Goal: Task Accomplishment & Management: Use online tool/utility

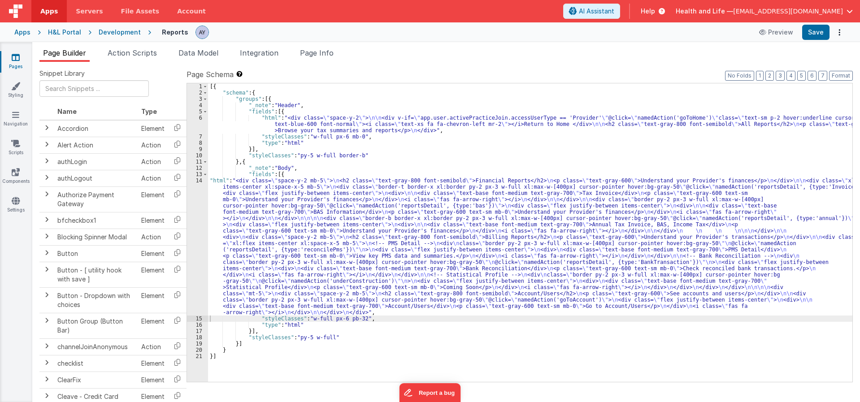
click at [285, 129] on div "[{ "schema" : { "groups" : [{ "_note" : "Header" , "fields" : [{ "html" : "<div…" at bounding box center [530, 238] width 644 height 311
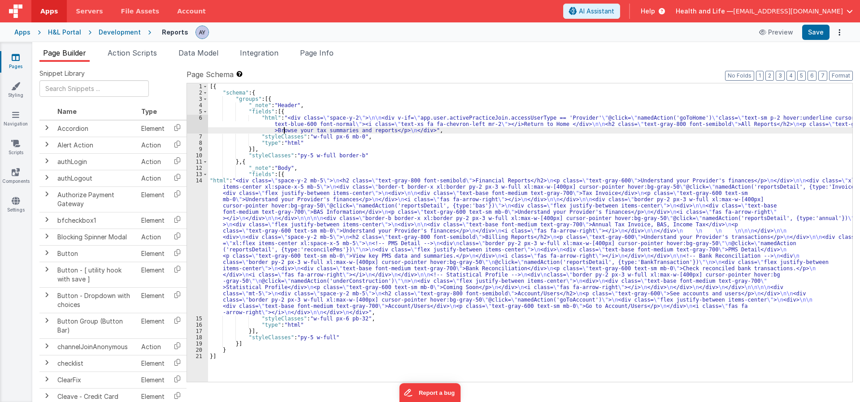
click at [107, 41] on div "Apps H&L Portal Development Reports Preview Save" at bounding box center [430, 32] width 860 height 20
click at [116, 31] on div "Development" at bounding box center [120, 32] width 42 height 9
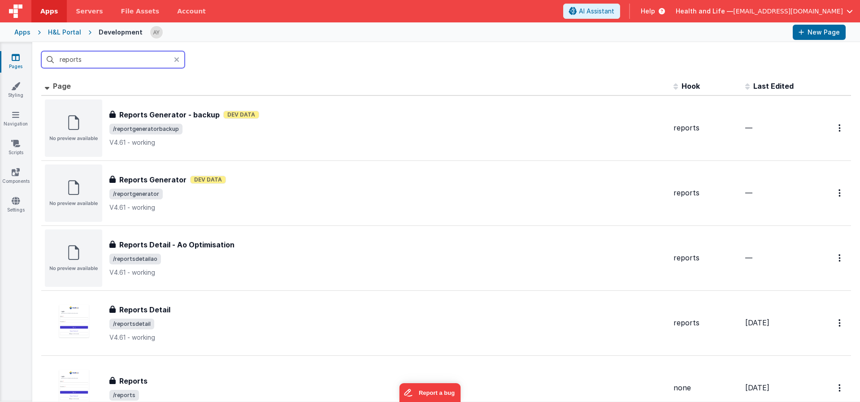
click at [120, 56] on input "reports" at bounding box center [112, 59] width 143 height 17
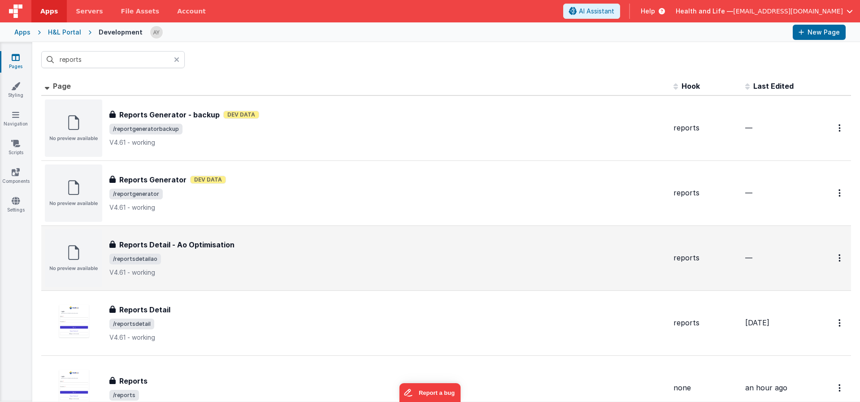
click at [224, 263] on span "/reportsdetailao" at bounding box center [387, 259] width 557 height 11
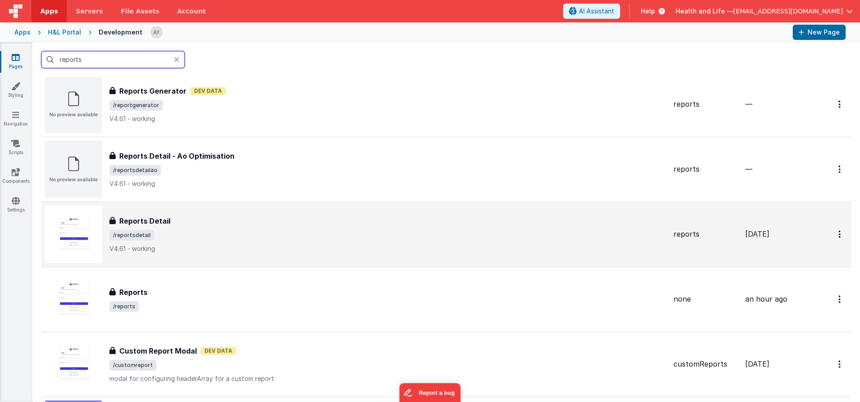
scroll to position [89, 0]
click at [249, 245] on p "V4.61 - working" at bounding box center [387, 248] width 557 height 9
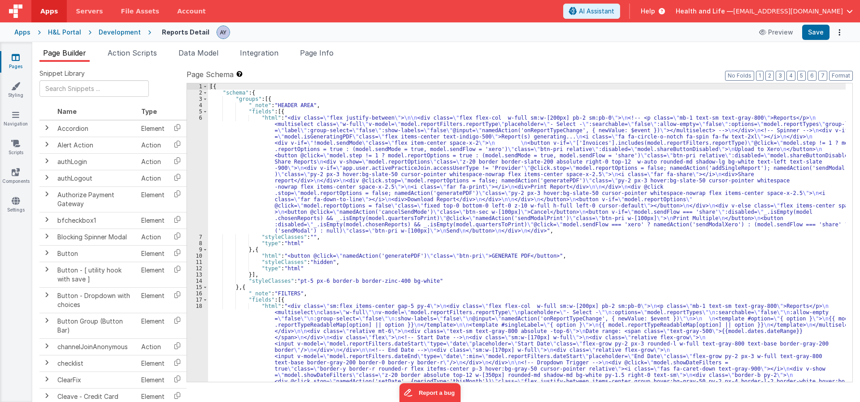
drag, startPoint x: 785, startPoint y: 202, endPoint x: 770, endPoint y: 199, distance: 15.0
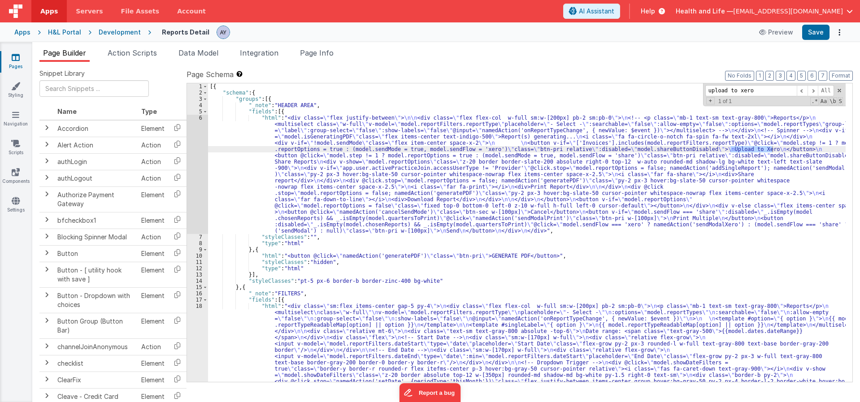
type input "upload to xero"
click at [189, 159] on div "6" at bounding box center [197, 174] width 21 height 119
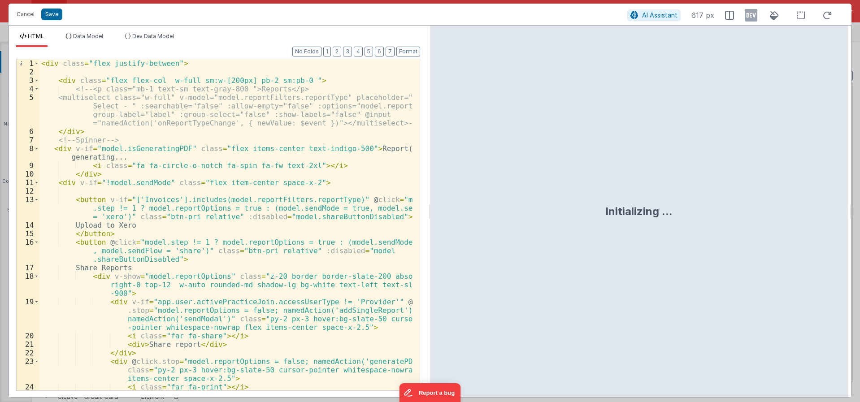
click at [177, 129] on div "< div class = "flex justify-between" > < div class = "flex flex-col w-full sm:w…" at bounding box center [225, 233] width 373 height 348
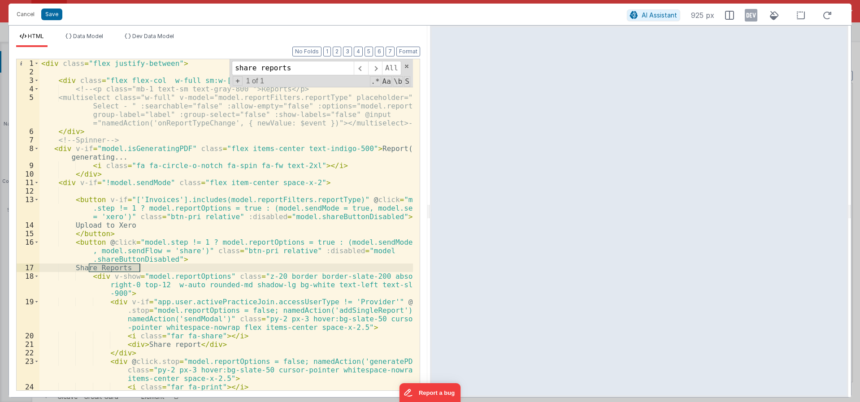
type input "share reports"
click at [124, 151] on div "< div class = "flex justify-between" > < div class = "flex flex-col w-full sm:w…" at bounding box center [225, 233] width 373 height 348
click at [92, 64] on div "< div class = "flex justify-between" > < div class = "flex flex-col w-full sm:w…" at bounding box center [225, 233] width 373 height 348
click at [121, 153] on div "< div class = "flex justify-between" > < div class = "flex flex-col w-full sm:w…" at bounding box center [225, 233] width 373 height 348
click at [125, 149] on div "< div class = "flex justify-between" > < div class = "flex flex-col w-full sm:w…" at bounding box center [225, 233] width 373 height 348
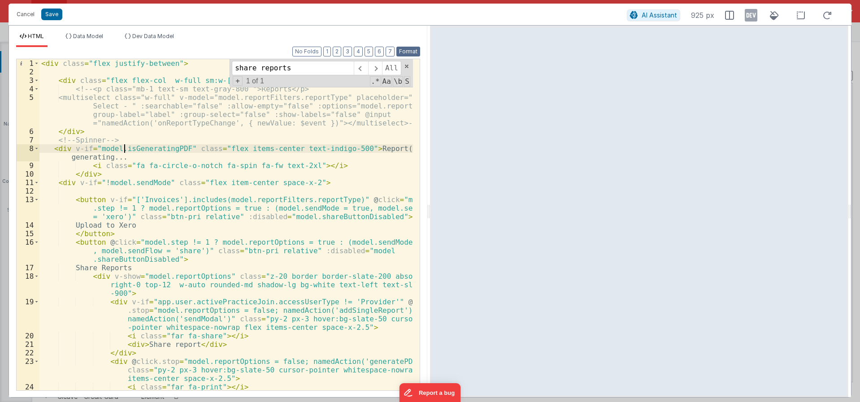
click at [405, 53] on button "Format" at bounding box center [408, 52] width 24 height 10
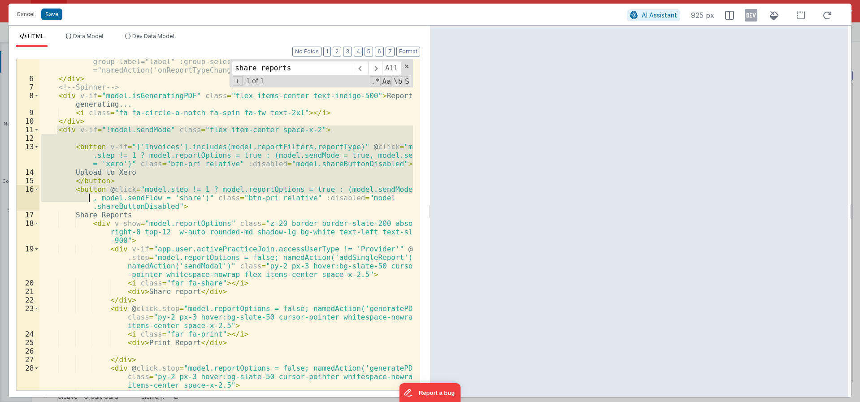
scroll to position [53, 0]
drag, startPoint x: 58, startPoint y: 185, endPoint x: 81, endPoint y: 198, distance: 26.3
click at [78, 198] on div "<multiselect class="w-full" v-model="model.reportFilters.reportType" placeholde…" at bounding box center [225, 227] width 373 height 374
click at [119, 173] on div "<multiselect class="w-full" v-model="model.reportFilters.reportType" placeholde…" at bounding box center [225, 224] width 373 height 331
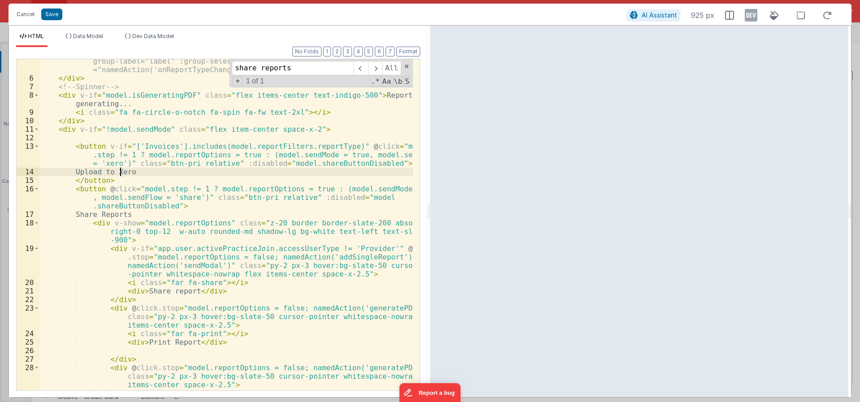
click at [108, 188] on div "<multiselect class="w-full" v-model="model.reportFilters.reportType" placeholde…" at bounding box center [225, 227] width 373 height 374
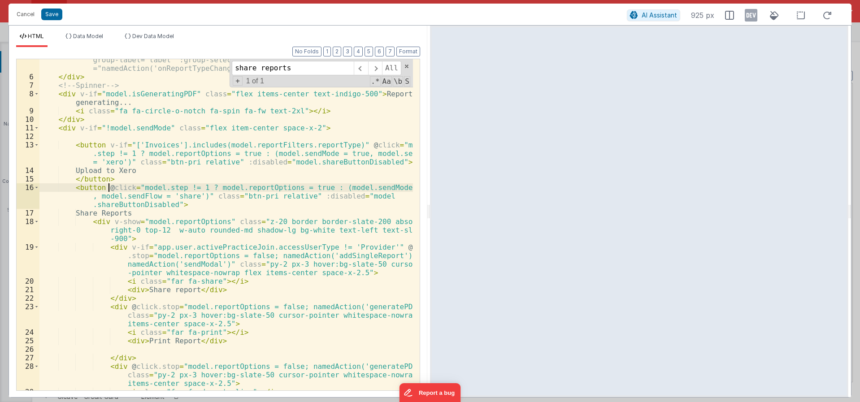
scroll to position [55, 0]
drag, startPoint x: 24, startPoint y: 19, endPoint x: 334, endPoint y: 210, distance: 364.3
click at [24, 19] on button "Cancel" at bounding box center [25, 14] width 27 height 13
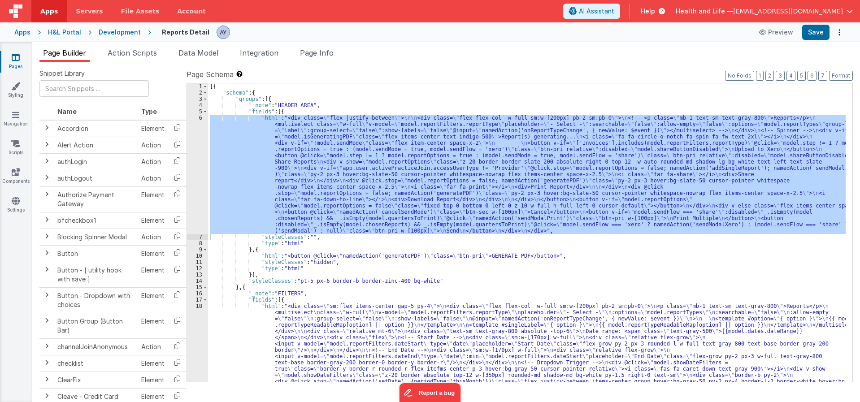
click at [303, 212] on div "[{ "schema" : { "groups" : [{ "_note" : "HEADER AREA" , "fields" : [{ "html" : …" at bounding box center [526, 232] width 637 height 299
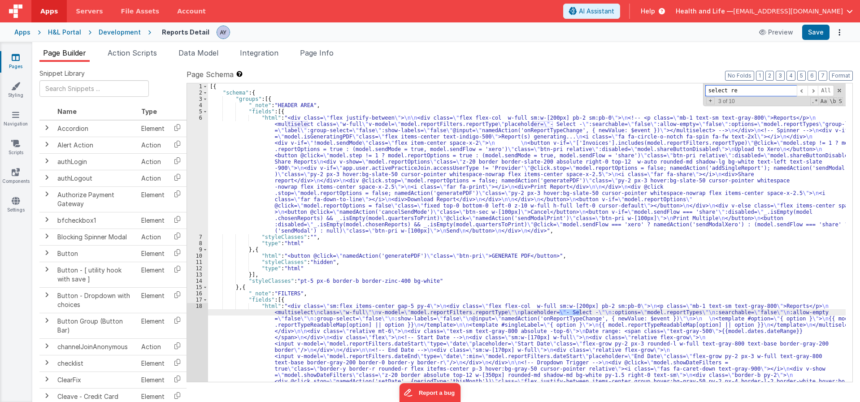
scroll to position [780, 0]
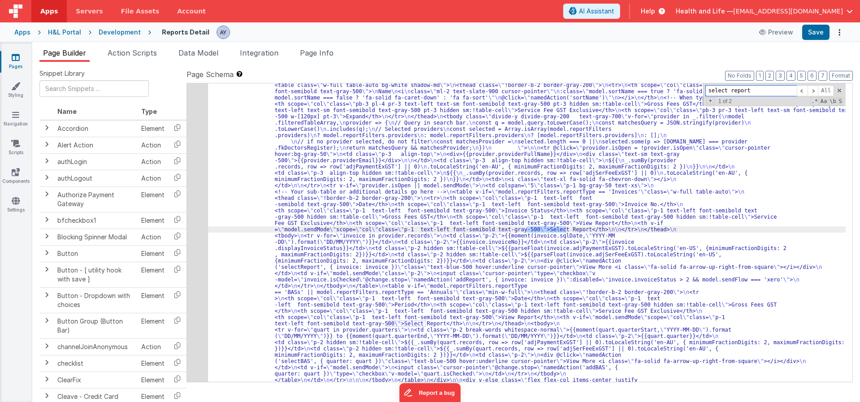
type input "select report"
drag, startPoint x: 320, startPoint y: 230, endPoint x: 294, endPoint y: 230, distance: 26.5
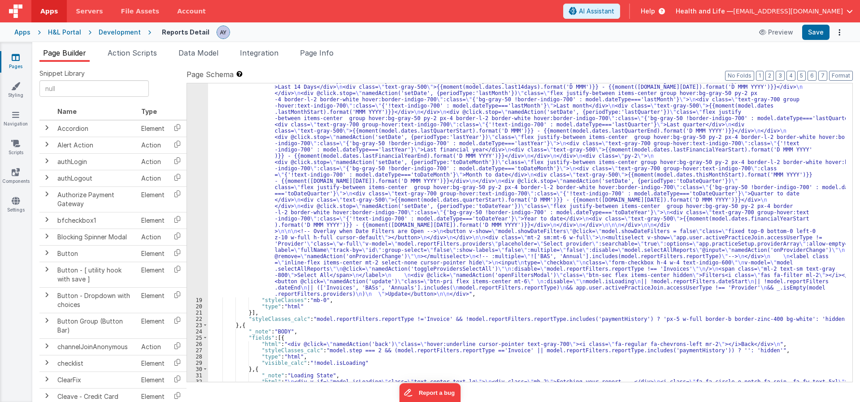
click at [435, 214] on div ""html" : "<div class= \" sm:flex items-center gap-5 py-4 \" > \n <div class= \"…" at bounding box center [526, 267] width 637 height 681
click at [196, 130] on div "18" at bounding box center [197, 112] width 21 height 370
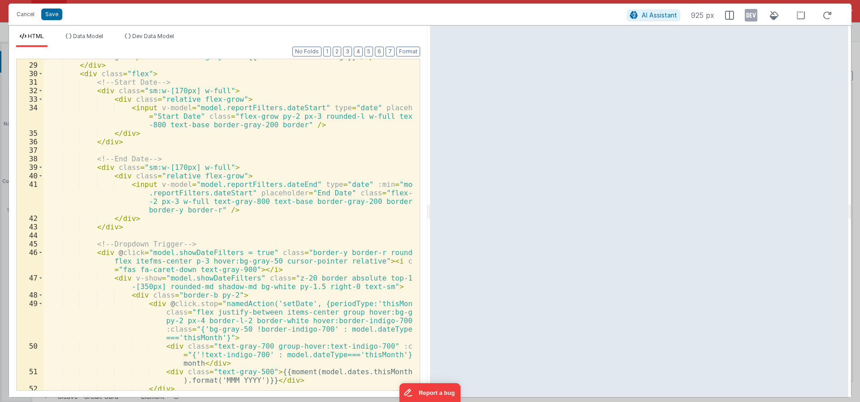
scroll to position [237, 0]
click at [33, 21] on div "Cancel Save AI Assistant 925 px" at bounding box center [430, 15] width 843 height 22
click at [32, 16] on button "Cancel" at bounding box center [25, 14] width 27 height 13
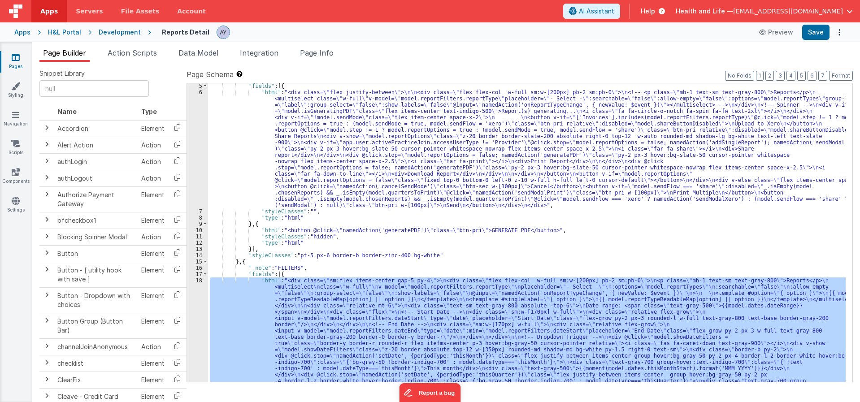
scroll to position [0, 0]
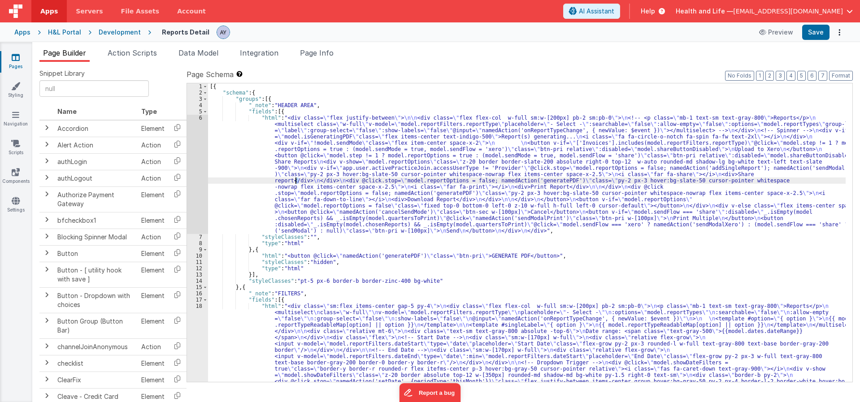
click at [193, 168] on div "6" at bounding box center [197, 174] width 21 height 119
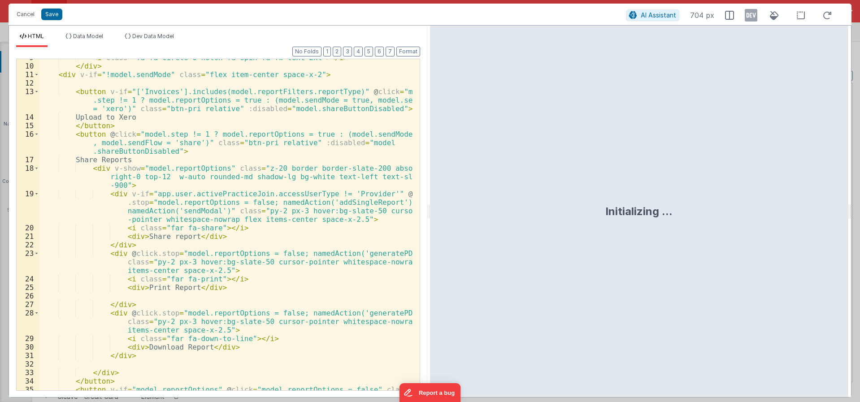
scroll to position [108, 0]
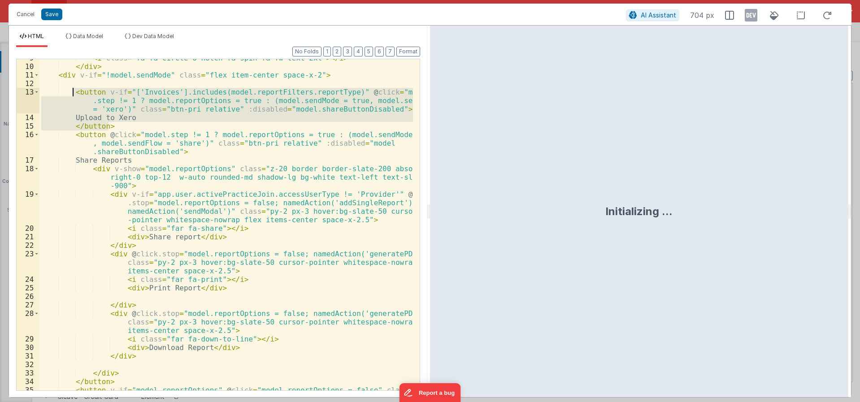
drag, startPoint x: 113, startPoint y: 128, endPoint x: 74, endPoint y: 95, distance: 52.2
click at [74, 95] on div "< i class = "fa fa-circle-o-notch fa-spin fa-fw text-2xl" > </ i > </ div > < d…" at bounding box center [225, 232] width 373 height 357
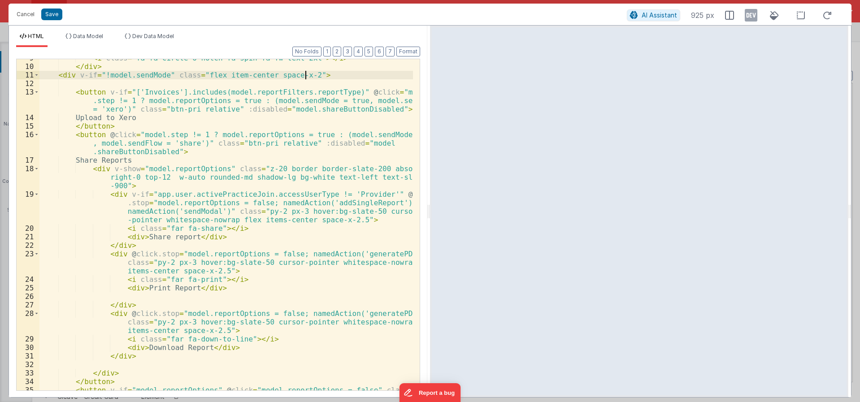
click at [349, 76] on div "< i class = "fa fa-circle-o-notch fa-spin fa-fw text-2xl" > </ i > </ div > < d…" at bounding box center [225, 232] width 373 height 357
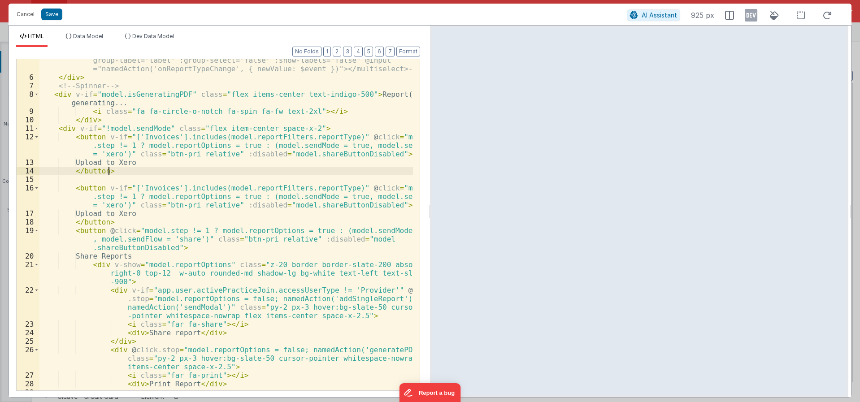
scroll to position [54, 0]
drag, startPoint x: 87, startPoint y: 164, endPoint x: 162, endPoint y: 163, distance: 75.3
click at [150, 163] on div "<multiselect class="w-full" v-model="model.reportFilters.reportType" placeholde…" at bounding box center [225, 226] width 373 height 374
click at [164, 162] on div "<multiselect class="w-full" v-model="model.reportFilters.reportType" placeholde…" at bounding box center [225, 224] width 373 height 331
drag, startPoint x: 154, startPoint y: 163, endPoint x: 89, endPoint y: 162, distance: 65.0
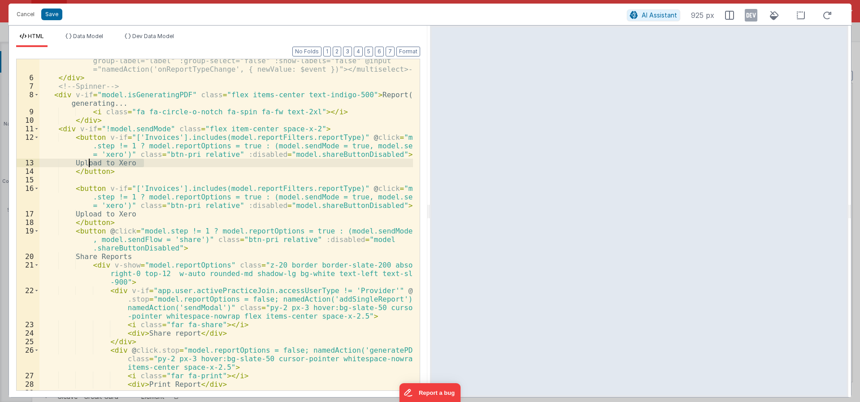
click at [89, 162] on div "<multiselect class="w-full" v-model="model.reportFilters.reportType" placeholde…" at bounding box center [225, 226] width 373 height 374
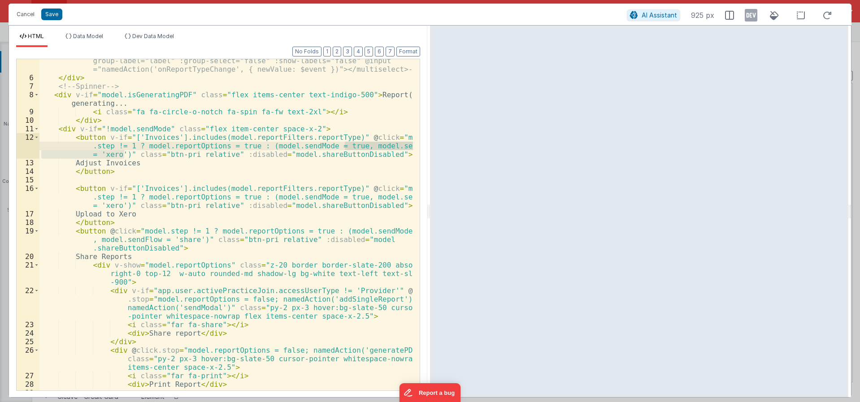
drag, startPoint x: 125, startPoint y: 154, endPoint x: 343, endPoint y: 146, distance: 218.5
click at [343, 146] on div "<multiselect class="w-full" v-model="model.reportFilters.reportType" placeholde…" at bounding box center [225, 226] width 373 height 374
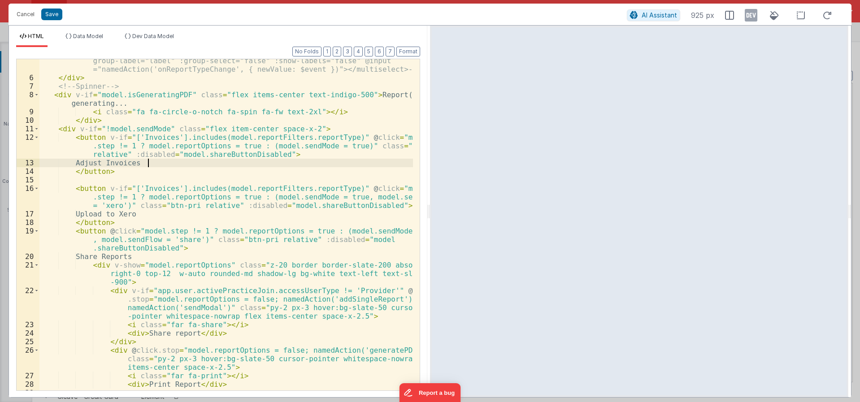
click at [275, 162] on div "<multiselect class="w-full" v-model="model.reportFilters.reportType" placeholde…" at bounding box center [225, 226] width 373 height 374
click at [131, 156] on div "<multiselect class="w-full" v-model="model.reportFilters.reportType" placeholde…" at bounding box center [225, 226] width 373 height 374
click at [110, 155] on div "<multiselect class="w-full" v-model="model.reportFilters.reportType" placeholde…" at bounding box center [225, 226] width 373 height 374
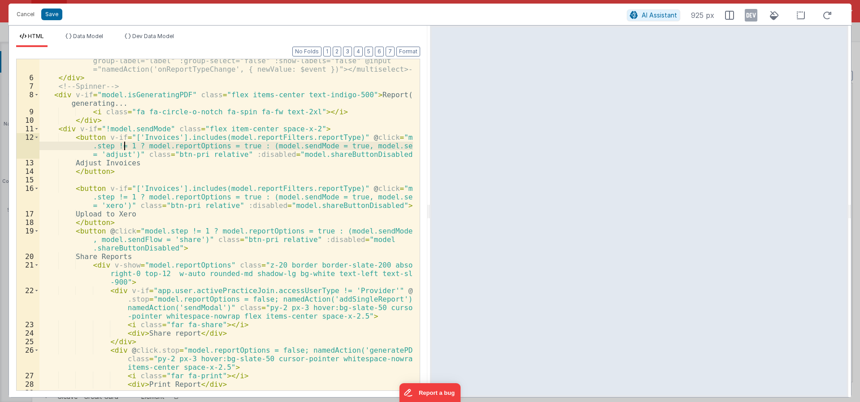
click at [124, 148] on div "<multiselect class="w-full" v-model="model.reportFilters.reportType" placeholde…" at bounding box center [225, 226] width 373 height 374
click at [187, 146] on div "<multiselect class="w-full" v-model="model.reportFilters.reportType" placeholde…" at bounding box center [225, 226] width 373 height 374
drag, startPoint x: 349, startPoint y: 146, endPoint x: 405, endPoint y: 147, distance: 56.0
click at [405, 147] on div "<multiselect class="w-full" v-model="model.reportFilters.reportType" placeholde…" at bounding box center [225, 226] width 373 height 374
click at [356, 156] on div "<multiselect class="w-full" v-model="model.reportFilters.reportType" placeholde…" at bounding box center [225, 226] width 373 height 374
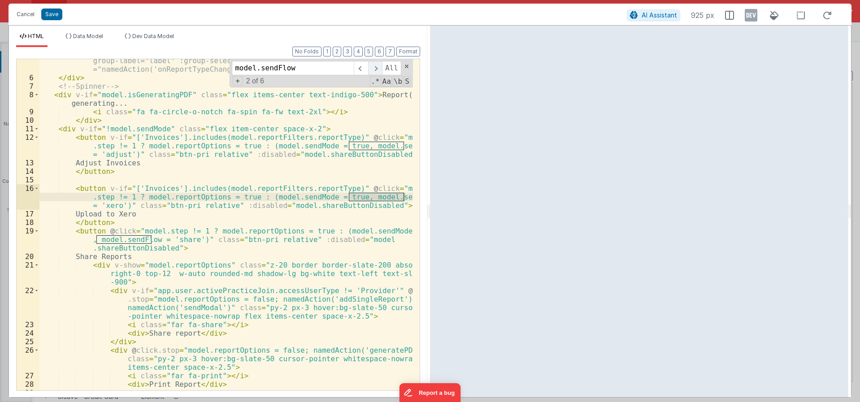
type input "model.sendFlow"
click at [373, 66] on span at bounding box center [375, 68] width 14 height 14
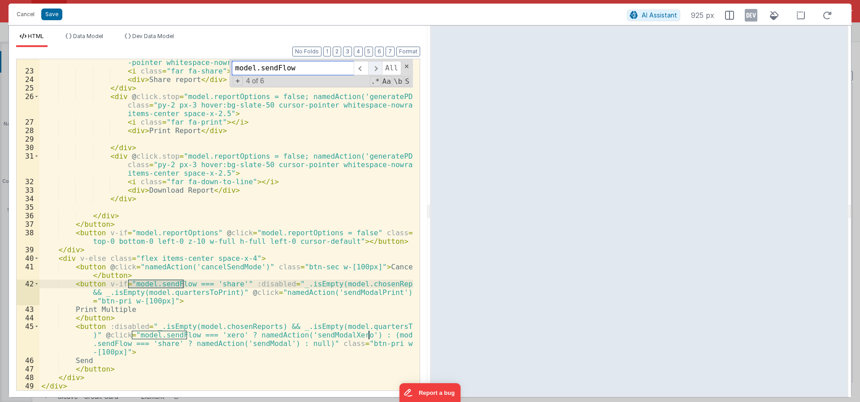
scroll to position [308, 0]
click at [52, 14] on button "Save" at bounding box center [51, 15] width 21 height 12
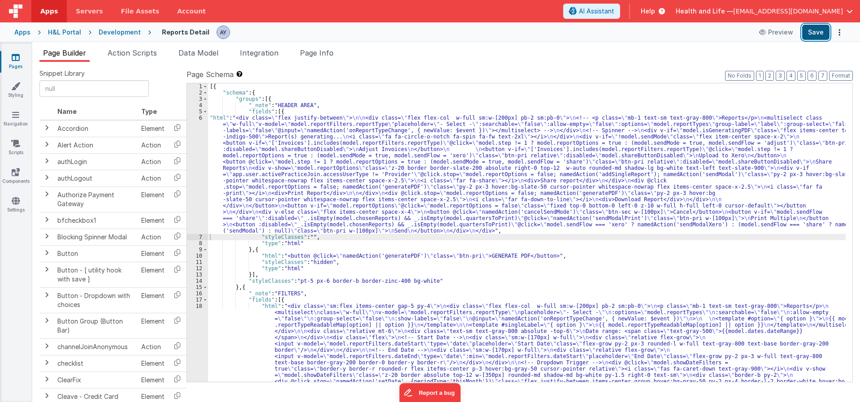
click at [813, 34] on button "Save" at bounding box center [815, 32] width 27 height 15
drag, startPoint x: 237, startPoint y: 197, endPoint x: 230, endPoint y: 195, distance: 7.8
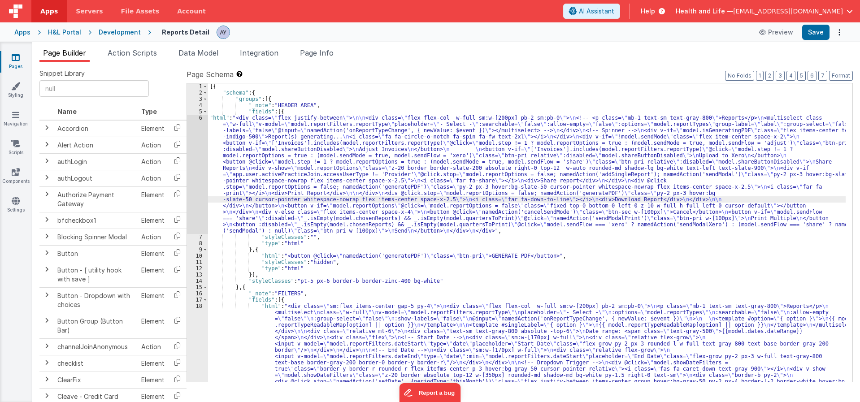
click at [195, 170] on div "6" at bounding box center [197, 174] width 21 height 119
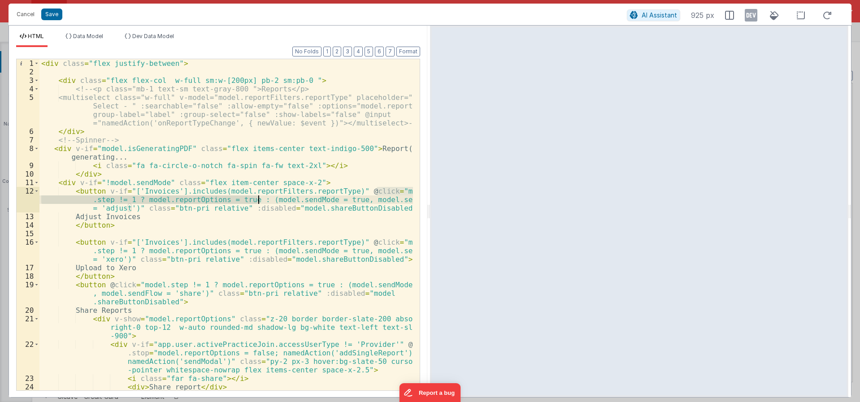
drag, startPoint x: 377, startPoint y: 190, endPoint x: 259, endPoint y: 204, distance: 118.7
click at [259, 204] on div "< div class = "flex justify-between" > < div class = "flex flex-col w-full sm:w…" at bounding box center [225, 233] width 373 height 348
click at [285, 205] on div "< div class = "flex justify-between" > < div class = "flex flex-col w-full sm:w…" at bounding box center [225, 233] width 373 height 348
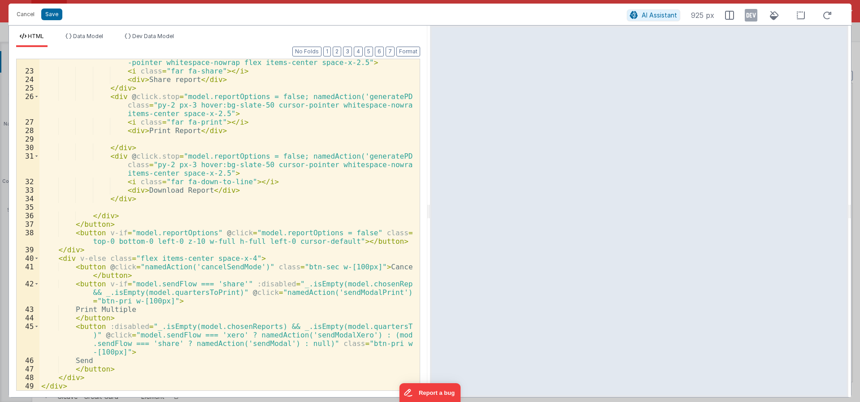
click at [281, 347] on div "< div v-if = "app.user.activePracticeJoin.accessUserType != 'Provider'" @ click…" at bounding box center [225, 220] width 373 height 374
click at [310, 337] on div "< div v-if = "app.user.activePracticeJoin.accessUserType != 'Provider'" @ click…" at bounding box center [225, 220] width 373 height 374
click at [310, 343] on div "< div v-if = "app.user.activePracticeJoin.accessUserType != 'Provider'" @ click…" at bounding box center [225, 220] width 373 height 374
click at [133, 335] on div "< div v-if = "app.user.activePracticeJoin.accessUserType != 'Provider'" @ click…" at bounding box center [225, 220] width 373 height 374
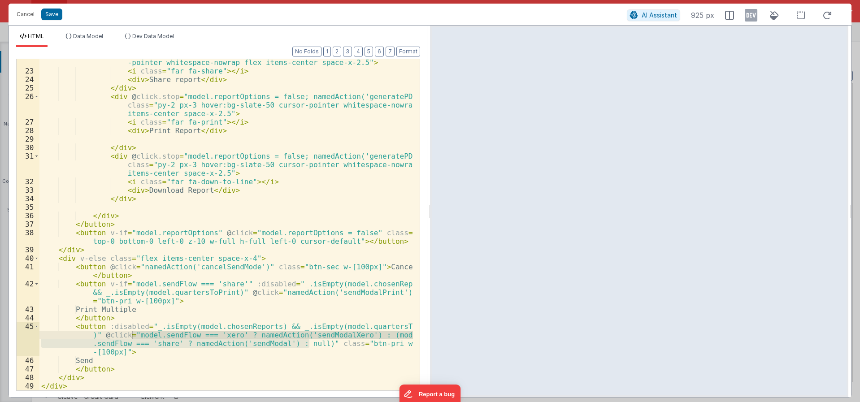
click at [231, 328] on div "< div v-if = "app.user.activePracticeJoin.accessUserType != 'Provider'" @ click…" at bounding box center [225, 220] width 373 height 374
drag, startPoint x: 308, startPoint y: 344, endPoint x: 131, endPoint y: 335, distance: 177.3
click at [131, 335] on div "< div v-if = "app.user.activePracticeJoin.accessUserType != 'Provider'" @ click…" at bounding box center [225, 220] width 373 height 374
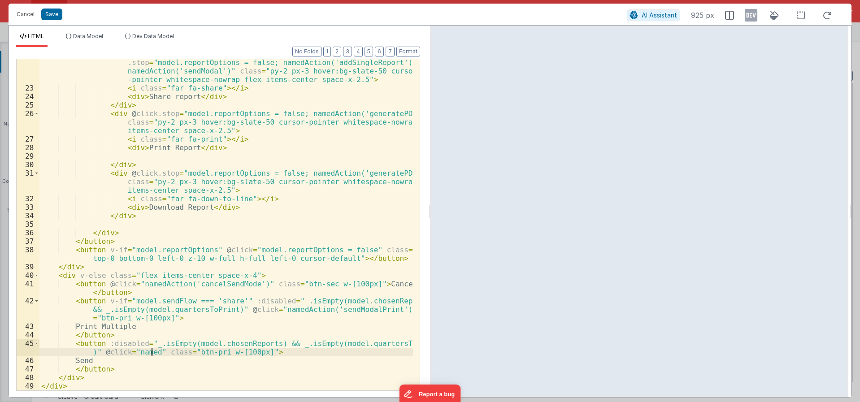
scroll to position [290, 0]
click at [148, 237] on div "< div v-if = "app.user.activePracticeJoin.accessUserType != 'Provider'" @ click…" at bounding box center [225, 237] width 373 height 374
click at [53, 16] on button "Save" at bounding box center [51, 15] width 21 height 12
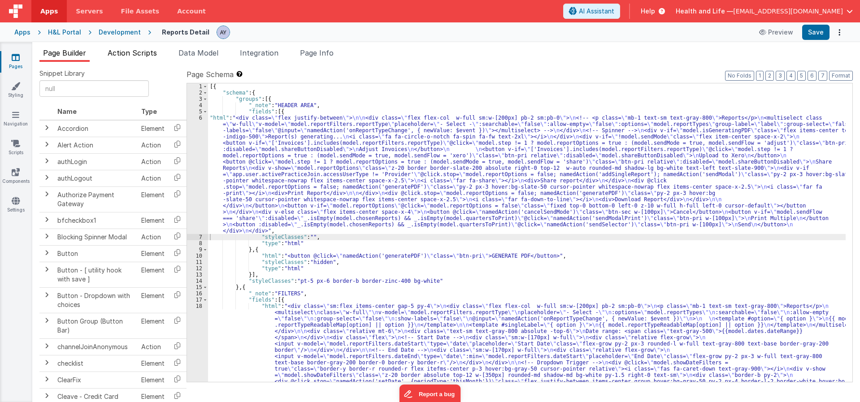
click at [148, 53] on span "Action Scripts" at bounding box center [132, 52] width 49 height 9
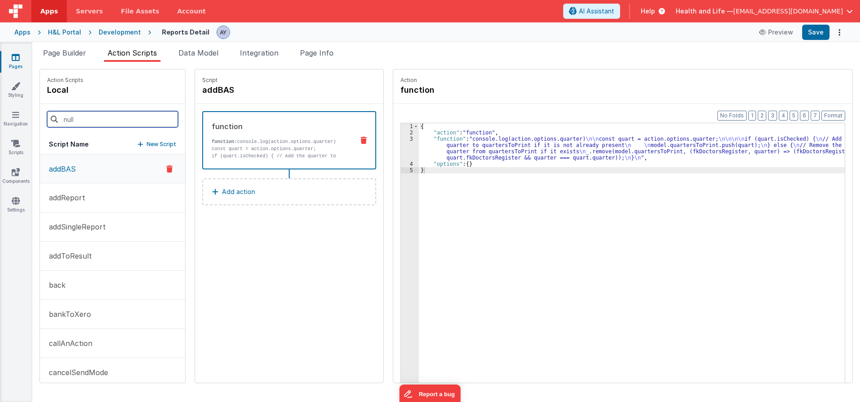
click at [104, 125] on input at bounding box center [112, 119] width 131 height 16
click at [91, 94] on div "Action Scripts local" at bounding box center [112, 86] width 145 height 35
click at [151, 142] on p "New Script" at bounding box center [162, 144] width 30 height 9
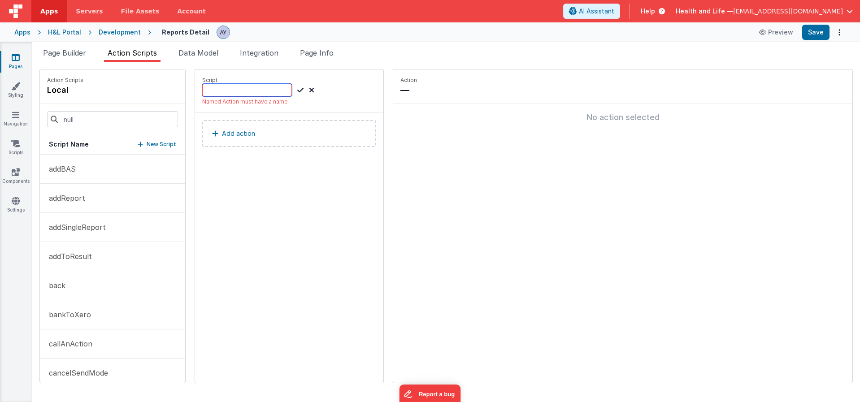
click at [222, 88] on input at bounding box center [247, 90] width 90 height 13
type input "sendSelector"
click at [297, 88] on icon at bounding box center [300, 90] width 6 height 11
click at [338, 131] on button "Add action" at bounding box center [289, 124] width 174 height 27
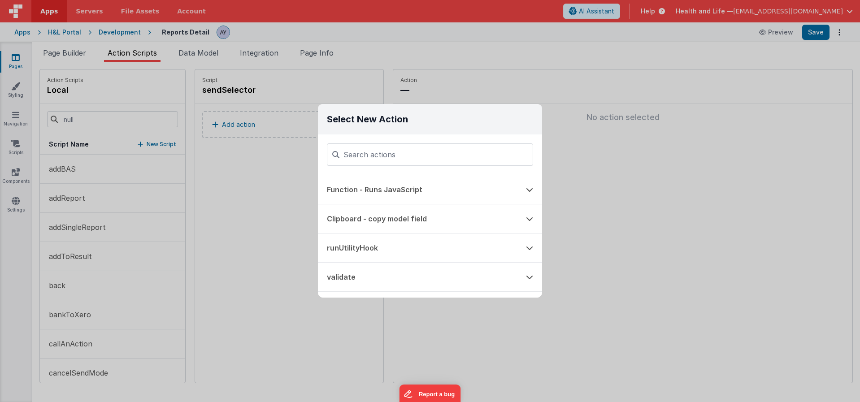
drag, startPoint x: 390, startPoint y: 191, endPoint x: 439, endPoint y: 130, distance: 78.2
click at [391, 191] on button "Function - Runs JavaScript" at bounding box center [417, 189] width 199 height 29
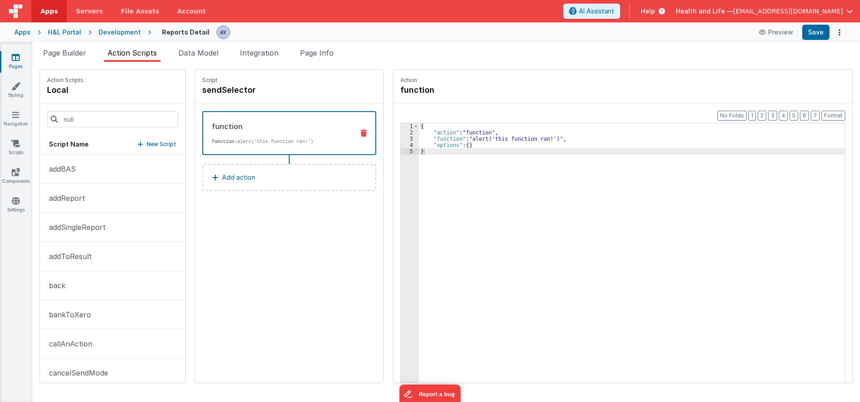
click at [439, 134] on div "{ "action" : "function" , "function" : "alert('this function ran!')" , "options…" at bounding box center [636, 273] width 434 height 300
click at [442, 136] on div "{ "action" : "function" , "function" : "alert('this function ran!')" , "options…" at bounding box center [636, 273] width 434 height 300
click at [401, 137] on div "3" at bounding box center [410, 139] width 18 height 6
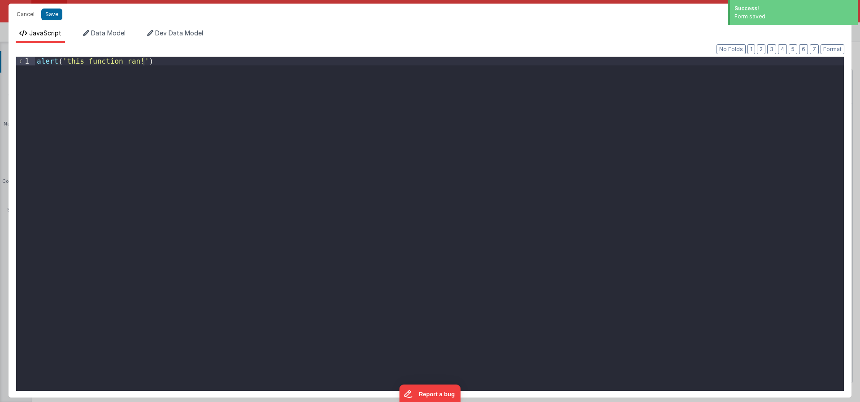
click at [337, 217] on div "alert ( 'this function ran!' )" at bounding box center [439, 232] width 809 height 351
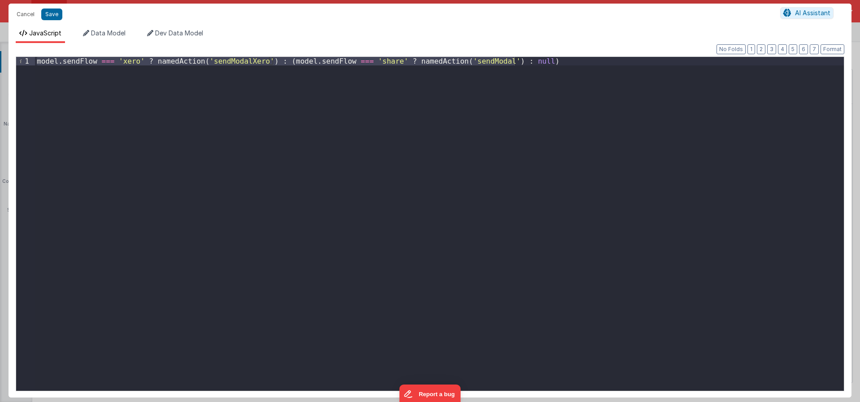
click at [525, 172] on div "model . sendFlow === 'xero' ? namedAction ( 'sendModalXero' ) : ( model . sendF…" at bounding box center [439, 224] width 809 height 334
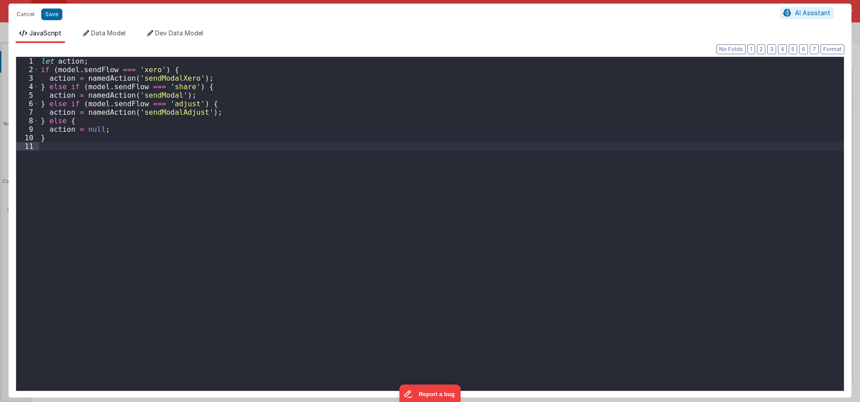
click at [174, 113] on div "let action ; if ( model . sendFlow === 'xero' ) { action = namedAction ( 'sendM…" at bounding box center [441, 232] width 805 height 351
click at [57, 19] on button "Save" at bounding box center [51, 15] width 21 height 12
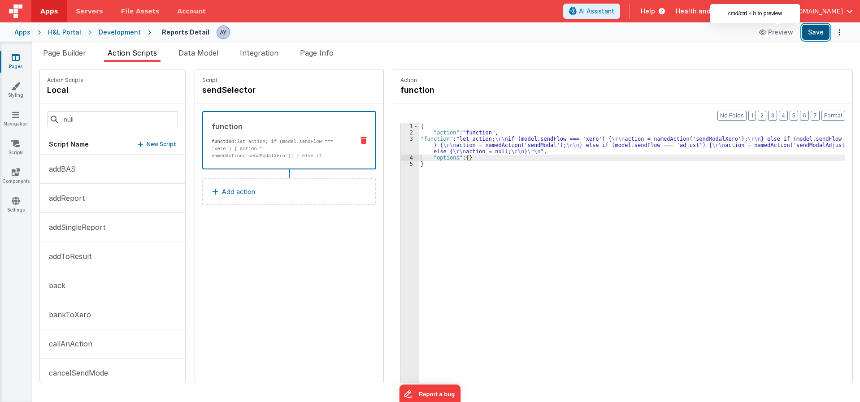
click at [812, 30] on button "Save" at bounding box center [815, 32] width 27 height 15
click at [434, 146] on div "{ "action" : "function" , "function" : "let action; \r\n if (model.sendFlow ===…" at bounding box center [636, 273] width 434 height 300
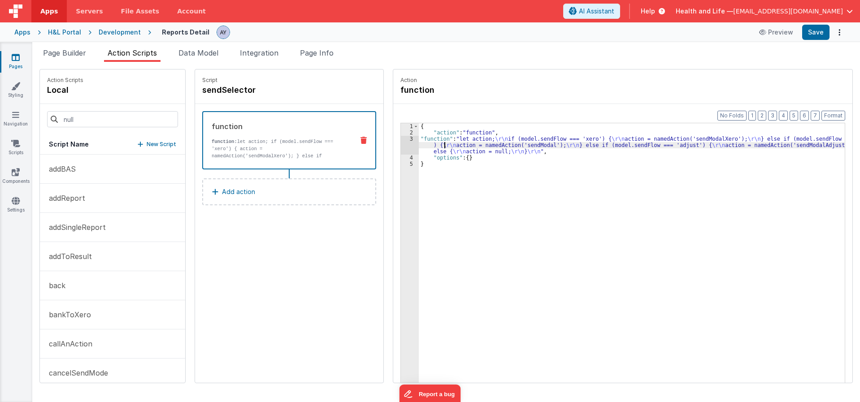
click at [403, 147] on div "3" at bounding box center [410, 145] width 18 height 19
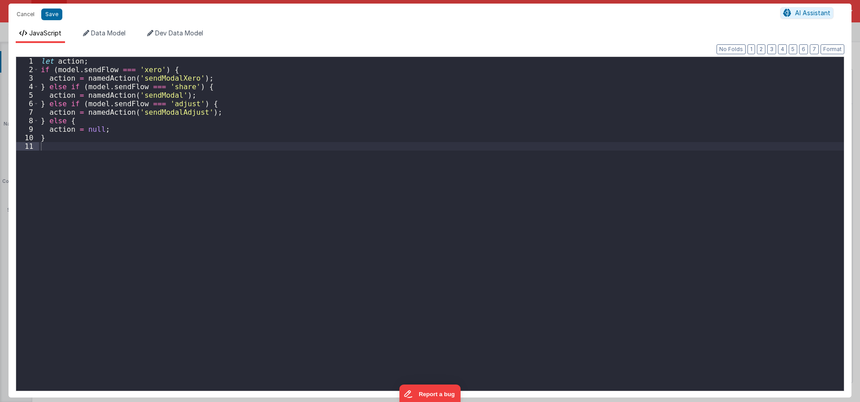
click at [138, 113] on div "let action ; if ( model . sendFlow === 'xero' ) { action = namedAction ( 'sendM…" at bounding box center [441, 232] width 805 height 351
click at [21, 15] on button "Cancel" at bounding box center [25, 14] width 27 height 13
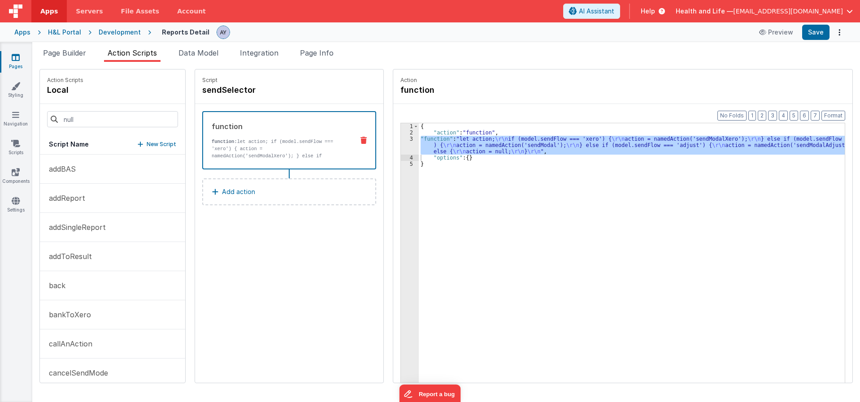
click at [242, 252] on div "Script sendSelector function function: let action; if (model.sendFlow === 'xero…" at bounding box center [289, 225] width 188 height 313
click at [520, 160] on div "{ "action" : "function" , "function" : "let action; \r\n if (model.sendFlow ===…" at bounding box center [636, 273] width 434 height 300
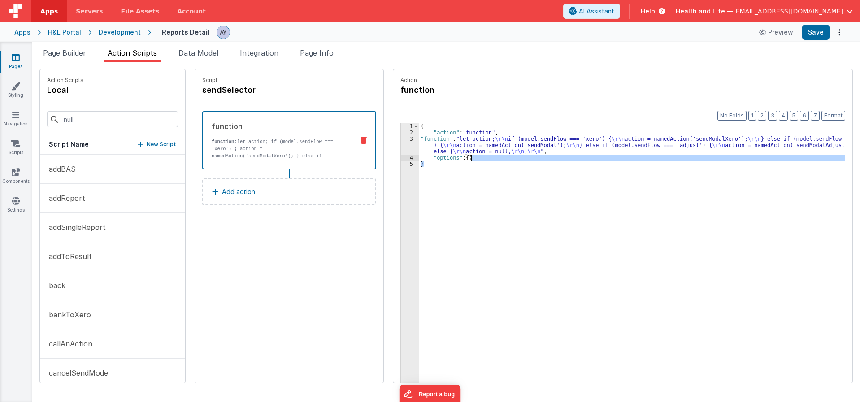
click at [130, 96] on div "Action Scripts local" at bounding box center [112, 86] width 145 height 35
click at [146, 117] on input at bounding box center [112, 119] width 131 height 16
drag, startPoint x: 610, startPoint y: 205, endPoint x: 620, endPoint y: 173, distance: 33.9
click at [611, 204] on div "{ "action" : "function" , "function" : "let action; \r\n if (model.sendFlow ===…" at bounding box center [632, 266] width 426 height 287
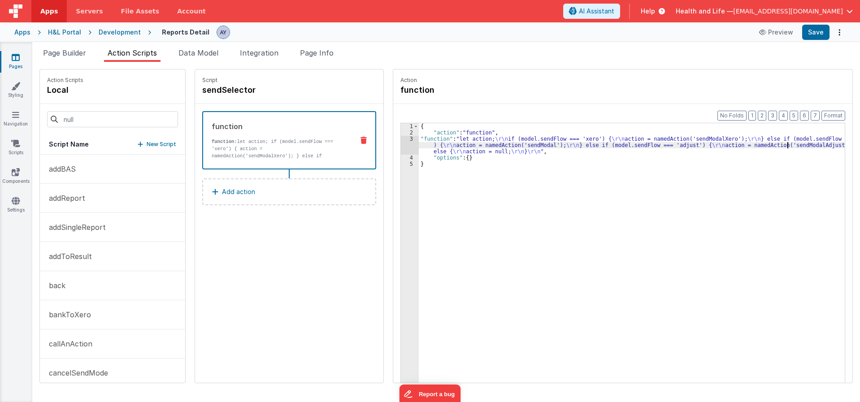
click at [778, 143] on div "{ "action" : "function" , "function" : "let action; \r\n if (model.sendFlow ===…" at bounding box center [636, 273] width 434 height 300
click at [779, 161] on div "{ "action" : "function" , "function" : "let action; \r\n if (model.sendFlow ===…" at bounding box center [636, 273] width 434 height 300
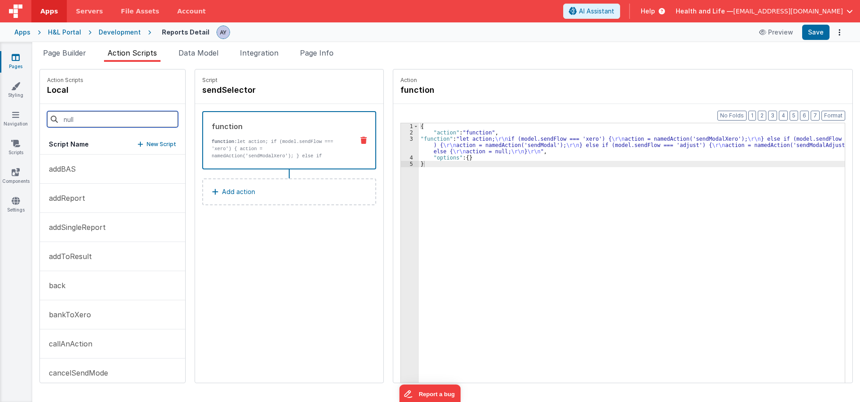
drag, startPoint x: 81, startPoint y: 116, endPoint x: 100, endPoint y: 108, distance: 21.3
click at [81, 116] on input at bounding box center [112, 119] width 131 height 16
click at [149, 112] on input at bounding box center [112, 119] width 131 height 16
click at [172, 141] on div "Script Name New Script" at bounding box center [112, 144] width 145 height 20
click at [163, 145] on p "New Script" at bounding box center [162, 144] width 30 height 9
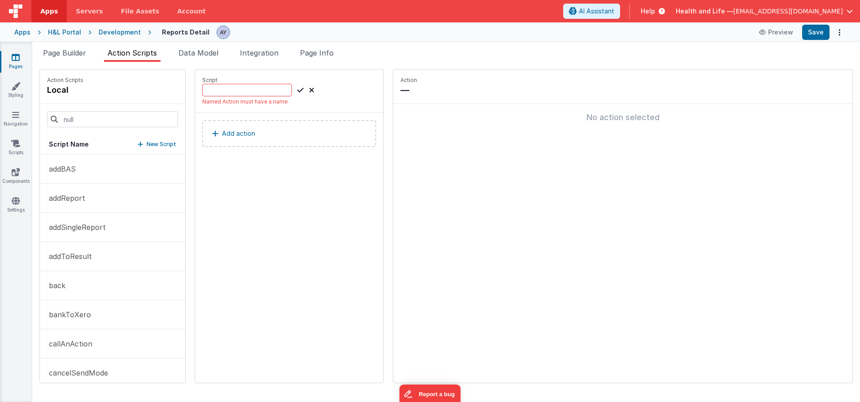
click at [264, 98] on p "Named Action must have a name" at bounding box center [289, 101] width 174 height 7
click at [265, 90] on input at bounding box center [247, 90] width 90 height 13
paste input "sendModalAdjust"
type input "sendModalAdjust"
click at [297, 90] on icon at bounding box center [300, 90] width 6 height 11
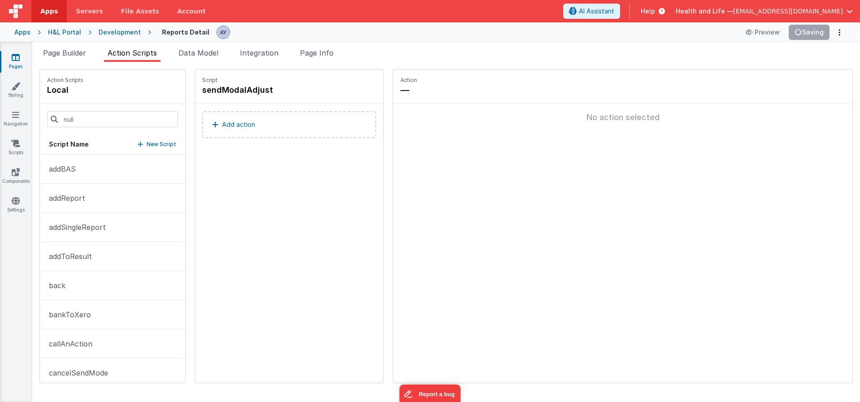
click at [534, 157] on fieldset "Action — No action selected" at bounding box center [622, 225] width 459 height 313
click at [343, 134] on button "Add action" at bounding box center [289, 124] width 174 height 27
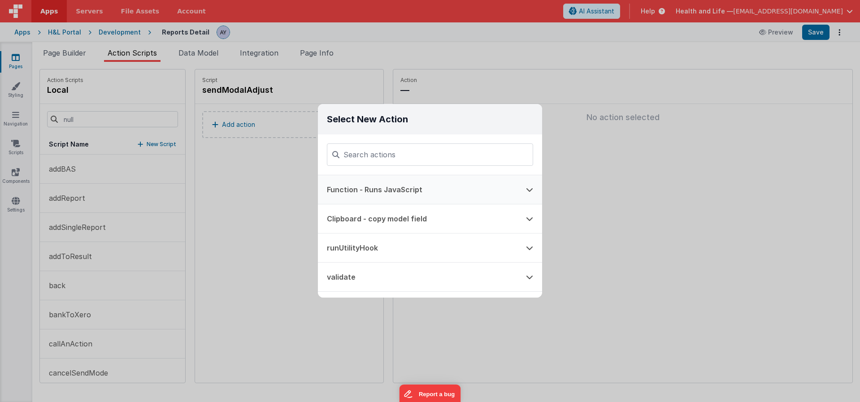
click at [383, 186] on button "Function - Runs JavaScript" at bounding box center [417, 189] width 199 height 29
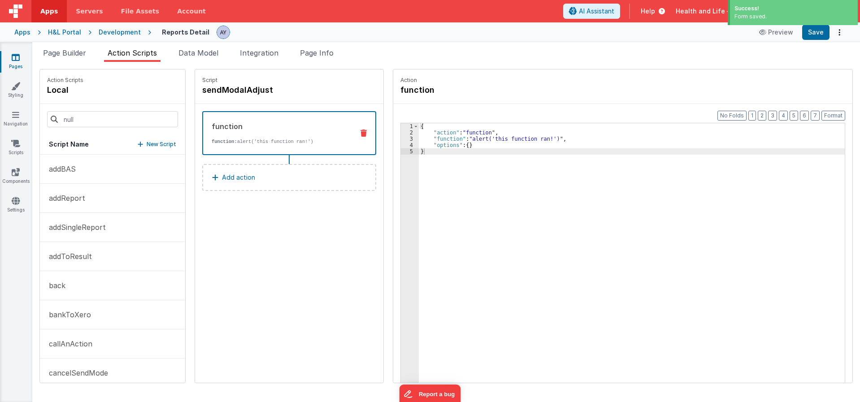
click at [519, 155] on div "{ "action" : "function" , "function" : "alert('this function ran!')" , "options…" at bounding box center [636, 273] width 434 height 300
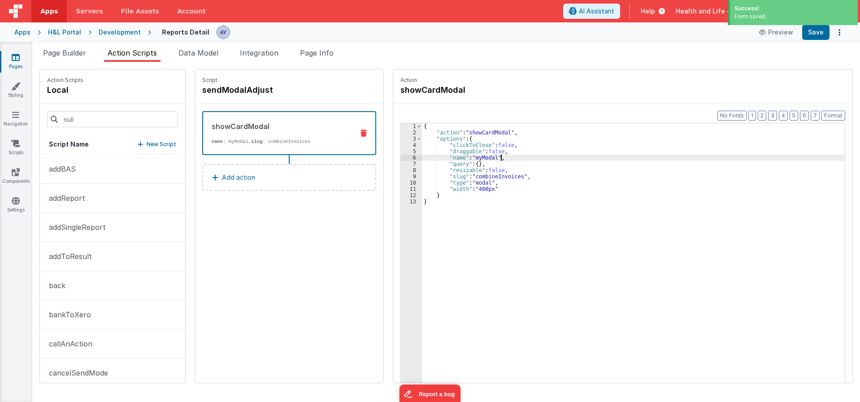
click at [541, 159] on div "{ "action" : "showCardModal" , "options" : { "clickToClose" : false , "draggabl…" at bounding box center [637, 273] width 431 height 300
click at [815, 35] on button "Save" at bounding box center [815, 32] width 27 height 15
click at [494, 195] on div "{ "action" : "showCardModal" , "options" : { "clickToClose" : false , "draggabl…" at bounding box center [637, 273] width 431 height 300
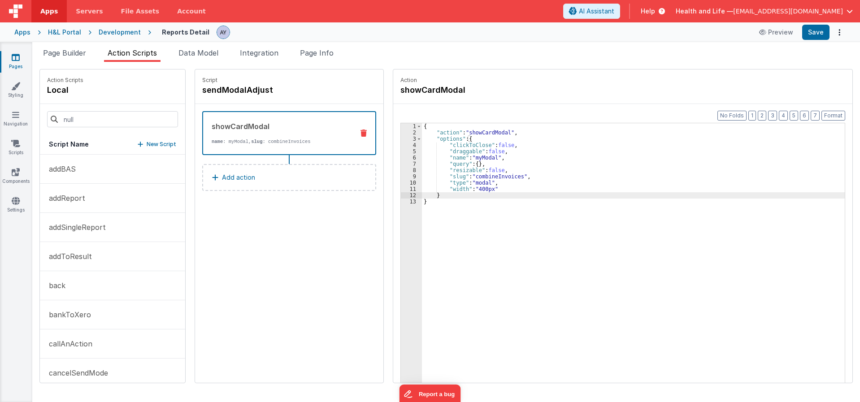
click at [360, 130] on icon at bounding box center [363, 133] width 6 height 7
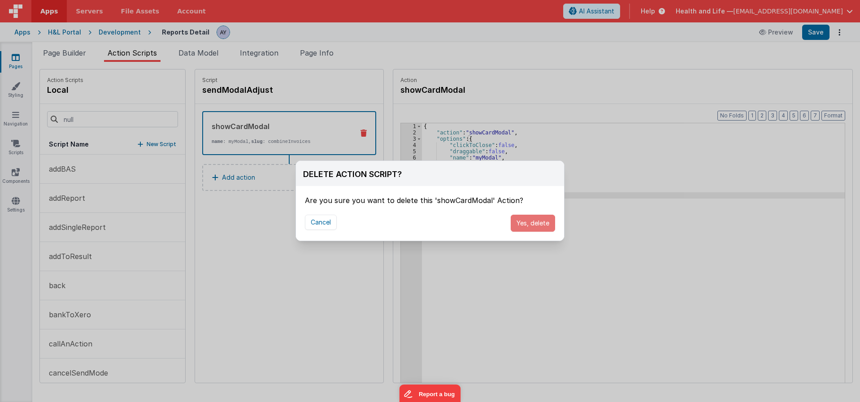
click at [524, 222] on button "Yes, delete" at bounding box center [533, 223] width 44 height 17
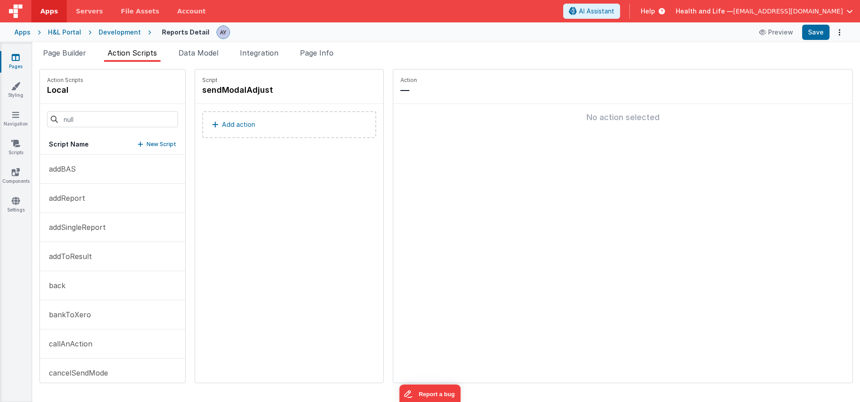
click at [319, 134] on button "Add action" at bounding box center [289, 124] width 174 height 27
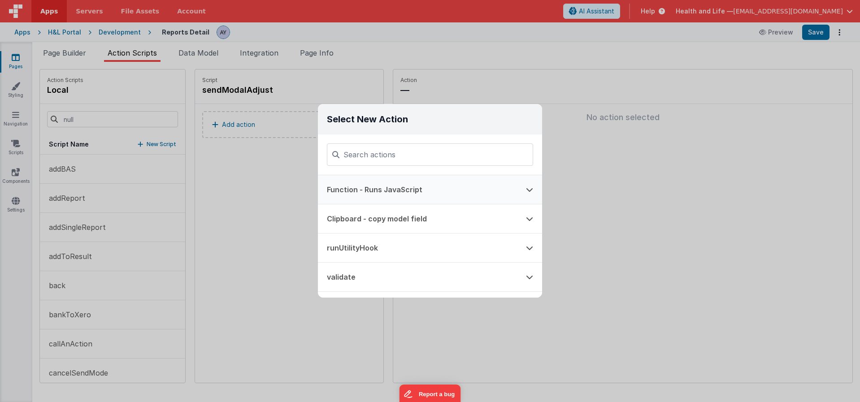
click at [374, 191] on button "Function - Runs JavaScript" at bounding box center [417, 189] width 199 height 29
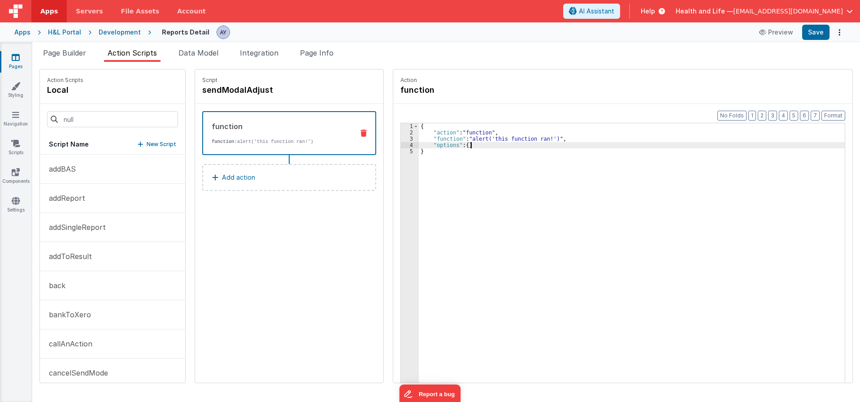
click at [464, 143] on div "{ "action" : "function" , "function" : "alert('this function ran!')" , "options…" at bounding box center [636, 273] width 434 height 300
click at [401, 139] on div "3" at bounding box center [410, 139] width 18 height 6
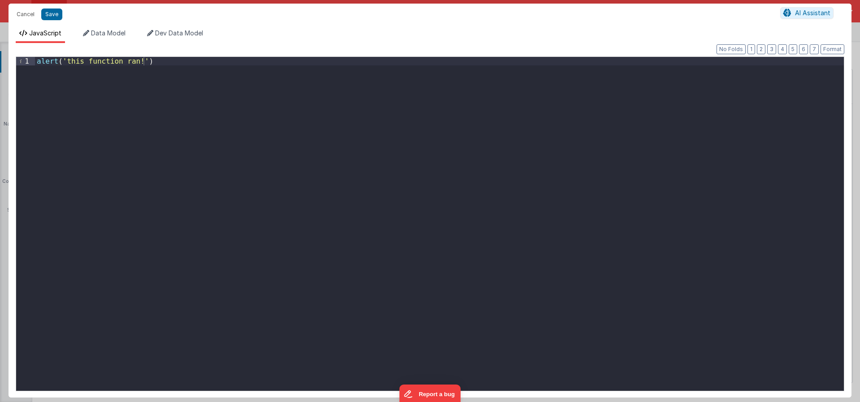
click at [578, 219] on div "alert ( 'this function ran!' )" at bounding box center [439, 232] width 809 height 351
paste textarea
click at [47, 14] on button "Save" at bounding box center [51, 15] width 21 height 12
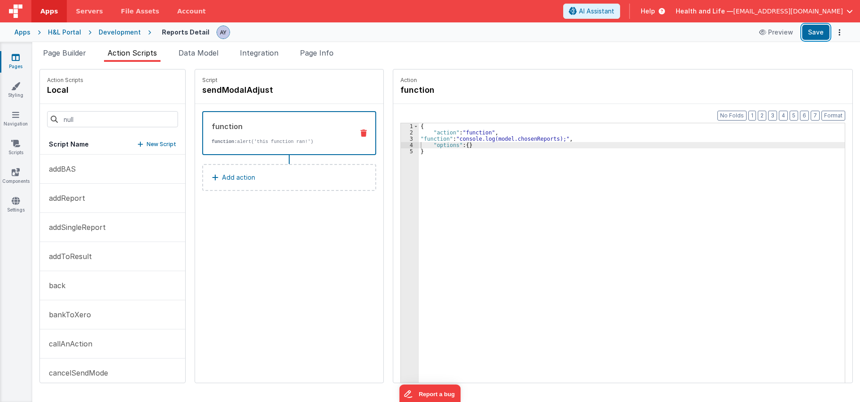
click at [822, 29] on button "Save" at bounding box center [815, 32] width 27 height 15
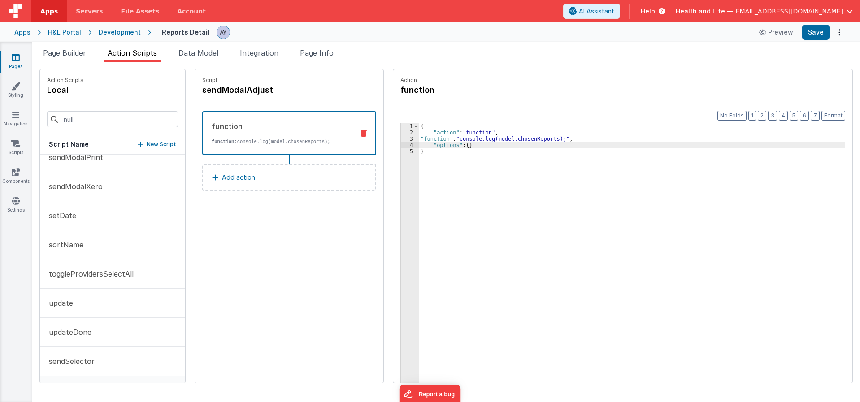
scroll to position [746, 0]
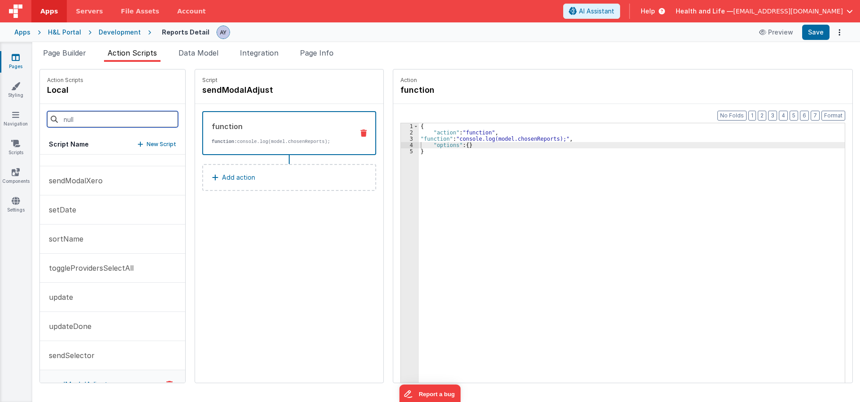
click at [114, 126] on input at bounding box center [112, 119] width 131 height 16
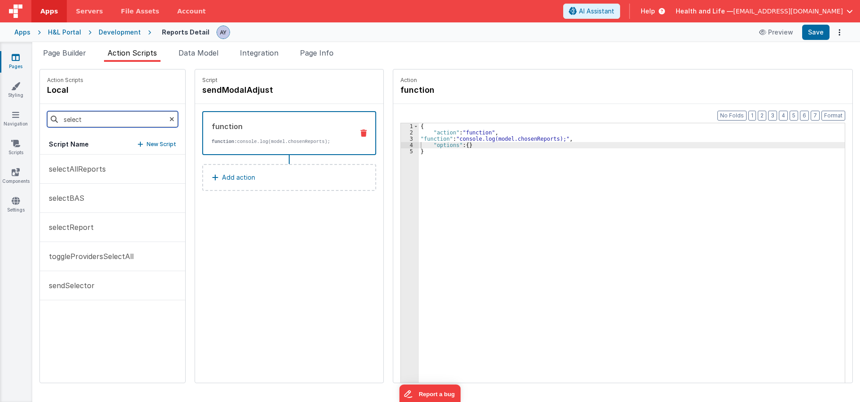
scroll to position [0, 0]
type input "select"
click at [129, 289] on button "sendSelector" at bounding box center [112, 285] width 145 height 29
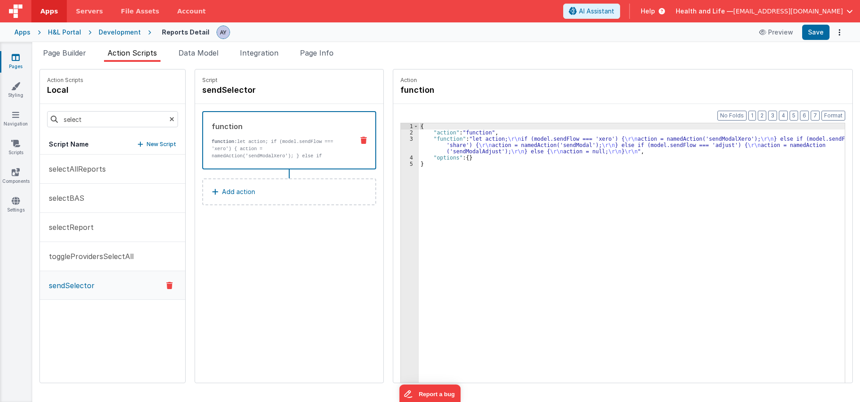
click at [419, 160] on div "{ "action" : "function" , "function" : "let action; \r\n if (model.sendFlow ===…" at bounding box center [636, 273] width 434 height 300
click at [401, 149] on div "3" at bounding box center [410, 145] width 18 height 19
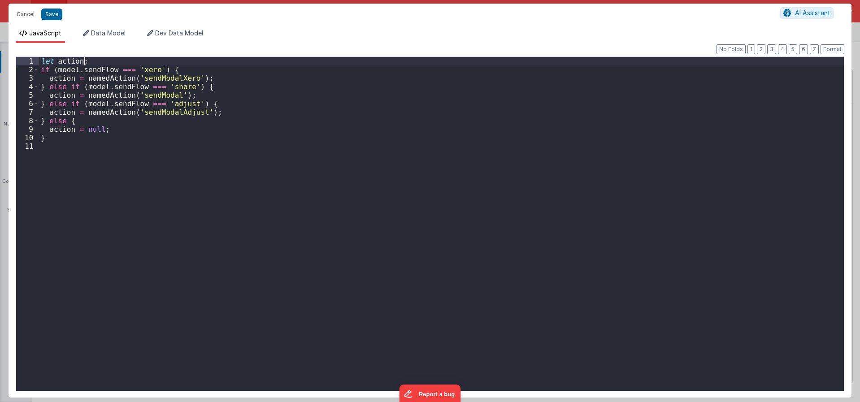
click at [116, 61] on div "let action ; if ( model . sendFlow === 'xero' ) { action = namedAction ( 'sendM…" at bounding box center [441, 232] width 805 height 351
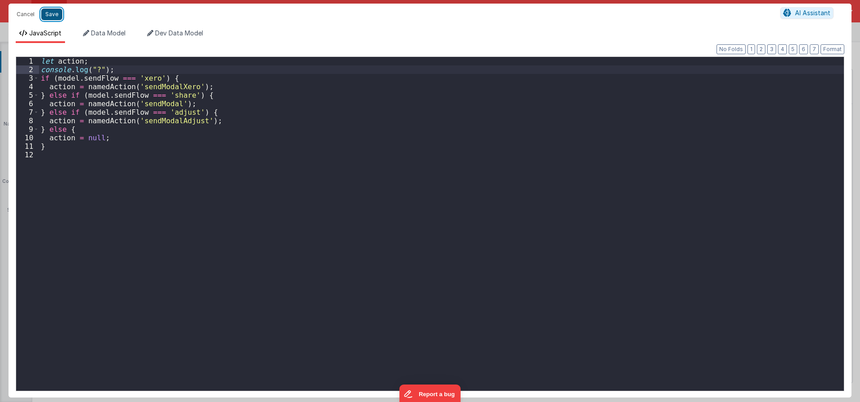
click at [58, 16] on button "Save" at bounding box center [51, 15] width 21 height 12
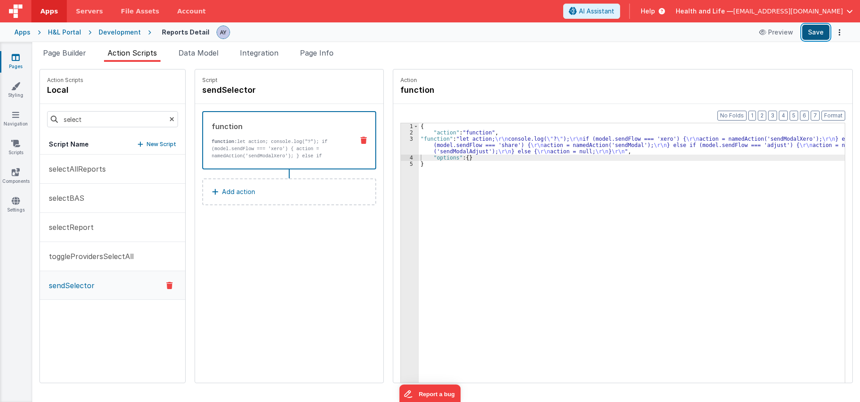
click at [815, 39] on button "Save" at bounding box center [815, 32] width 27 height 15
drag, startPoint x: 490, startPoint y: 137, endPoint x: 487, endPoint y: 143, distance: 6.6
click at [490, 137] on div "{ "action" : "function" , "function" : "let action; \r\n console.log( \" ? \" )…" at bounding box center [636, 273] width 434 height 300
click at [482, 145] on div "{ "action" : "function" , "function" : "let action; \r\n console.log( \" ? \" )…" at bounding box center [636, 273] width 434 height 300
click at [402, 149] on div "3" at bounding box center [410, 145] width 18 height 19
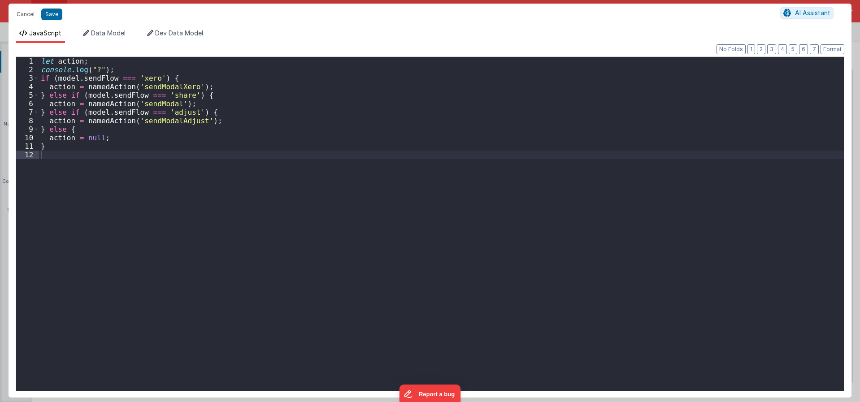
click at [372, 153] on div "let action ; console . log ( "?" ) ; if ( model . sendFlow === 'xero' ) { actio…" at bounding box center [441, 232] width 805 height 351
click at [78, 61] on div "let action ; console . log ( "?" ) ; if ( model . sendFlow === 'xero' ) { actio…" at bounding box center [441, 232] width 805 height 351
click at [60, 62] on div "let action ; console . log ( "?" ) ; if ( model . sendFlow === 'xero' ) { actio…" at bounding box center [441, 232] width 805 height 351
click at [52, 87] on div "let aaction ; console . log ( "?" ) ; if ( model . sendFlow === 'xero' ) { acti…" at bounding box center [441, 232] width 805 height 351
click at [51, 105] on div "let aaction ; console . log ( "?" ) ; if ( model . sendFlow === 'xero' ) { aact…" at bounding box center [441, 232] width 805 height 351
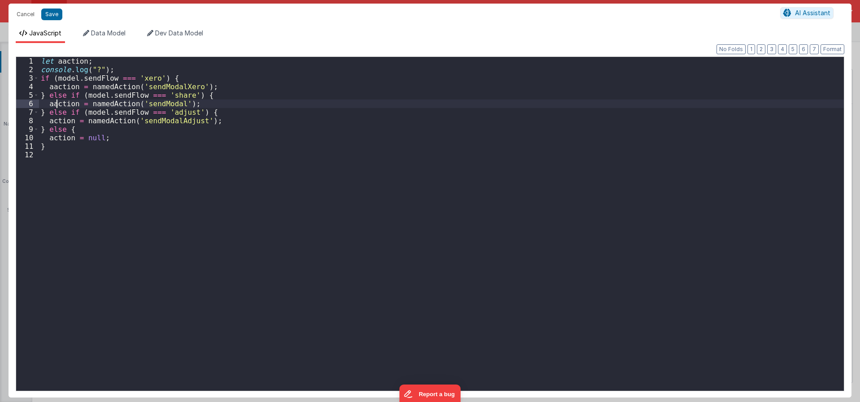
click at [51, 123] on div "let aaction ; console . log ( "?" ) ; if ( model . sendFlow === 'xero' ) { aact…" at bounding box center [441, 232] width 805 height 351
drag, startPoint x: 91, startPoint y: 61, endPoint x: 22, endPoint y: 61, distance: 69.5
click at [22, 61] on div "1 2 3 4 5 6 7 8 9 10 11 12 let aaction ; console . log ( "?" ) ; if ( model . s…" at bounding box center [430, 223] width 828 height 335
click at [53, 87] on div "console . log ( "?" ) ; if ( model . sendFlow === 'xero' ) { aaction = namedAct…" at bounding box center [441, 232] width 805 height 351
click at [55, 105] on div "console . log ( "?" ) ; if ( model . sendFlow === 'xero' ) { action = namedActi…" at bounding box center [441, 232] width 805 height 351
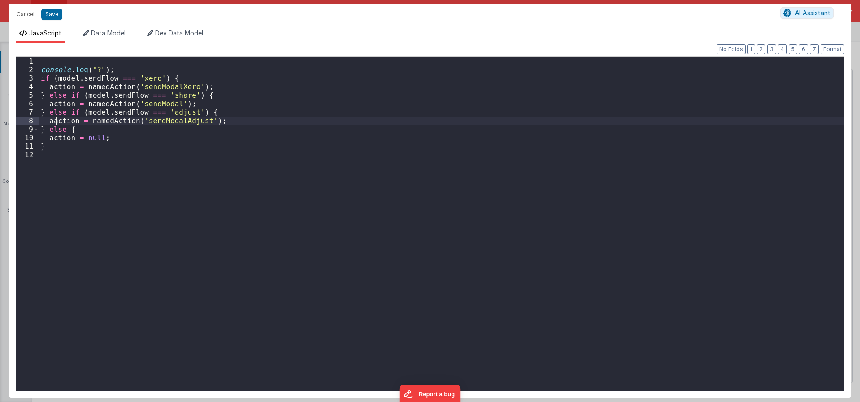
click at [56, 120] on div "console . log ( "?" ) ; if ( model . sendFlow === 'xero' ) { action = namedActi…" at bounding box center [441, 232] width 805 height 351
click at [50, 17] on button "Save" at bounding box center [51, 15] width 21 height 12
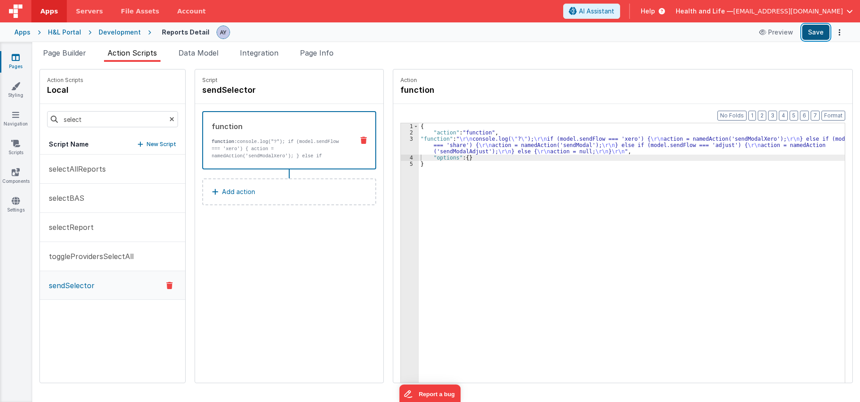
click at [818, 32] on button "Save" at bounding box center [815, 32] width 27 height 15
drag, startPoint x: 164, startPoint y: 121, endPoint x: 151, endPoint y: 121, distance: 13.5
click at [169, 121] on icon at bounding box center [171, 119] width 5 height 30
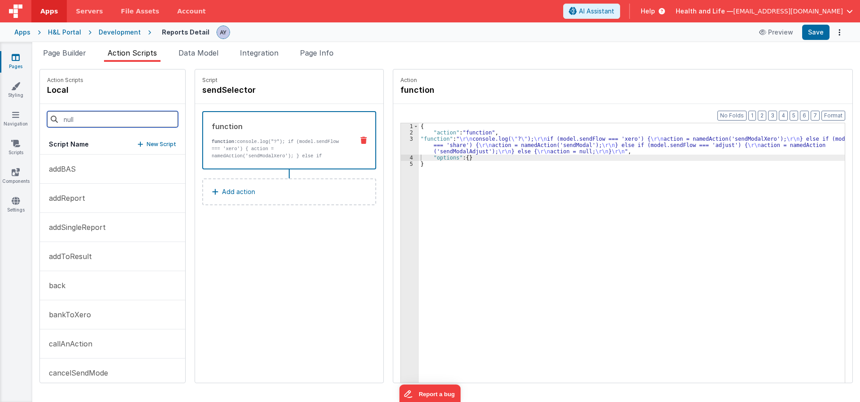
click at [144, 121] on input at bounding box center [112, 119] width 131 height 16
type input "sendmodal"
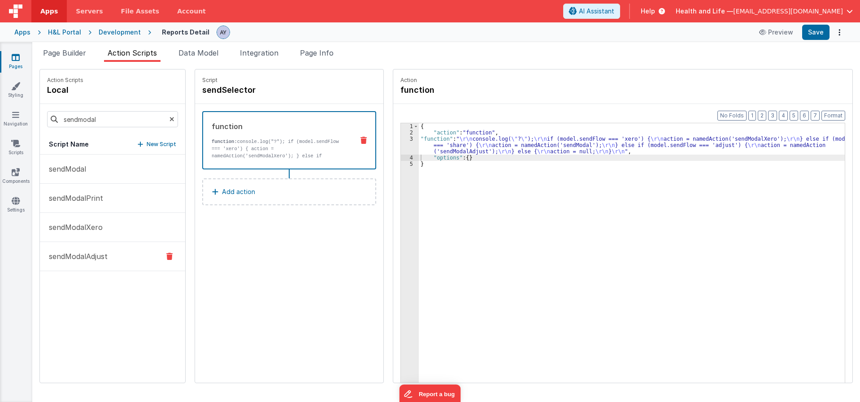
click at [110, 264] on button "sendModalAdjust" at bounding box center [112, 256] width 145 height 29
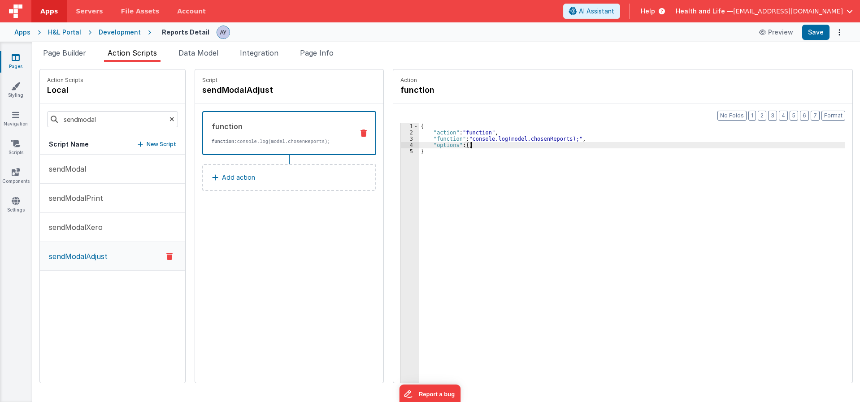
click at [468, 147] on div "{ "action" : "function" , "function" : "console.log(model.chosenReports);" , "o…" at bounding box center [636, 273] width 434 height 300
click at [477, 139] on div "{ "action" : "function" , "function" : "console.log(model.chosenReports);" , "o…" at bounding box center [636, 273] width 434 height 300
drag, startPoint x: 163, startPoint y: 120, endPoint x: 145, endPoint y: 126, distance: 18.7
click at [169, 120] on icon at bounding box center [171, 119] width 5 height 30
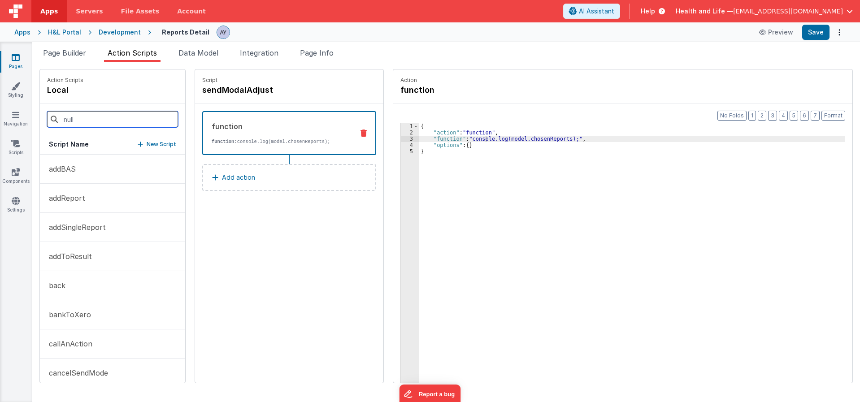
click at [116, 120] on input at bounding box center [112, 119] width 131 height 16
click at [147, 123] on input at bounding box center [112, 119] width 131 height 16
type input "selector"
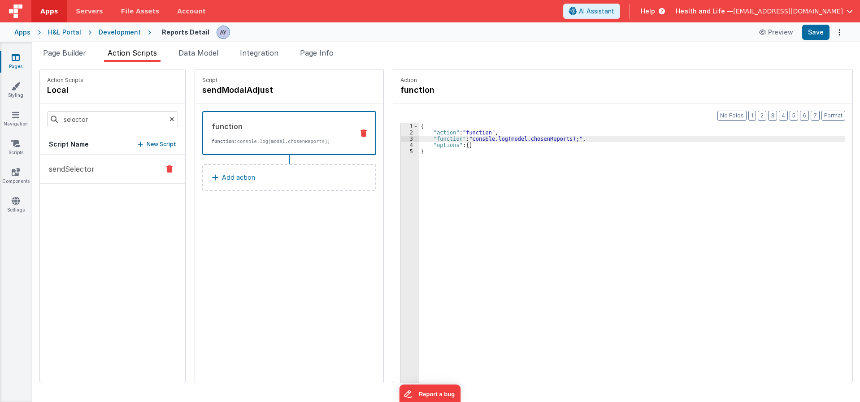
click at [74, 171] on p "sendSelector" at bounding box center [68, 169] width 51 height 11
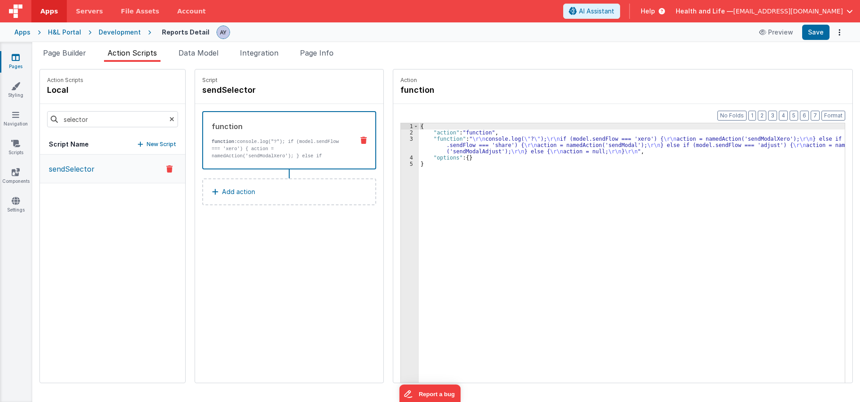
click at [469, 157] on div "{ "action" : "function" , "function" : " \r\n console.log( \" ? \" ); \r\n if (…" at bounding box center [636, 273] width 434 height 300
click at [437, 146] on div "{ "action" : "function" , "function" : " \r\n console.log( \" ? \" ); \r\n if (…" at bounding box center [636, 273] width 434 height 300
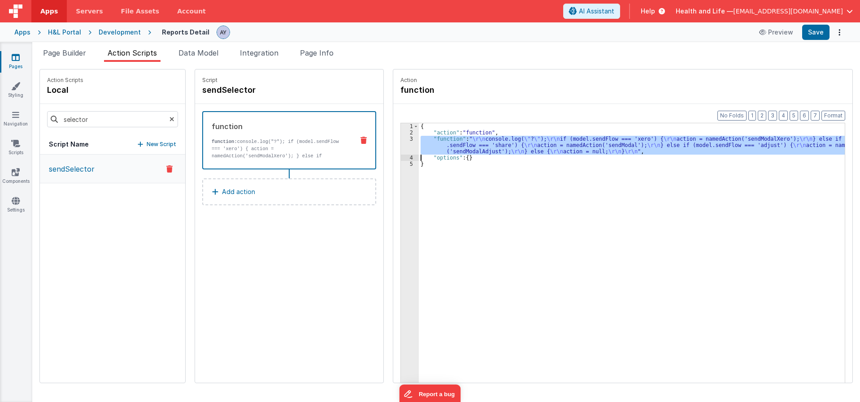
click at [401, 149] on div "3" at bounding box center [410, 145] width 18 height 19
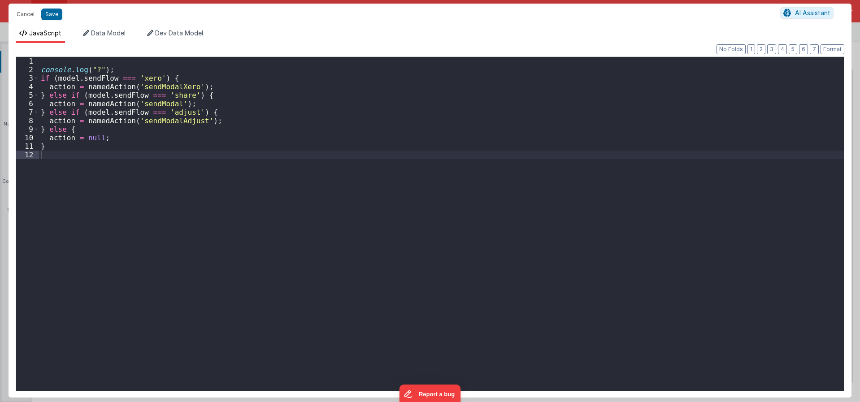
click at [84, 86] on div "console . log ( "?" ) ; if ( model . sendFlow === 'xero' ) { action = namedActi…" at bounding box center [441, 232] width 805 height 351
click at [84, 86] on div "console . log ( "?" ) ; if ( model . sendFlow === 'xero' ) { action = BF . name…" at bounding box center [441, 232] width 805 height 351
click at [83, 103] on div "console . log ( "?" ) ; if ( model . sendFlow === 'xero' ) { action = BF . name…" at bounding box center [441, 232] width 805 height 351
click at [84, 113] on div "console . log ( "?" ) ; if ( model . sendFlow === 'xero' ) { action = BF . name…" at bounding box center [441, 232] width 805 height 351
click at [84, 121] on div "console . log ( "?" ) ; if ( model . sendFlow === 'xero' ) { action = BF . name…" at bounding box center [441, 232] width 805 height 351
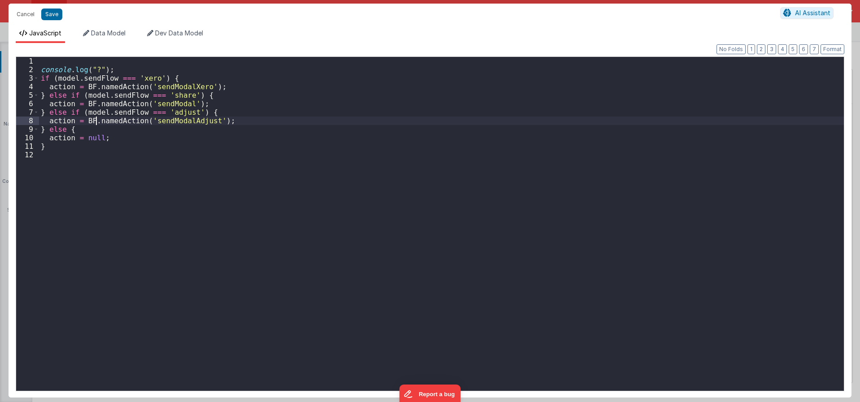
click at [124, 110] on div "console . log ( "?" ) ; if ( model . sendFlow === 'xero' ) { action = BF . name…" at bounding box center [441, 232] width 805 height 351
click at [54, 18] on button "Save" at bounding box center [51, 15] width 21 height 12
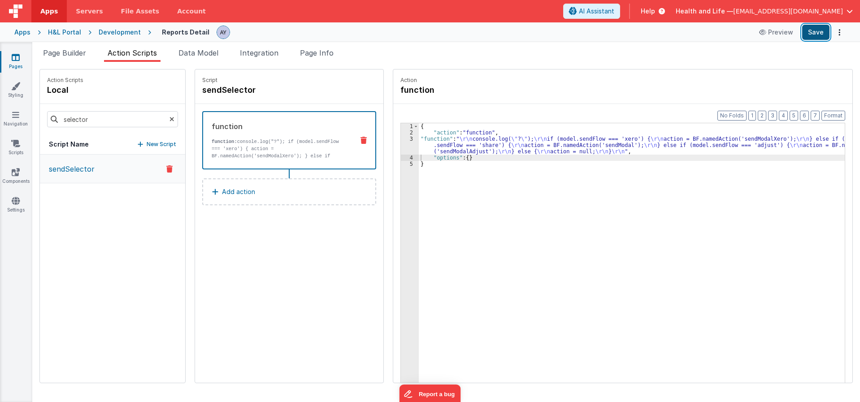
click at [804, 33] on button "Save" at bounding box center [815, 32] width 27 height 15
click at [169, 122] on icon at bounding box center [171, 119] width 5 height 30
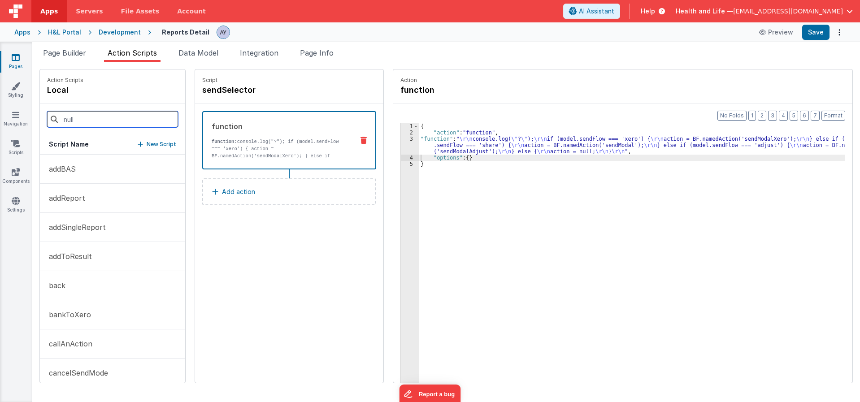
click at [144, 118] on input at bounding box center [112, 119] width 131 height 16
type input "adjust"
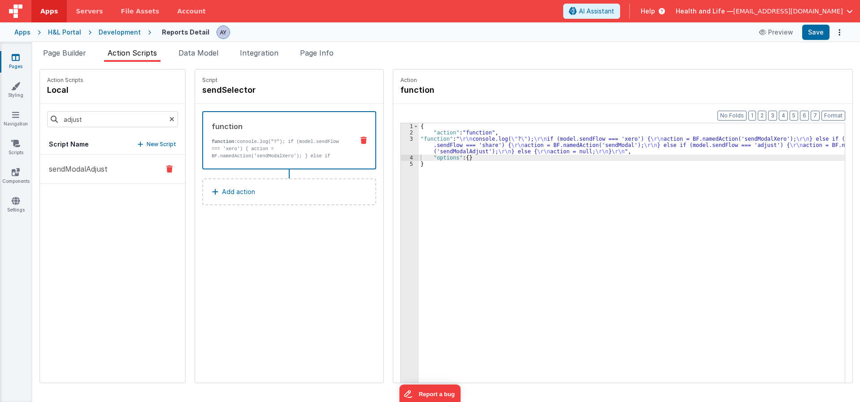
click at [79, 172] on p "sendModalAdjust" at bounding box center [75, 169] width 64 height 11
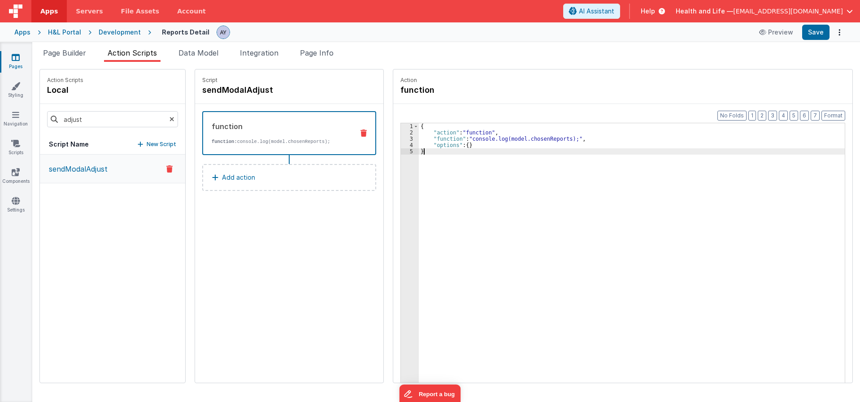
click at [454, 151] on div "{ "action" : "function" , "function" : "console.log(model.chosenReports);" , "o…" at bounding box center [636, 273] width 434 height 300
click at [454, 143] on div "{ "action" : "function" , "function" : "console.log(model.chosenReports);" , "o…" at bounding box center [636, 273] width 434 height 300
click at [453, 139] on div "{ "action" : "function" , "function" : "console.log(model.chosenReports);" , "o…" at bounding box center [636, 273] width 434 height 300
click at [321, 172] on button "Add action" at bounding box center [289, 177] width 174 height 27
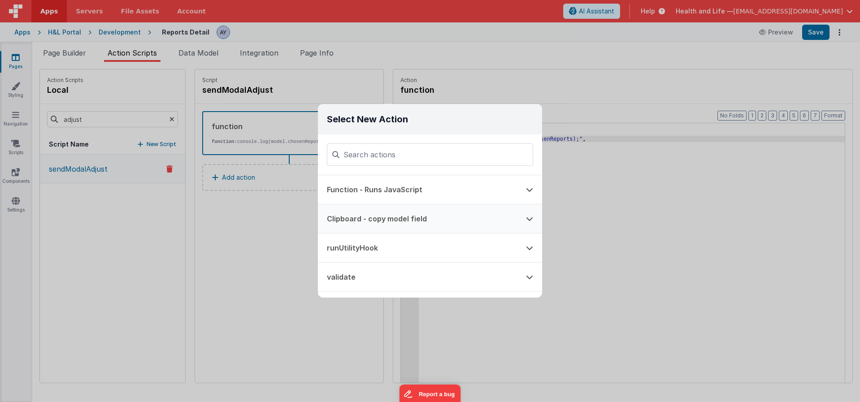
click at [388, 214] on button "Clipboard - copy model field" at bounding box center [417, 218] width 199 height 29
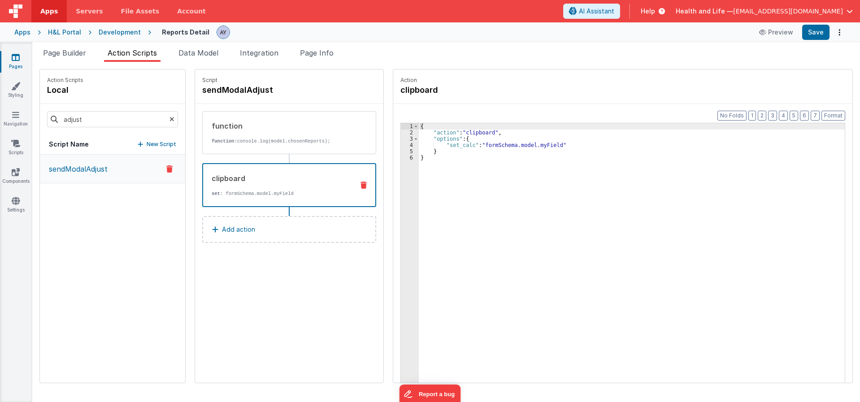
click at [360, 186] on icon at bounding box center [363, 185] width 6 height 7
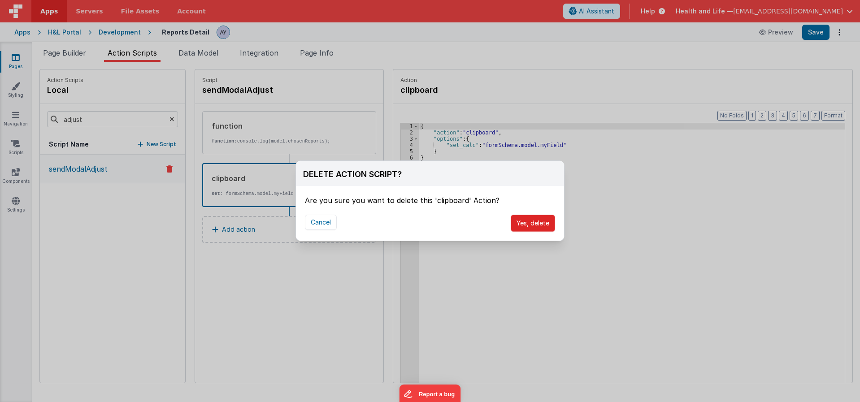
click at [529, 223] on button "Yes, delete" at bounding box center [533, 223] width 44 height 17
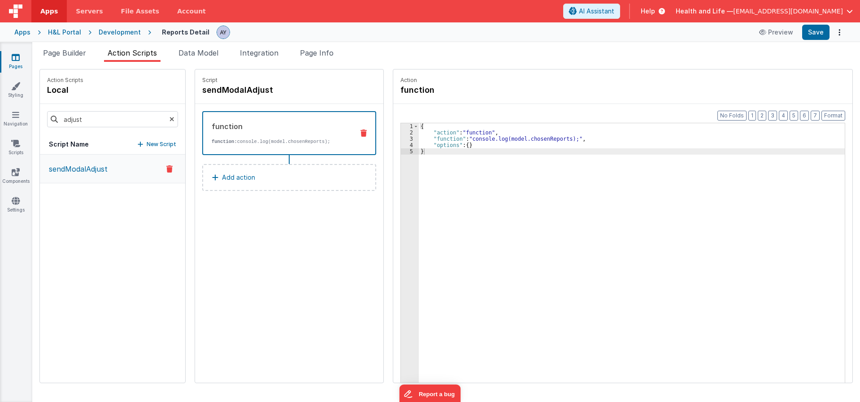
click at [312, 174] on button "Add action" at bounding box center [289, 177] width 174 height 27
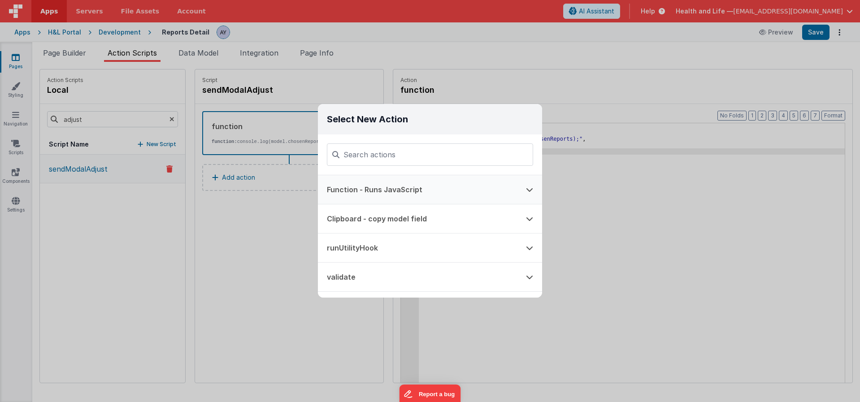
click at [376, 251] on button "runUtilityHook" at bounding box center [417, 248] width 199 height 29
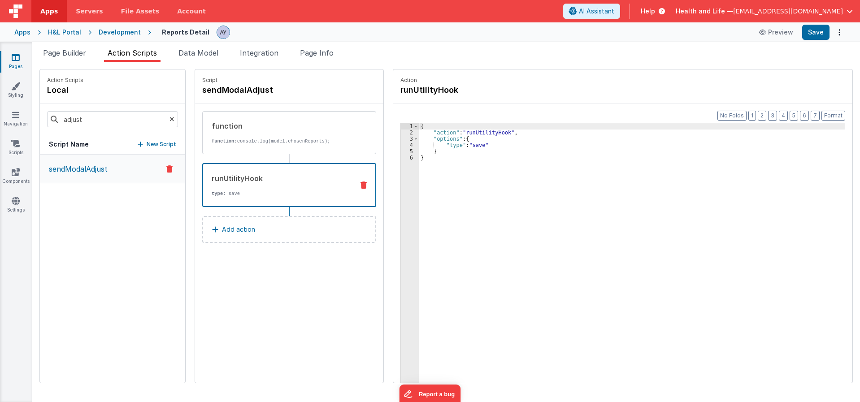
click at [442, 143] on div "{ "action" : "runUtilityHook" , "options" : { "type" : "save" } }" at bounding box center [636, 273] width 434 height 300
click at [472, 142] on div "{ "action" : "runUtilityHook" , "options" : { "type" : "save" } }" at bounding box center [636, 273] width 434 height 300
click at [471, 148] on div "{ "action" : "runUtilityHook" , "options" : { "type" : "save" } }" at bounding box center [636, 273] width 434 height 300
click at [234, 293] on div "Script sendModalAdjust function function: console.log(model.chosenReports); run…" at bounding box center [289, 225] width 188 height 313
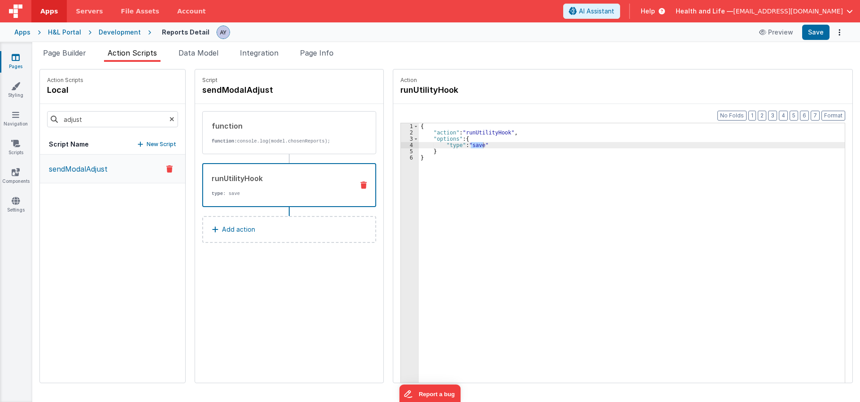
click at [552, 174] on div "{ "action" : "runUtilityHook" , "options" : { "type" : "save" } }" at bounding box center [636, 273] width 434 height 300
click at [467, 145] on div "{ "action" : "runUtilityHook" , "options" : { "type" : "save" } }" at bounding box center [636, 273] width 434 height 300
click at [78, 52] on span "Page Builder" at bounding box center [64, 52] width 43 height 9
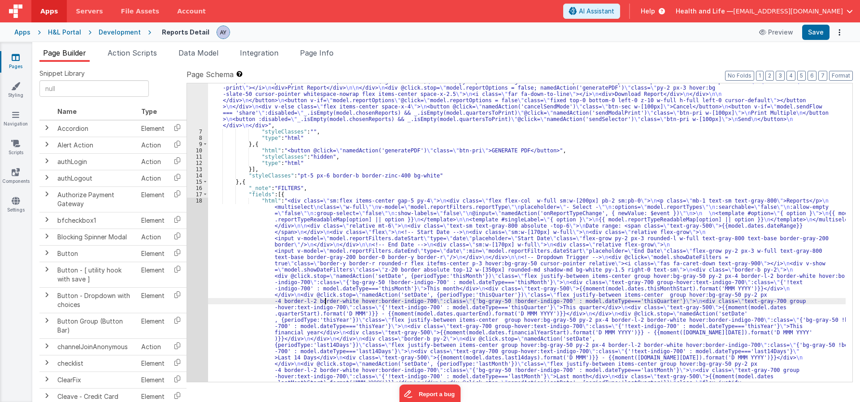
click at [326, 302] on div ""html" : "<div class= \" flex justify-between \" > \n\n <div class= \" flex fle…" at bounding box center [526, 403] width 637 height 788
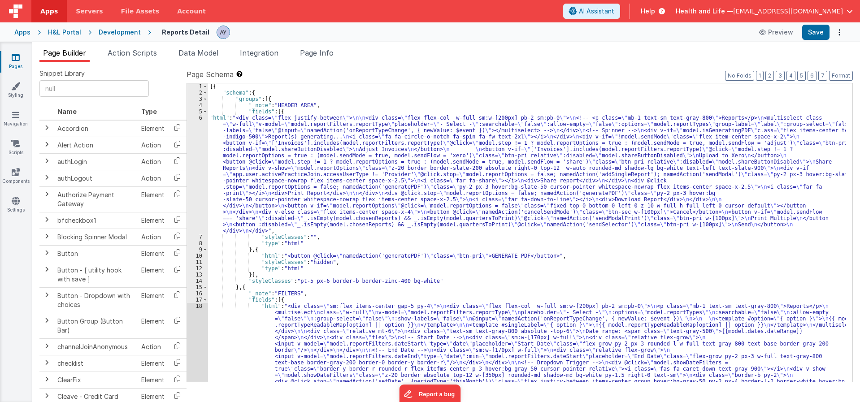
click at [192, 164] on div "6" at bounding box center [197, 174] width 21 height 119
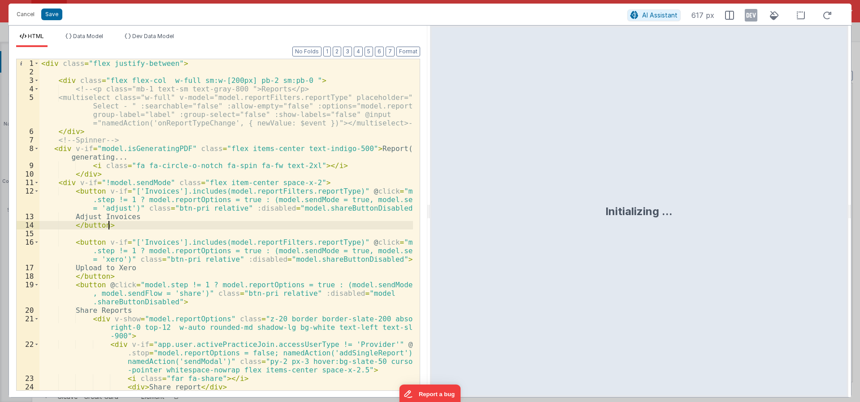
click at [297, 222] on div "< div class = "flex justify-between" > < div class = "flex flex-col w-full sm:w…" at bounding box center [225, 233] width 373 height 348
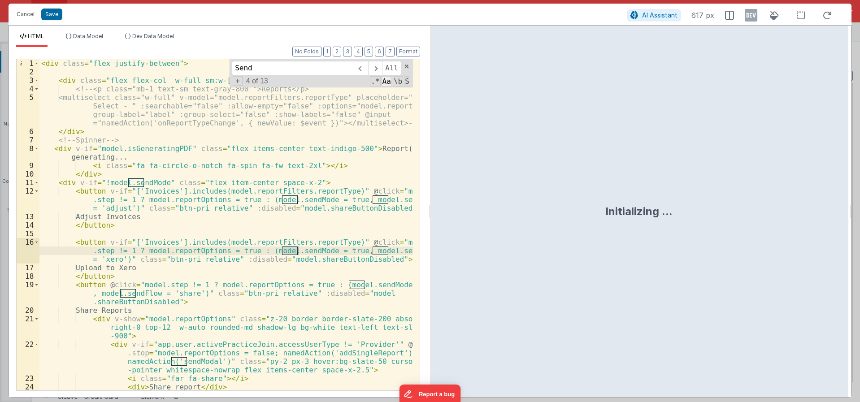
type input "Send"
click at [387, 79] on span "Aa" at bounding box center [386, 81] width 10 height 10
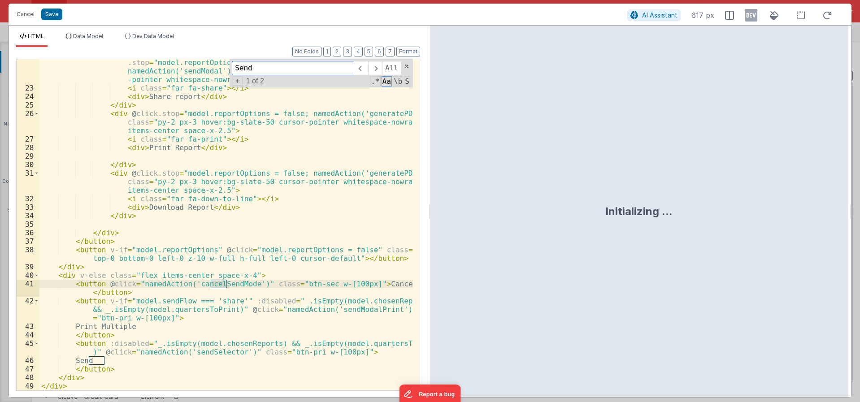
scroll to position [290, 0]
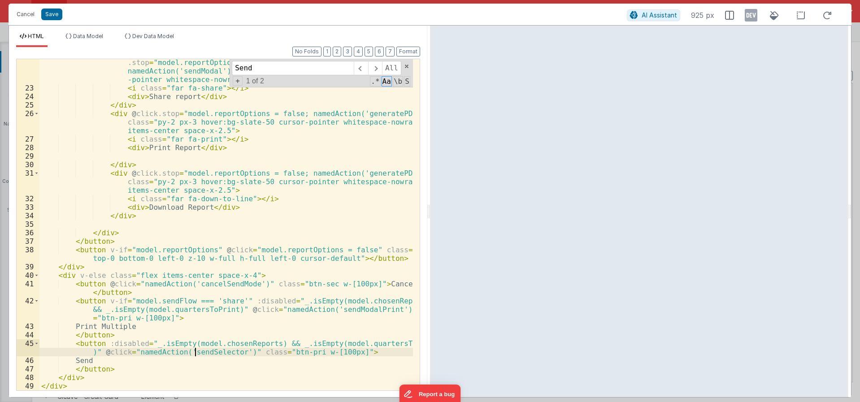
click at [197, 354] on div "< div v-if = "app.user.activePracticeJoin.accessUserType != 'Provider'" @ click…" at bounding box center [225, 237] width 373 height 374
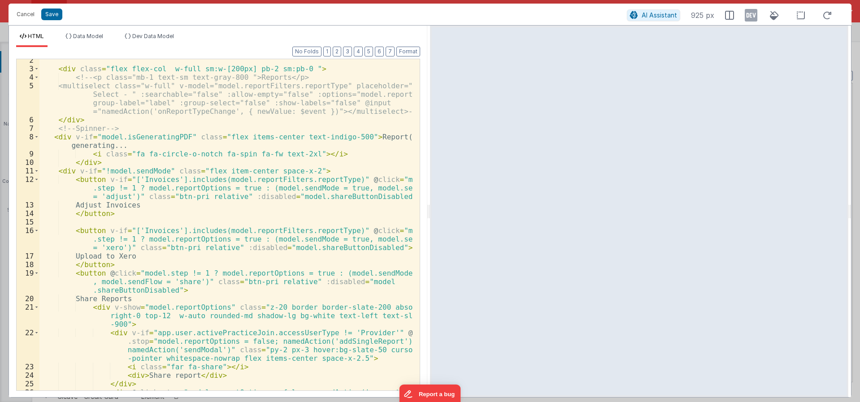
scroll to position [0, 0]
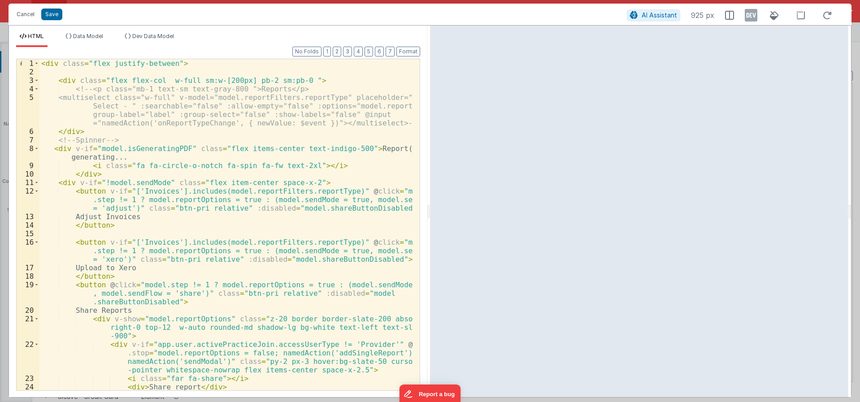
drag, startPoint x: 300, startPoint y: 226, endPoint x: 420, endPoint y: 213, distance: 120.4
click at [300, 226] on div "< div class = "flex justify-between" > < div class = "flex flex-col w-full sm:w…" at bounding box center [225, 233] width 373 height 348
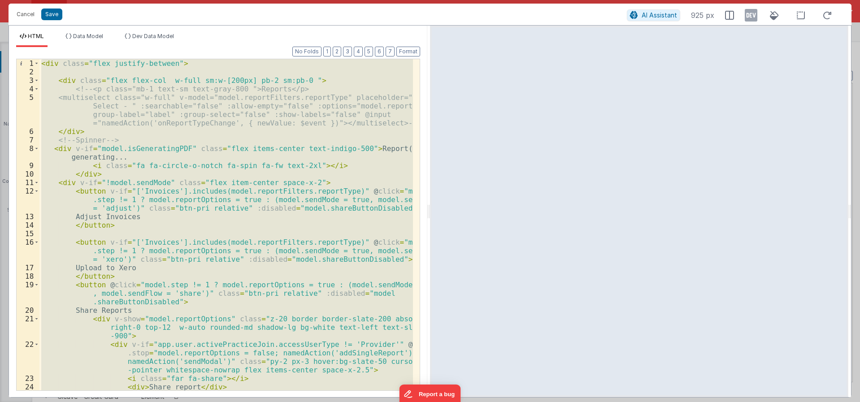
click at [184, 192] on div "< div class = "flex justify-between" > < div class = "flex flex-col w-full sm:w…" at bounding box center [225, 224] width 373 height 331
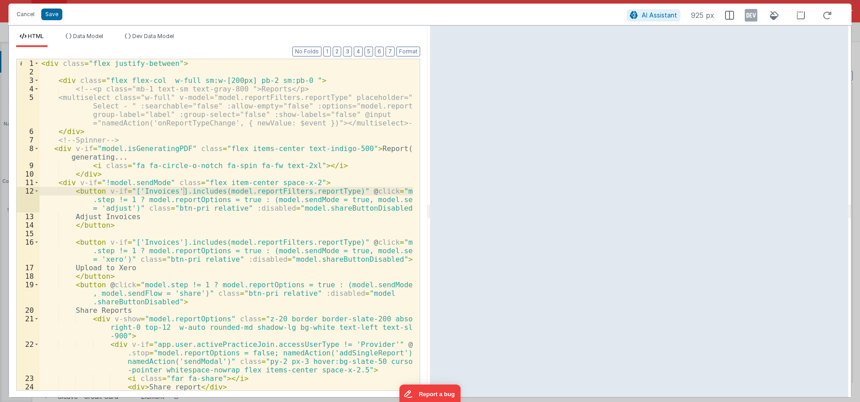
click at [202, 206] on div "< div class = "flex justify-between" > < div class = "flex flex-col w-full sm:w…" at bounding box center [225, 233] width 373 height 348
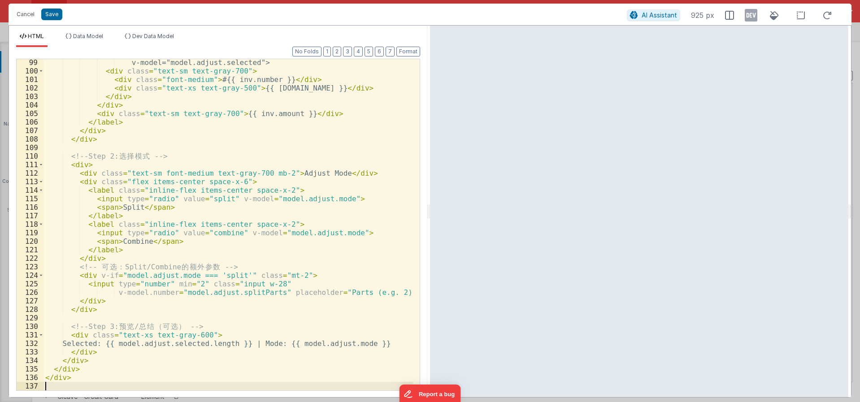
scroll to position [912, 0]
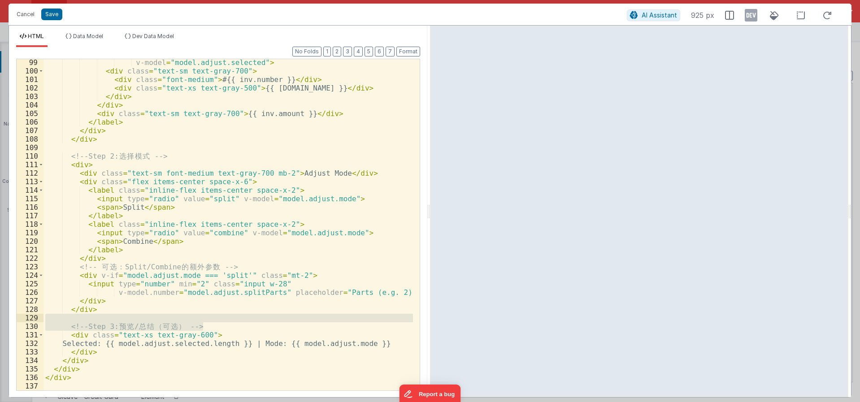
drag, startPoint x: 220, startPoint y: 327, endPoint x: 223, endPoint y: 319, distance: 8.9
click at [223, 319] on div "v-model = "model.adjust.selected" > < div class = "text-sm text-gray-700" > < d…" at bounding box center [227, 232] width 369 height 348
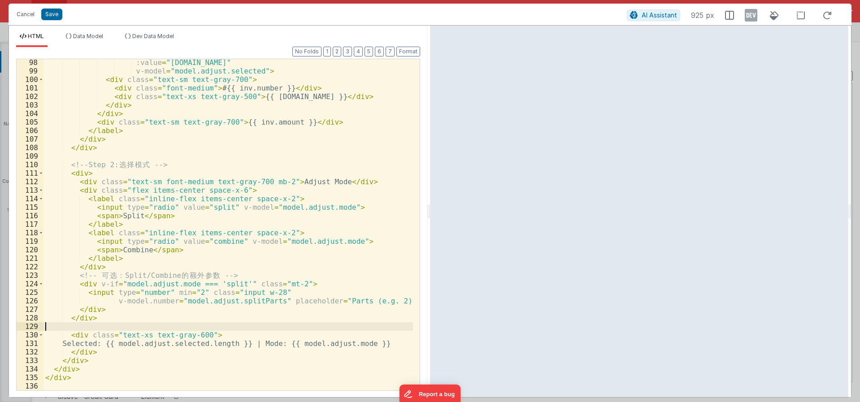
scroll to position [904, 0]
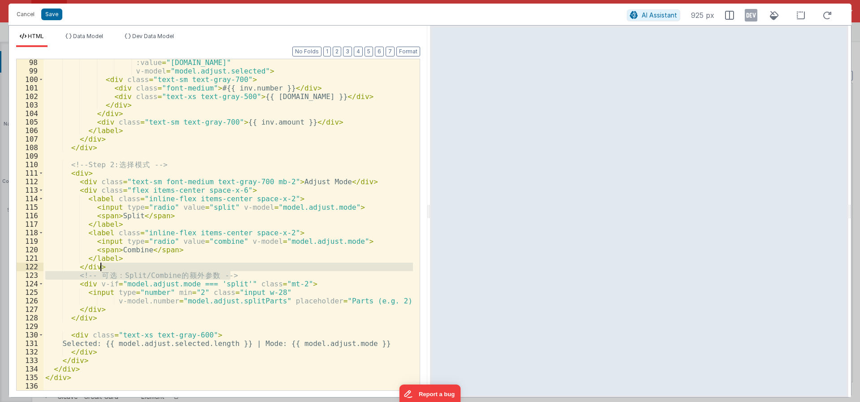
drag, startPoint x: 238, startPoint y: 277, endPoint x: 237, endPoint y: 269, distance: 8.2
click at [237, 269] on div ":value = "inv.id" v-model = "model.adjust.selected" > < div class = "text-sm te…" at bounding box center [227, 232] width 369 height 348
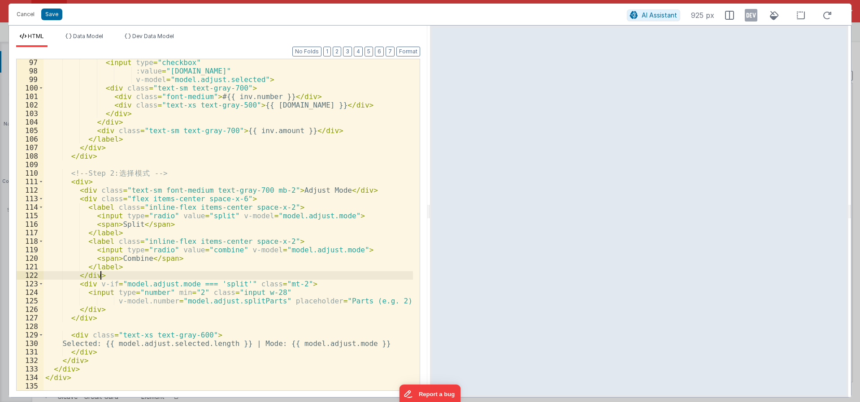
scroll to position [895, 0]
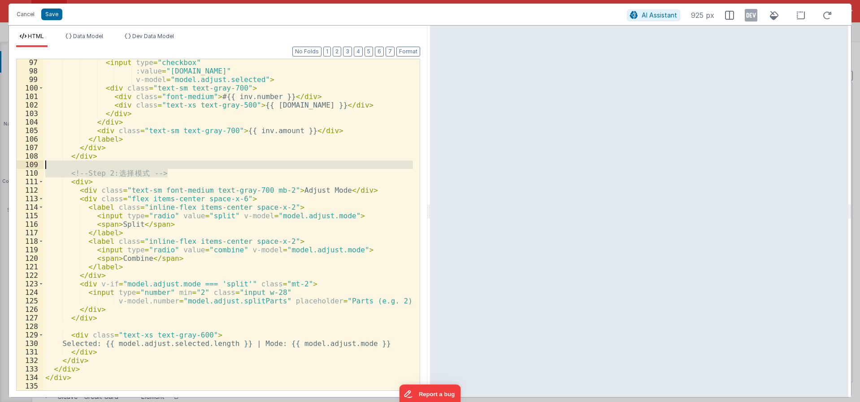
drag, startPoint x: 174, startPoint y: 175, endPoint x: 173, endPoint y: 167, distance: 8.2
click at [173, 167] on div "< input type = "checkbox" :value = "inv.id" v-model = "model.adjust.selected" >…" at bounding box center [227, 232] width 369 height 348
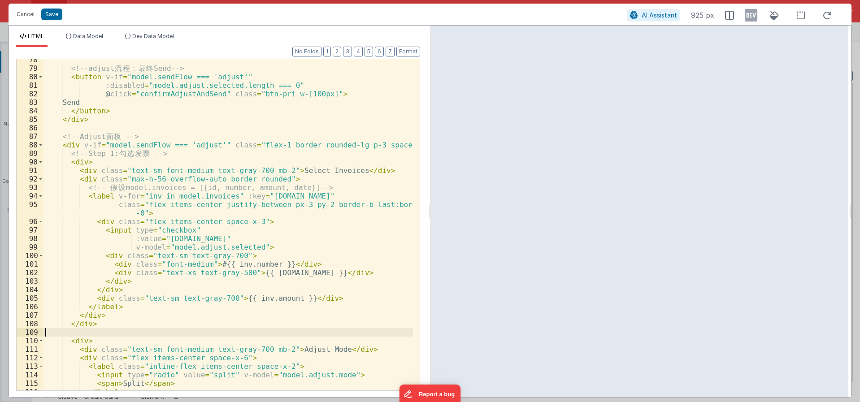
scroll to position [728, 0]
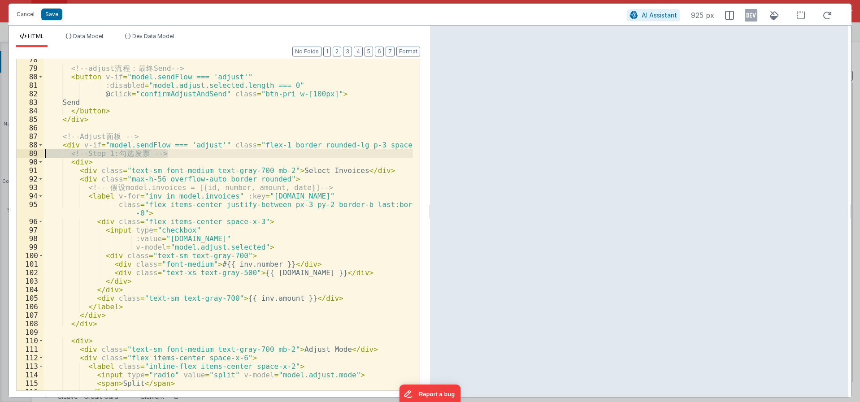
drag, startPoint x: 155, startPoint y: 156, endPoint x: 13, endPoint y: 153, distance: 141.7
click at [9, 157] on div "HTML Data Model Dev Data Model Format 7 6 5 4 3 2 1 No Folds 78 79 80 81 82 83 …" at bounding box center [430, 211] width 843 height 373
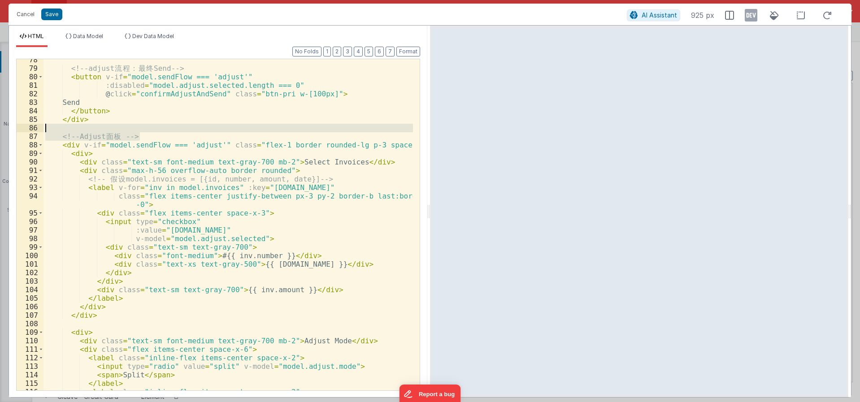
drag, startPoint x: 156, startPoint y: 139, endPoint x: 156, endPoint y: 128, distance: 10.8
click at [156, 128] on div "<!-- adjust 流 程 ： 最 终 Send --> < button v-if = "model.sendFlow === 'adjust'" :d…" at bounding box center [227, 230] width 369 height 348
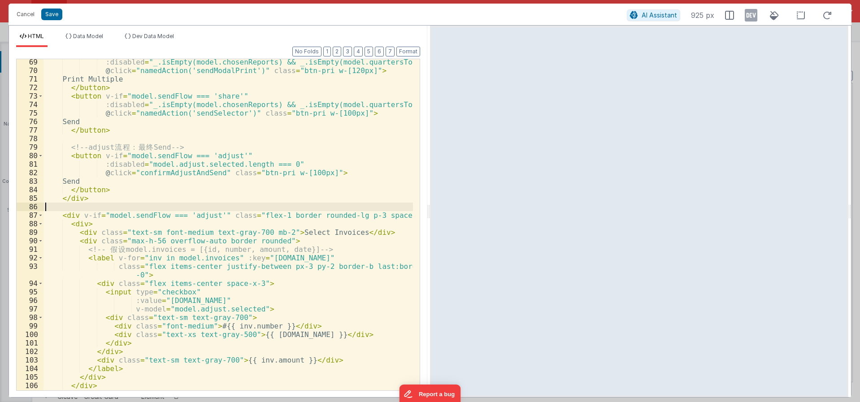
scroll to position [647, 0]
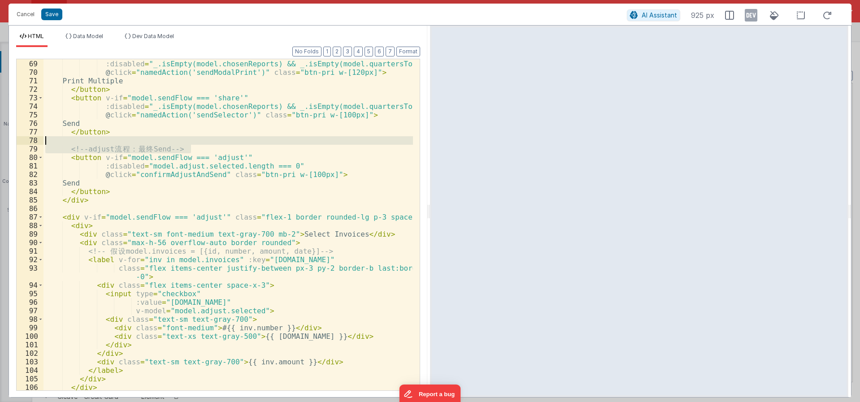
drag, startPoint x: 199, startPoint y: 151, endPoint x: 198, endPoint y: 144, distance: 6.7
click at [198, 144] on div "< button v-if = "model.sendFlow === 'share'" :disabled = "_.isEmpty(model.chose…" at bounding box center [227, 225] width 369 height 348
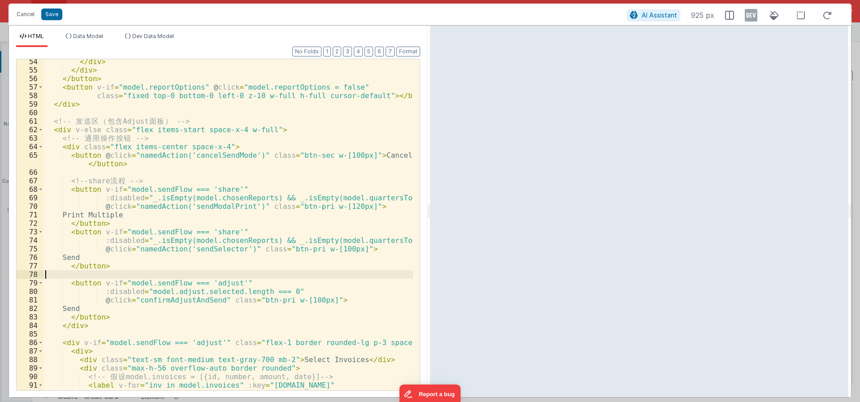
scroll to position [513, 0]
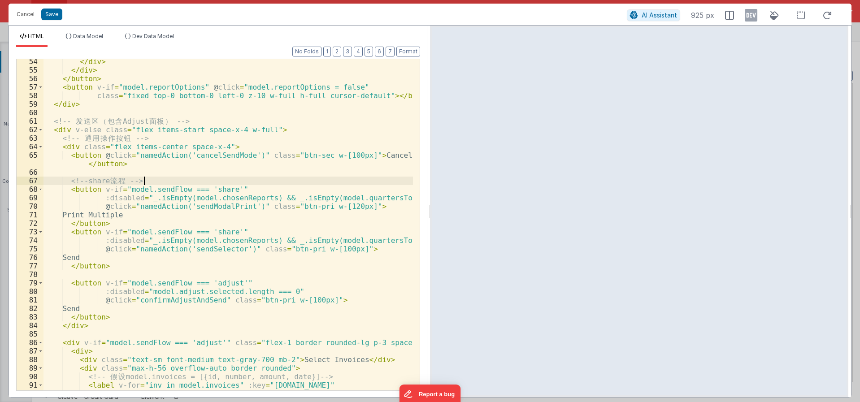
drag, startPoint x: 155, startPoint y: 182, endPoint x: 161, endPoint y: 153, distance: 28.9
click at [155, 175] on div "</ div > </ div > </ button > < button v-if = "model.reportOptions" @ click = "…" at bounding box center [227, 235] width 369 height 357
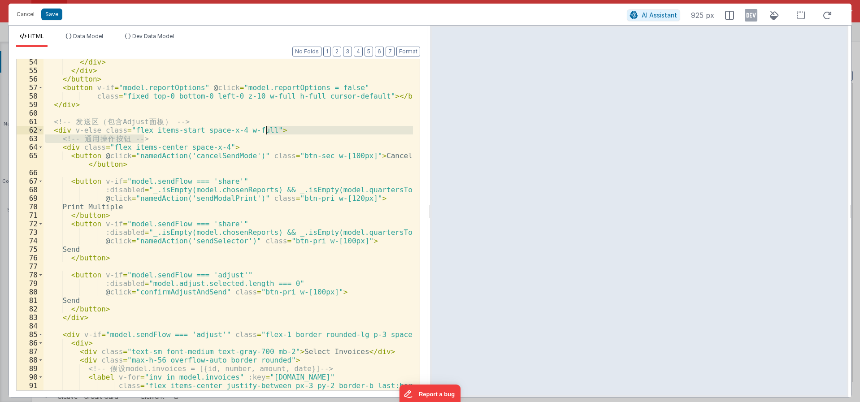
drag, startPoint x: 164, startPoint y: 139, endPoint x: 296, endPoint y: 129, distance: 132.6
click at [296, 129] on div "</ div > </ div > </ button > < button v-if = "model.reportOptions" @ click = "…" at bounding box center [227, 236] width 369 height 357
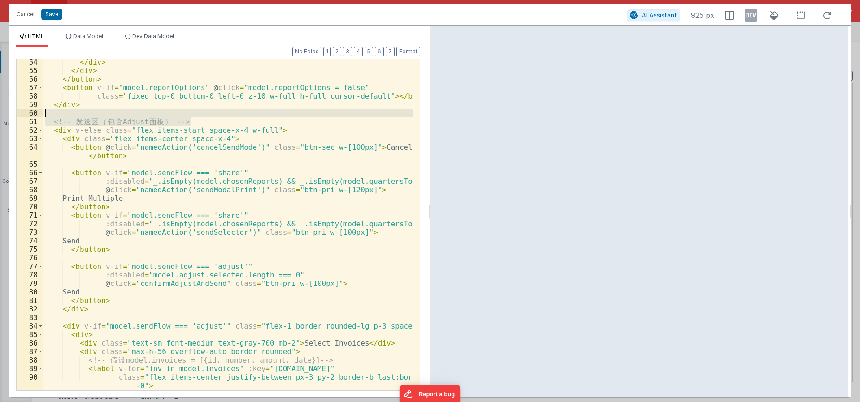
drag, startPoint x: 197, startPoint y: 121, endPoint x: 197, endPoint y: 112, distance: 8.5
click at [197, 112] on div "</ div > </ div > </ button > < button v-if = "model.reportOptions" @ click = "…" at bounding box center [227, 232] width 369 height 348
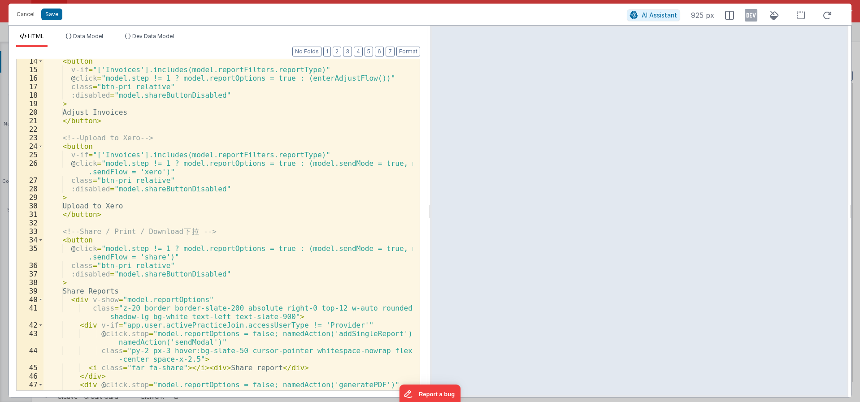
scroll to position [113, 0]
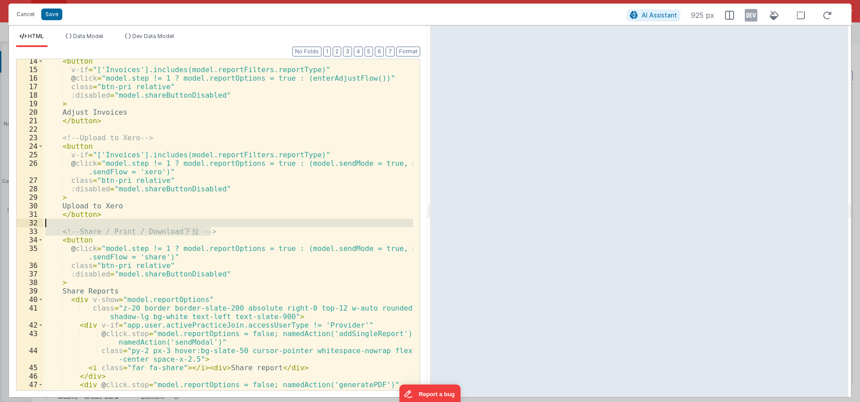
drag, startPoint x: 220, startPoint y: 233, endPoint x: 220, endPoint y: 225, distance: 8.1
click at [220, 225] on div "< button v-if = "['Invoices'].includes(model.reportFilters.reportType)" @ click…" at bounding box center [227, 235] width 369 height 357
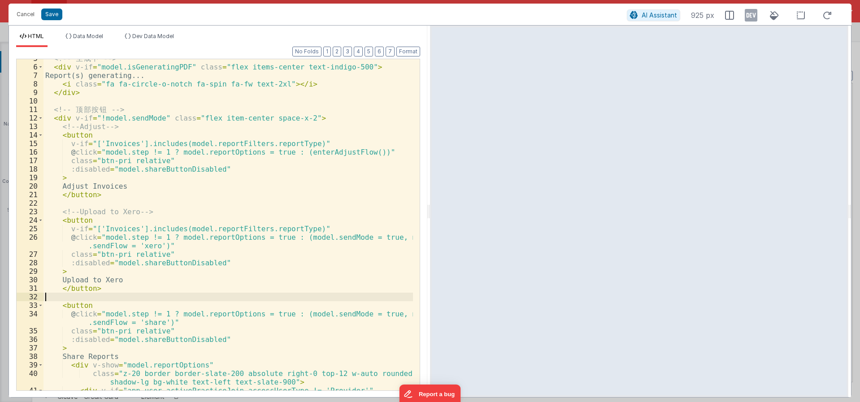
scroll to position [0, 0]
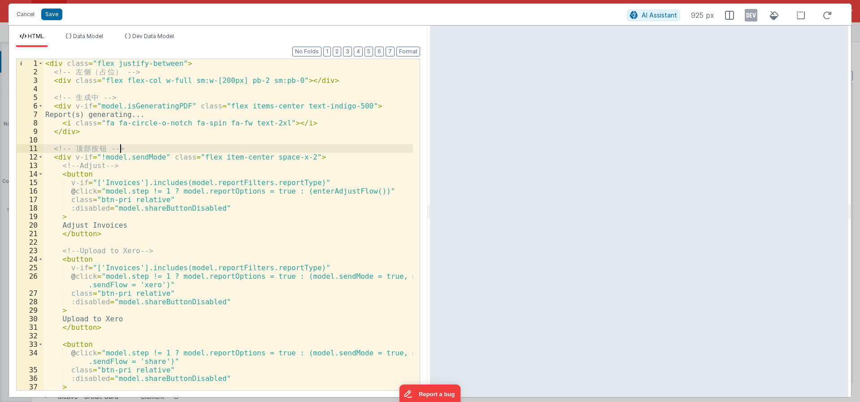
drag, startPoint x: 130, startPoint y: 150, endPoint x: 130, endPoint y: 144, distance: 5.4
click at [130, 144] on div "< div class = "flex justify-between" > <!-- 左 侧 （ 占 位 ） --> < div class = "flex…" at bounding box center [227, 233] width 369 height 348
drag, startPoint x: 131, startPoint y: 146, endPoint x: 131, endPoint y: 141, distance: 4.5
click at [131, 141] on div "< div class = "flex justify-between" > <!-- 左 侧 （ 占 位 ） --> < div class = "flex…" at bounding box center [227, 233] width 369 height 348
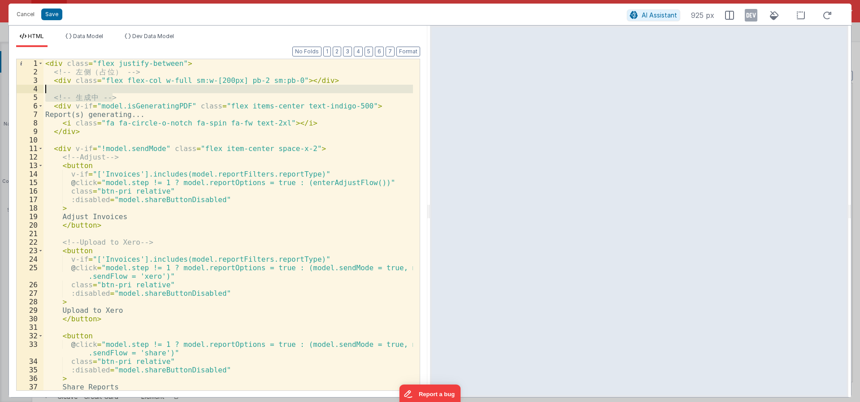
drag, startPoint x: 118, startPoint y: 97, endPoint x: 119, endPoint y: 91, distance: 5.5
click at [119, 91] on div "< div class = "flex justify-between" > <!-- 左 侧 （ 占 位 ） --> < div class = "flex…" at bounding box center [227, 233] width 369 height 348
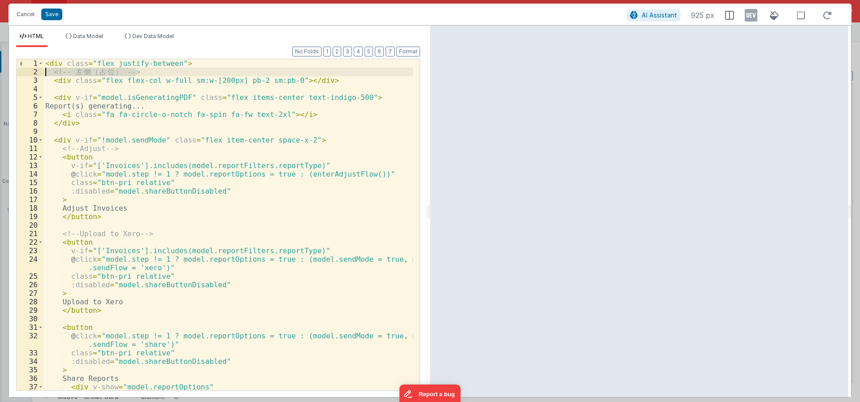
drag, startPoint x: 145, startPoint y: 73, endPoint x: 13, endPoint y: 76, distance: 132.3
click at [13, 76] on div "Format 7 6 5 4 3 2 1 No Folds 1 2 3 4 5 6 7 8 9 10 11 12 13 14 15 16 17 18 19 2…" at bounding box center [218, 222] width 418 height 350
click at [174, 79] on div "< div class = "flex justify-between" > <!-- 左 侧 （ 占 位 ） --> < div class = "flex…" at bounding box center [227, 237] width 369 height 357
click at [182, 71] on div "< div class = "flex justify-between" > <!-- 左 侧 （ 占 位 ） --> < div class = "flex…" at bounding box center [227, 237] width 369 height 357
drag, startPoint x: 195, startPoint y: 72, endPoint x: 195, endPoint y: 65, distance: 7.2
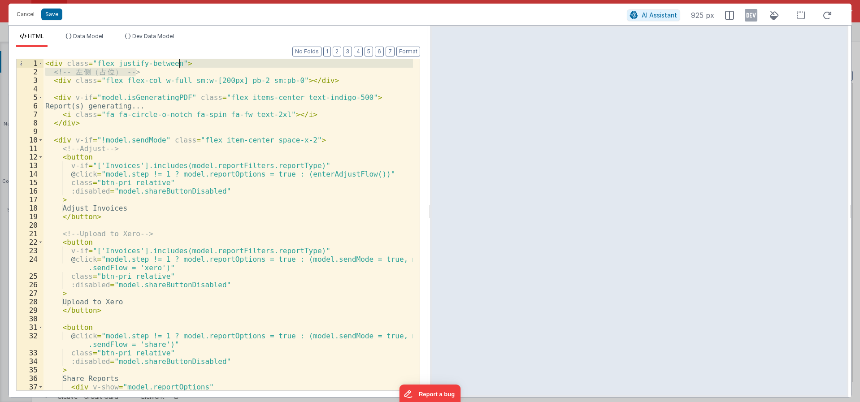
click at [195, 65] on div "< div class = "flex justify-between" > <!-- 左 侧 （ 占 位 ） --> < div class = "flex…" at bounding box center [227, 237] width 369 height 357
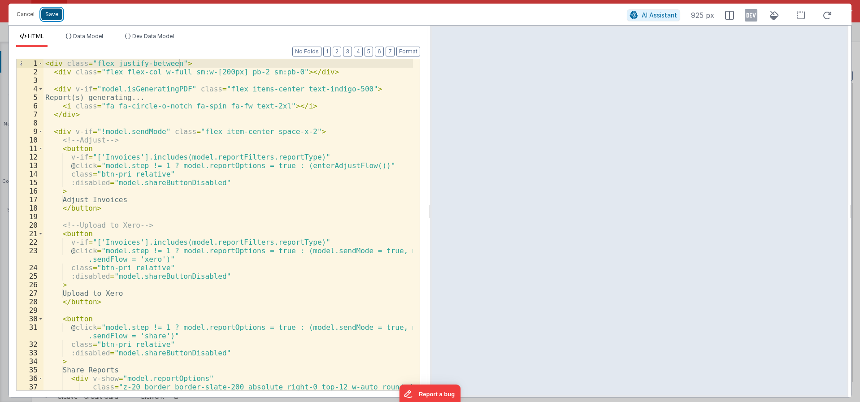
click at [56, 13] on button "Save" at bounding box center [51, 15] width 21 height 12
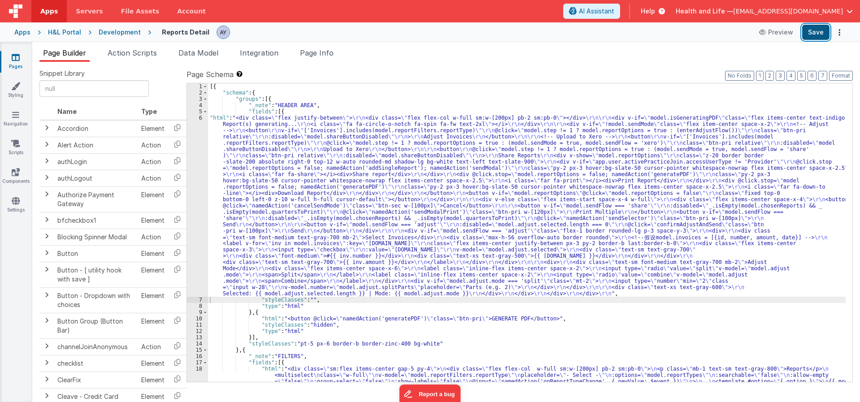
click at [811, 35] on button "Save" at bounding box center [815, 32] width 27 height 15
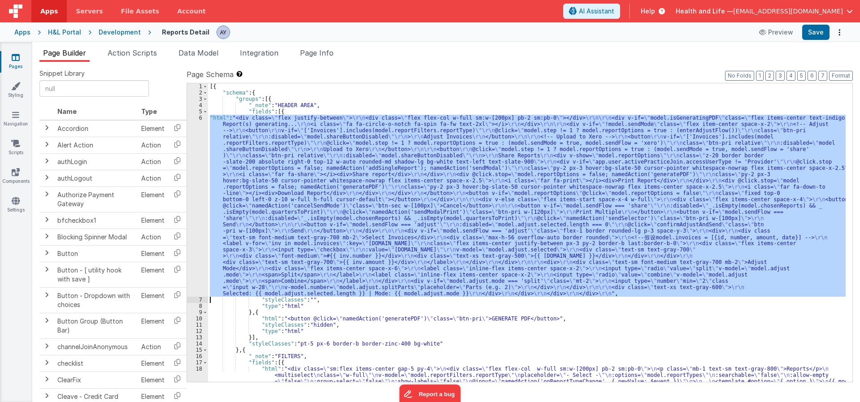
click at [191, 173] on div "6" at bounding box center [197, 206] width 21 height 182
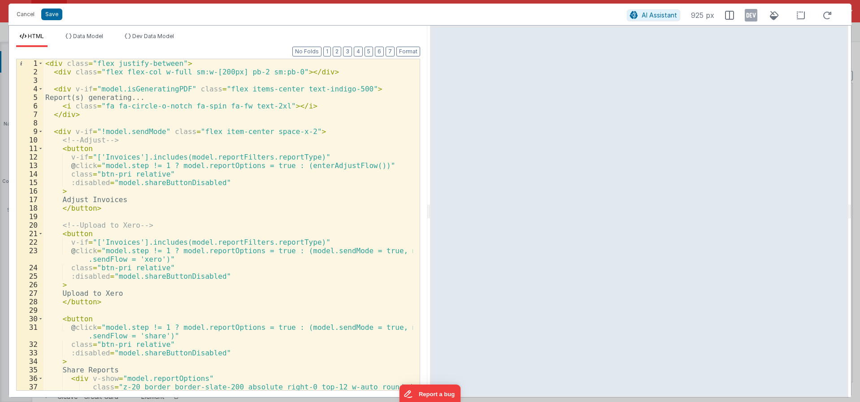
click at [214, 210] on div "< div class = "flex justify-between" > < div class = "flex flex-col w-full sm:w…" at bounding box center [227, 237] width 369 height 357
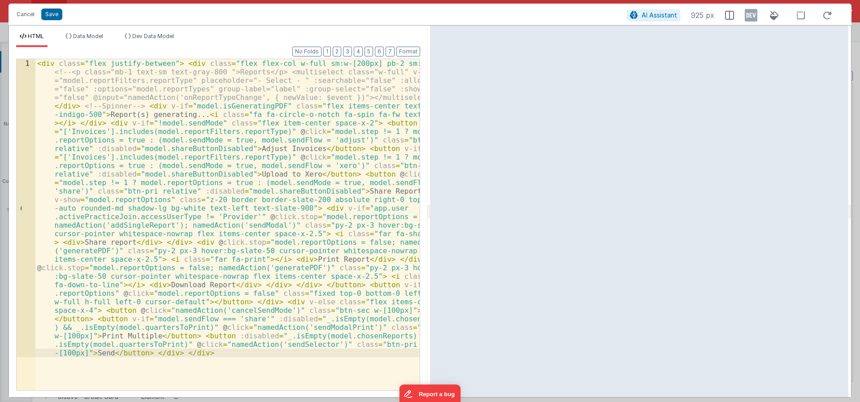
click at [413, 53] on button "Format" at bounding box center [408, 52] width 24 height 10
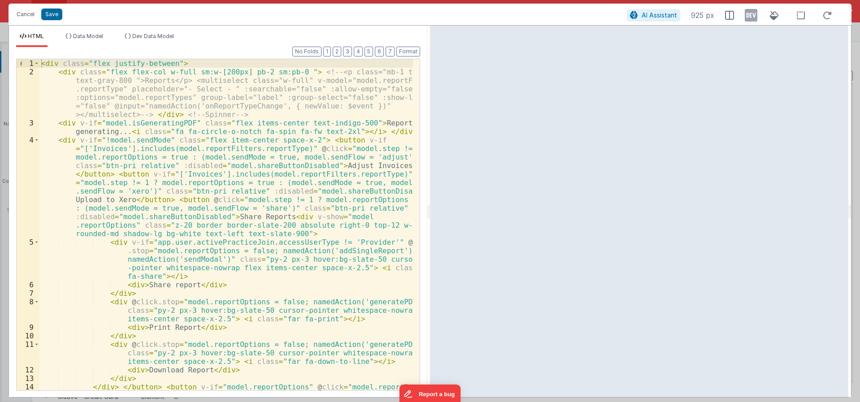
click at [373, 215] on div "< div class = "flex justify-between" > < div class = "flex flex-col w-full sm:w…" at bounding box center [225, 241] width 373 height 365
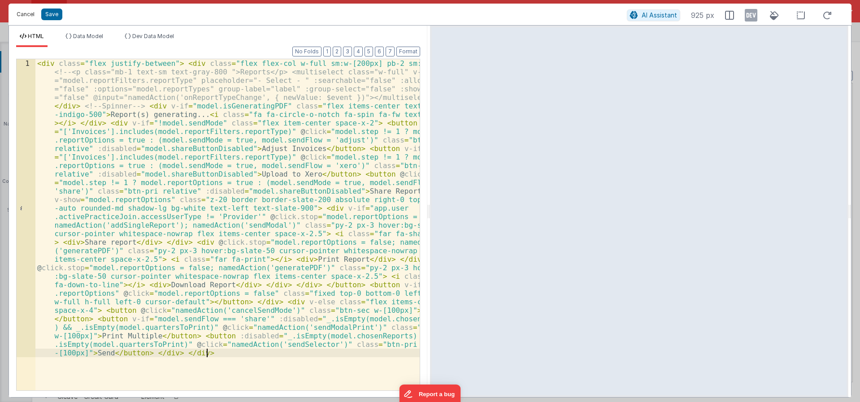
click at [18, 15] on button "Cancel" at bounding box center [25, 14] width 27 height 13
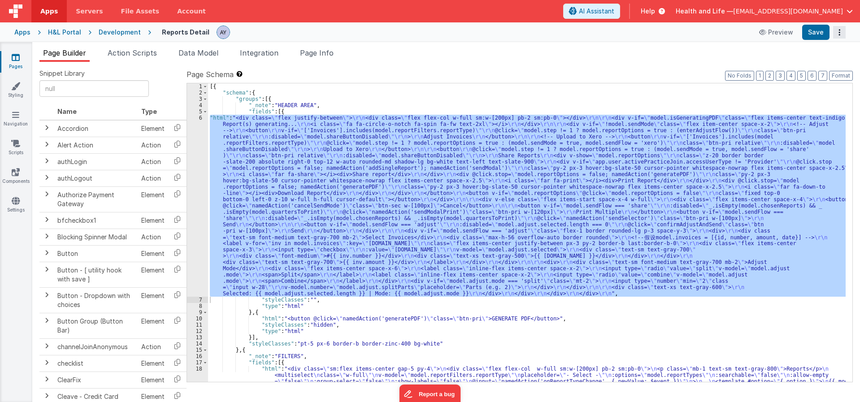
click at [838, 29] on button "Options" at bounding box center [839, 32] width 13 height 13
click at [815, 65] on link "Rollback" at bounding box center [806, 67] width 79 height 17
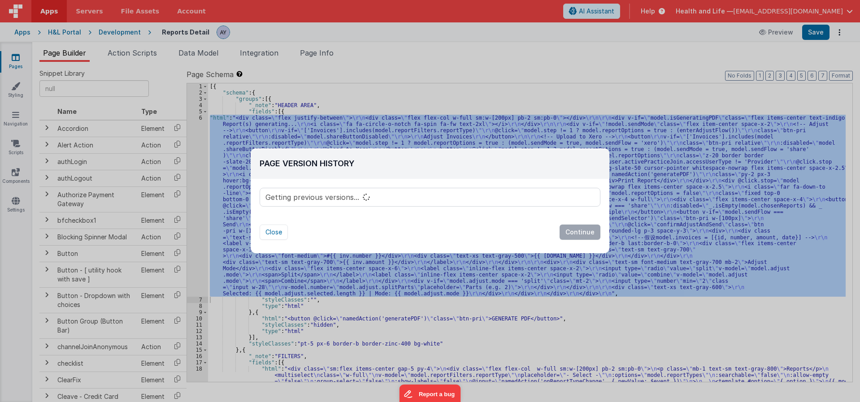
click at [386, 202] on div "Getting previous versions..." at bounding box center [430, 197] width 340 height 18
click at [275, 232] on button "Close" at bounding box center [274, 232] width 28 height 15
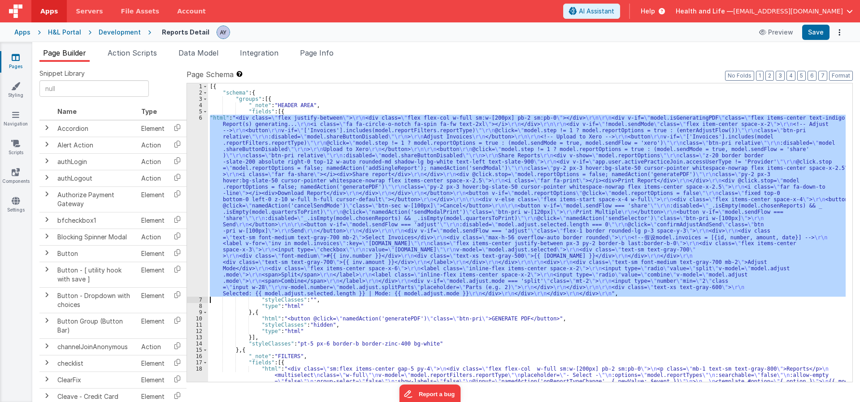
click at [295, 206] on div "[{ "schema" : { "groups" : [{ "_note" : "HEADER AREA" , "fields" : [{ "html" : …" at bounding box center [526, 232] width 637 height 299
click at [198, 198] on div "6" at bounding box center [197, 206] width 21 height 182
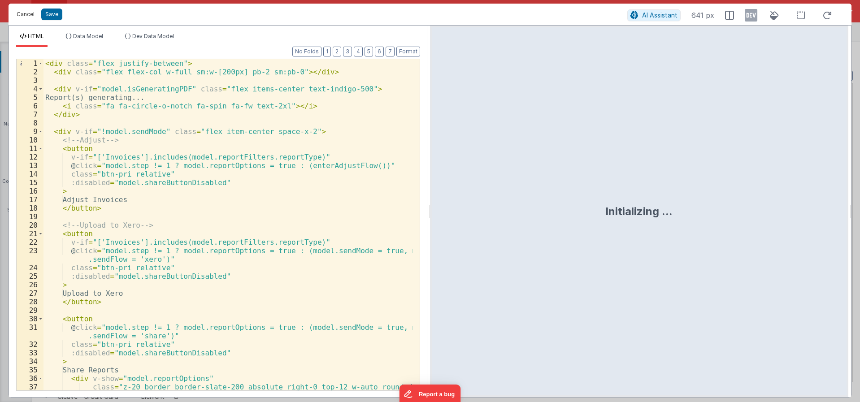
click at [27, 17] on button "Cancel" at bounding box center [25, 14] width 27 height 13
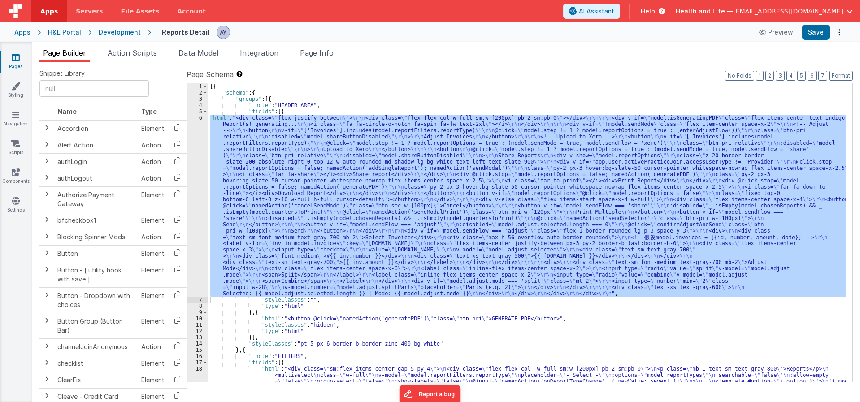
click at [577, 256] on div "[{ "schema" : { "groups" : [{ "_note" : "HEADER AREA" , "fields" : [{ "html" : …" at bounding box center [526, 232] width 637 height 299
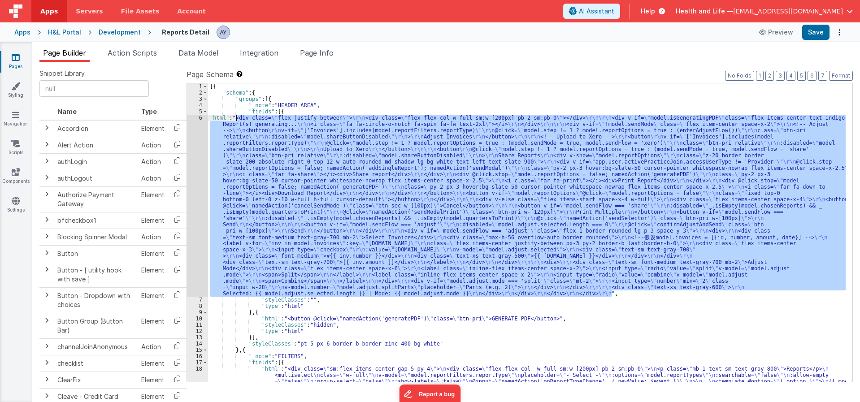
drag, startPoint x: 611, startPoint y: 295, endPoint x: 236, endPoint y: 118, distance: 414.5
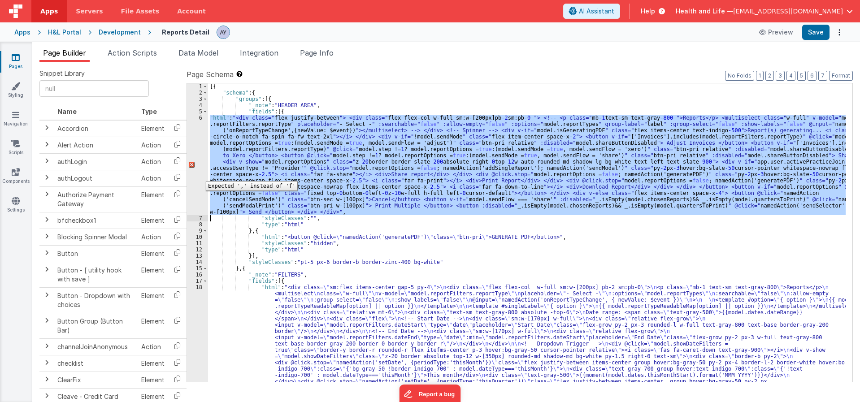
click at [199, 174] on div "6" at bounding box center [197, 165] width 21 height 100
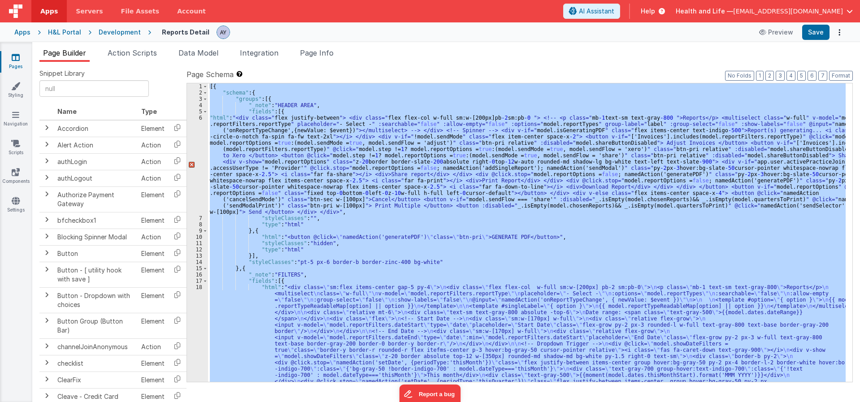
click at [359, 201] on div "[{ "schema" : { "groups" : [{ "_note" : "HEADER AREA" , "fields" : [{ "html" : …" at bounding box center [526, 232] width 637 height 299
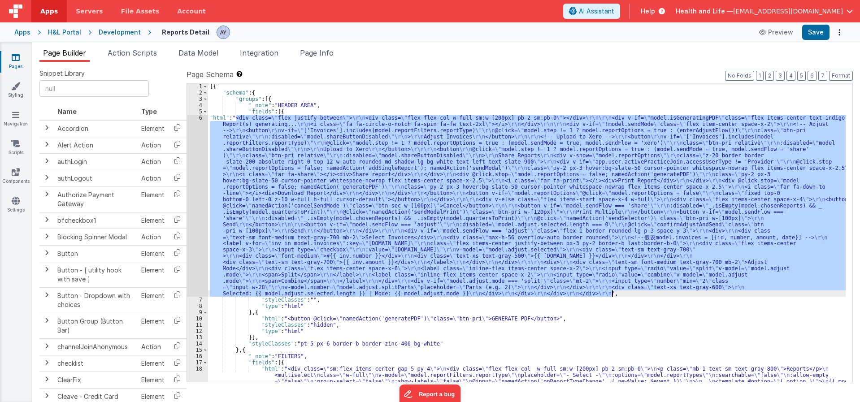
click at [255, 206] on div "[{ "schema" : { "groups" : [{ "_note" : "HEADER AREA" , "fields" : [{ "html" : …" at bounding box center [526, 232] width 637 height 299
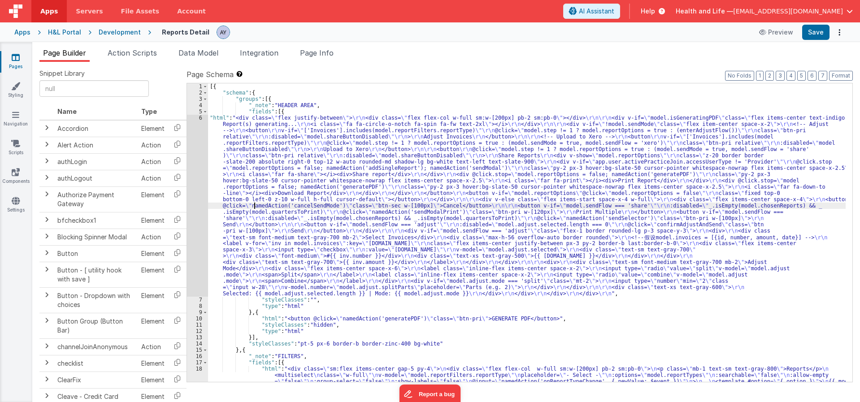
click at [198, 191] on div "6" at bounding box center [197, 206] width 21 height 182
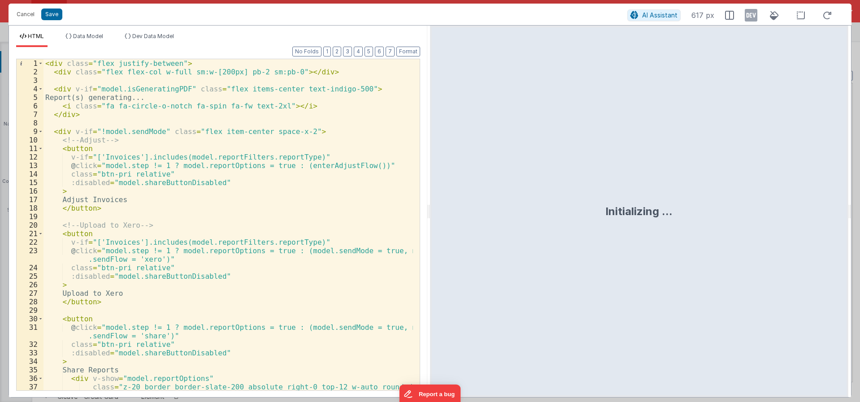
click at [187, 199] on div "< div class = "flex justify-between" > < div class = "flex flex-col w-full sm:w…" at bounding box center [227, 237] width 369 height 357
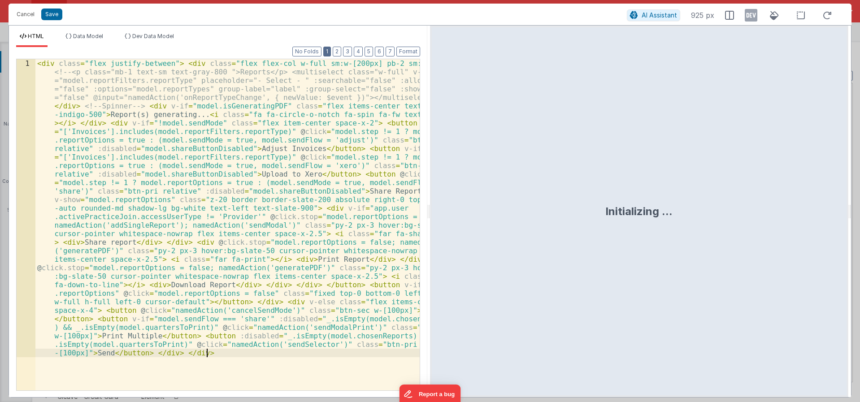
click at [329, 53] on button "1" at bounding box center [327, 52] width 8 height 10
click at [336, 52] on button "2" at bounding box center [337, 52] width 9 height 10
drag, startPoint x: 345, startPoint y: 50, endPoint x: 352, endPoint y: 51, distance: 7.7
click at [346, 50] on button "3" at bounding box center [347, 52] width 9 height 10
click at [401, 48] on button "Format" at bounding box center [408, 52] width 24 height 10
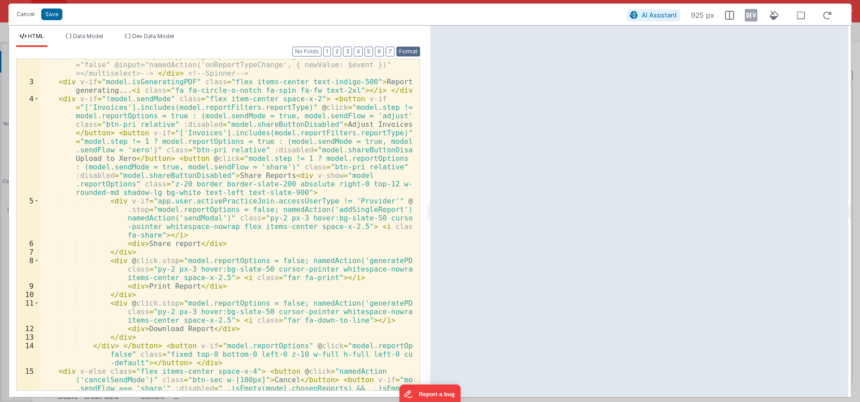
scroll to position [86, 0]
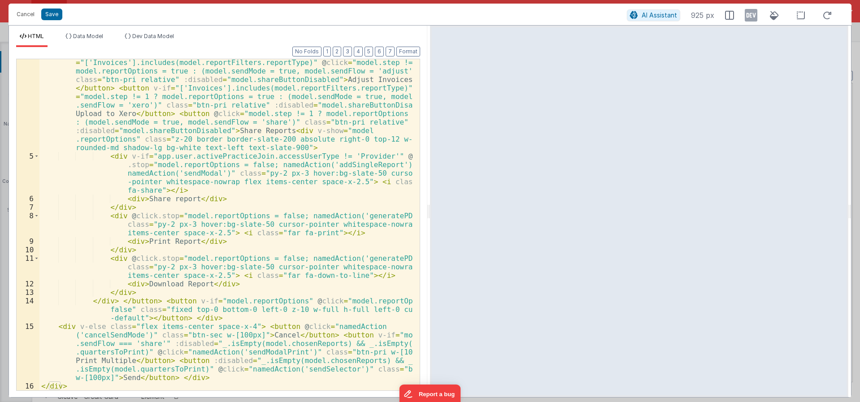
click at [186, 193] on div "< div v-if = "!model.sendMode" class = "flex item-center space-x-2" > < button …" at bounding box center [225, 271] width 373 height 442
click at [308, 217] on div "< div v-if = "!model.sendMode" class = "flex item-center space-x-2" > < button …" at bounding box center [225, 271] width 373 height 442
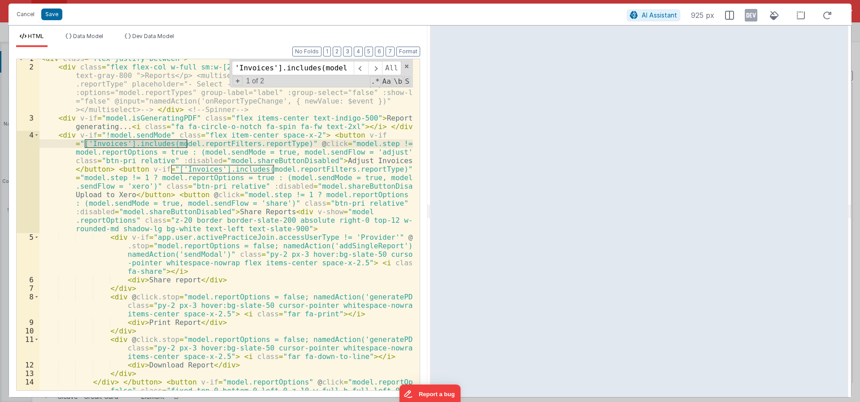
scroll to position [5, 0]
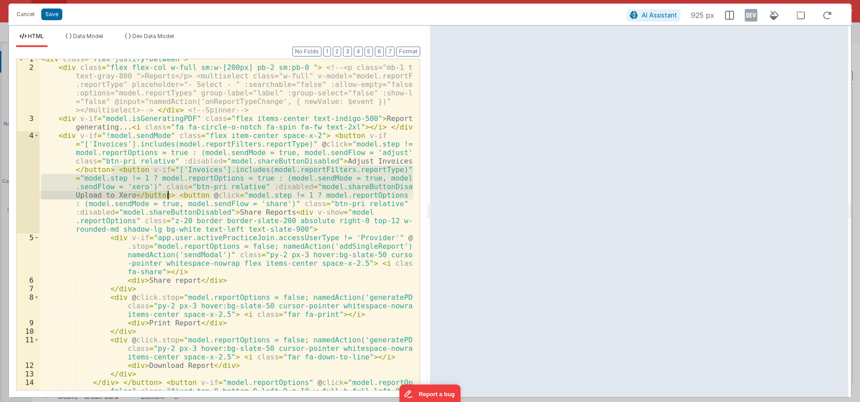
drag, startPoint x: 113, startPoint y: 169, endPoint x: 166, endPoint y: 196, distance: 59.8
click at [166, 196] on div "< div class = "flex justify-between" > < div class = "flex flex-col w-full sm:w…" at bounding box center [225, 237] width 373 height 365
click at [115, 167] on div "< div class = "flex justify-between" > < div class = "flex flex-col w-full sm:w…" at bounding box center [225, 224] width 373 height 331
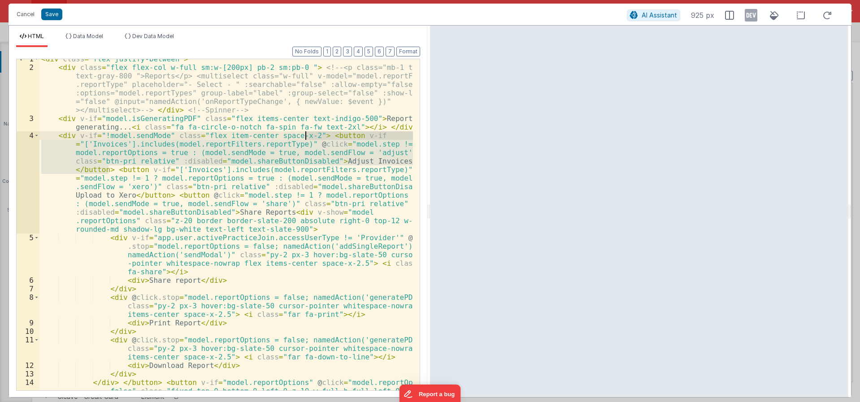
drag, startPoint x: 107, startPoint y: 169, endPoint x: 309, endPoint y: 136, distance: 204.3
click at [309, 136] on div "< div class = "flex justify-between" > < div class = "flex flex-col w-full sm:w…" at bounding box center [225, 237] width 373 height 365
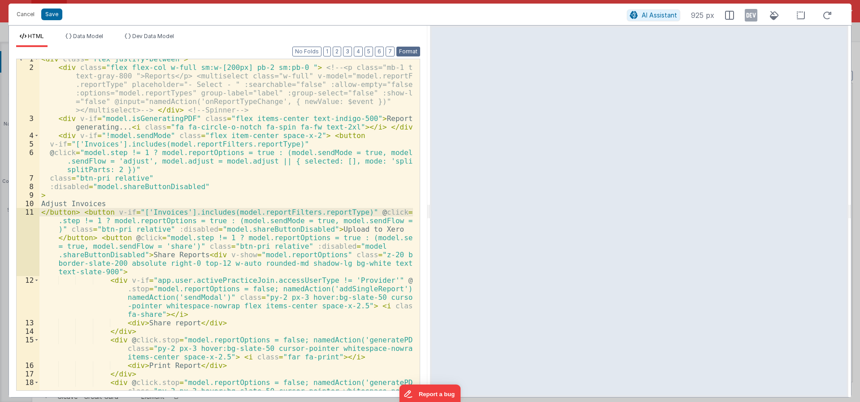
click at [405, 52] on button "Format" at bounding box center [408, 52] width 24 height 10
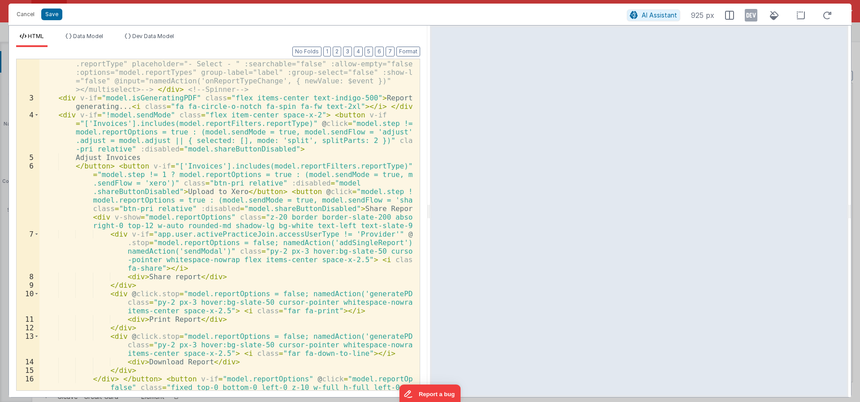
scroll to position [103, 0]
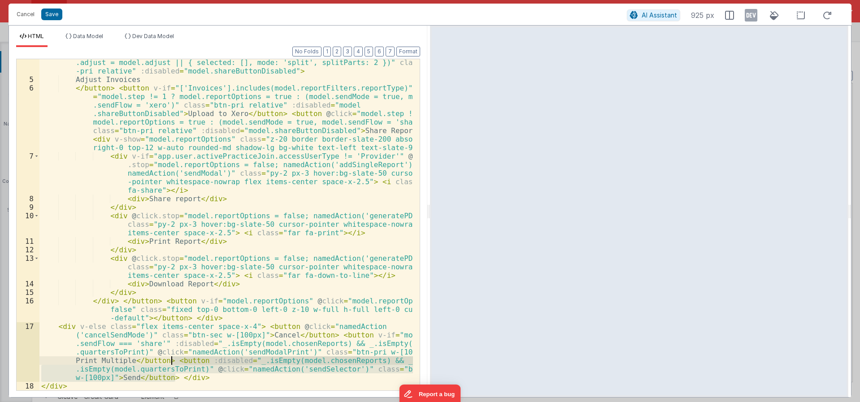
drag, startPoint x: 174, startPoint y: 379, endPoint x: 170, endPoint y: 363, distance: 16.2
click at [170, 363] on div "< div v-if = "!model.sendMode" class = "flex item-center space-x-2" > < button …" at bounding box center [225, 224] width 373 height 382
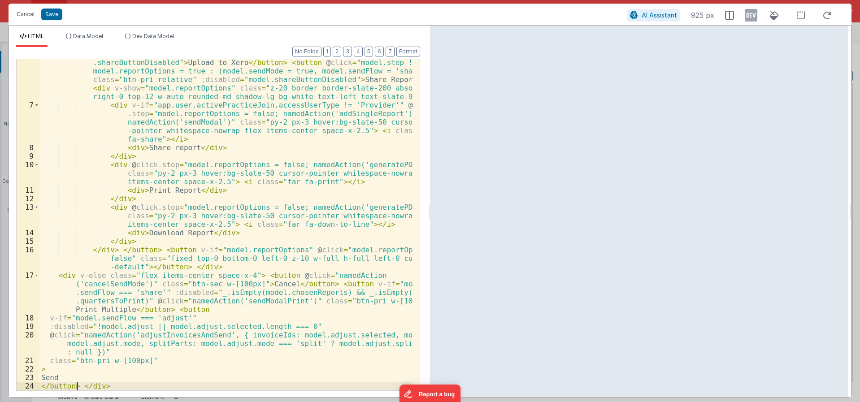
scroll to position [154, 0]
click at [406, 54] on button "Format" at bounding box center [408, 52] width 24 height 10
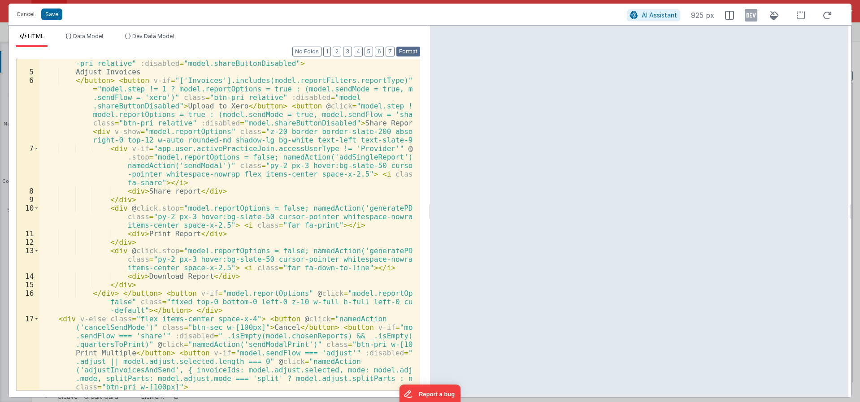
scroll to position [111, 0]
click at [130, 256] on div "< div v-if = "!model.sendMode" class = "flex item-center space-x-2" > < button …" at bounding box center [225, 251] width 373 height 451
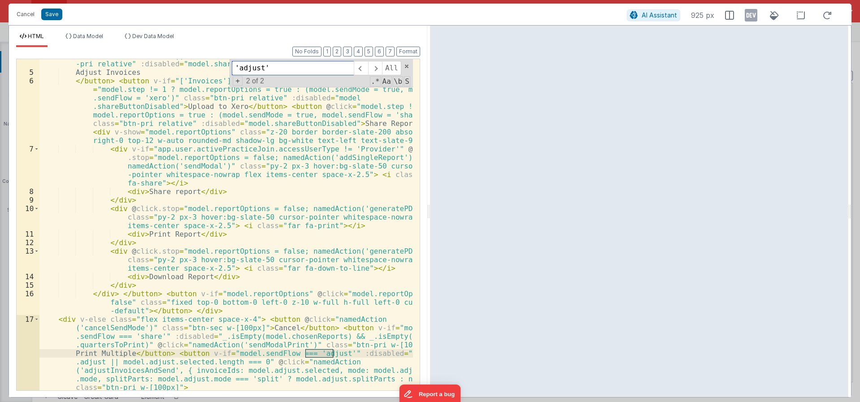
scroll to position [0, 0]
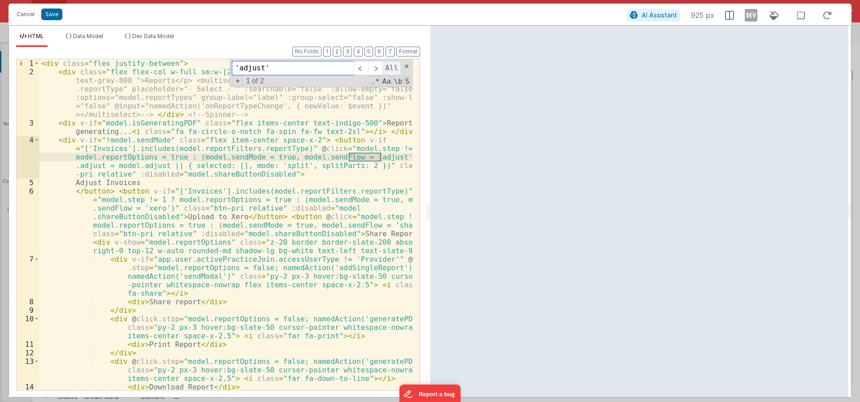
click at [385, 65] on span "All" at bounding box center [391, 68] width 19 height 14
click at [373, 69] on span at bounding box center [375, 68] width 14 height 14
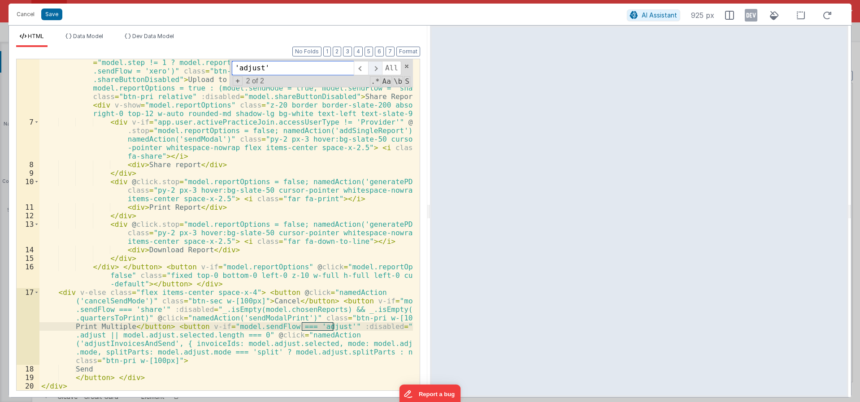
scroll to position [137, 0]
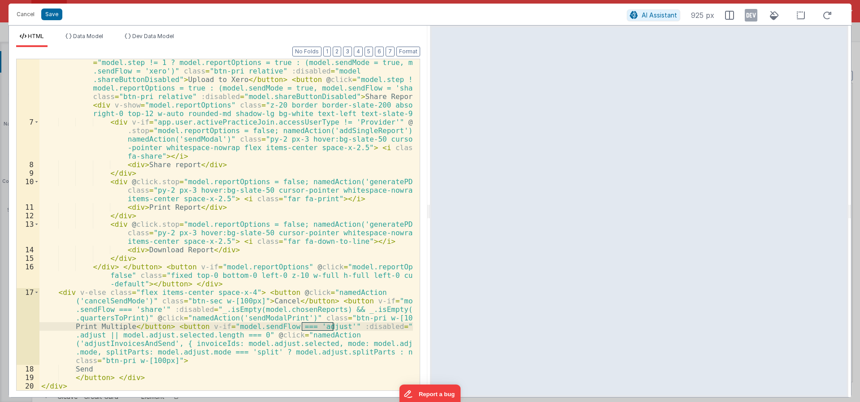
click at [139, 383] on div "</ button > < button v-if = "['Invoices'].includes(model.reportFilters.reportTy…" at bounding box center [225, 254] width 373 height 408
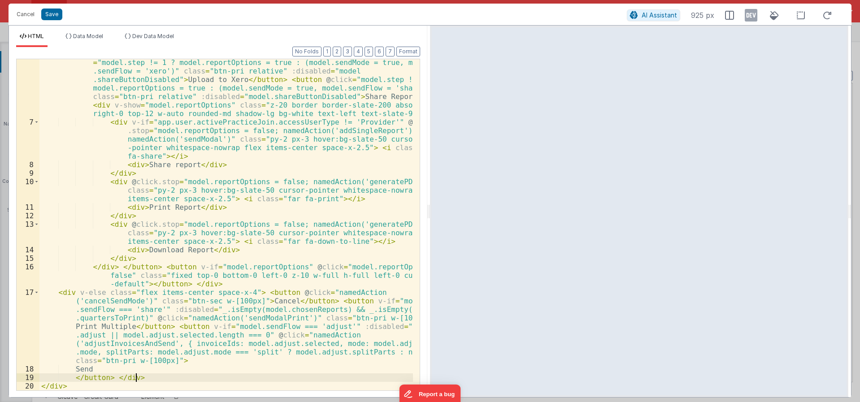
click at [150, 379] on div "</ button > < button v-if = "['Invoices'].includes(model.reportFilters.reportTy…" at bounding box center [225, 254] width 373 height 408
click at [241, 251] on div "</ button > < button v-if = "['Invoices'].includes(model.reportFilters.reportTy…" at bounding box center [225, 254] width 373 height 408
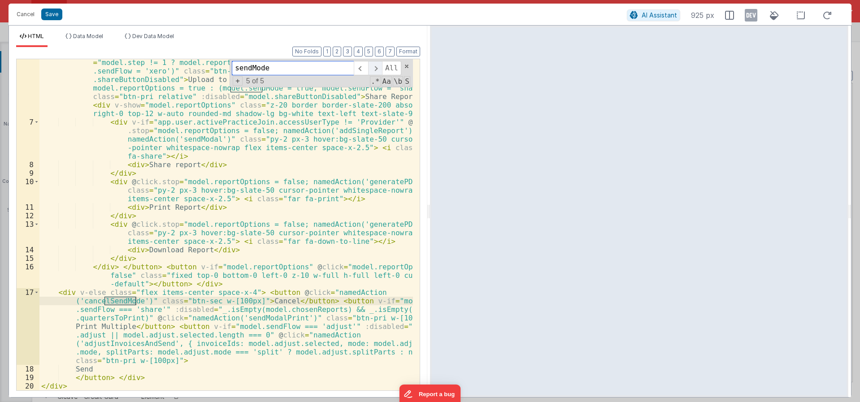
click at [374, 66] on span at bounding box center [375, 68] width 14 height 14
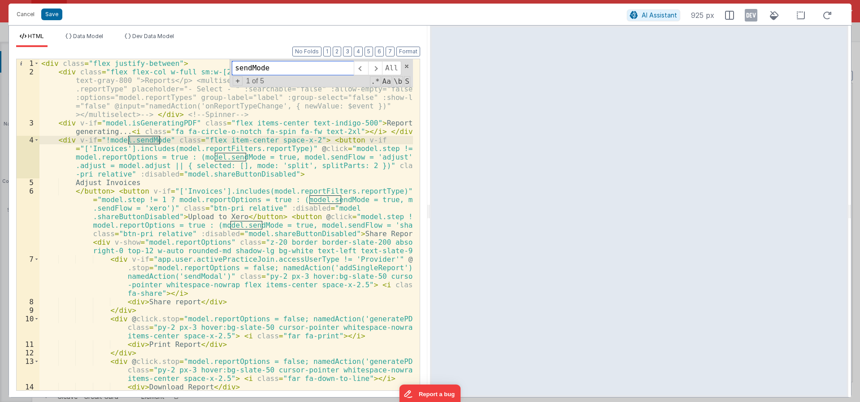
click at [285, 73] on input "sendMode" at bounding box center [293, 68] width 122 height 14
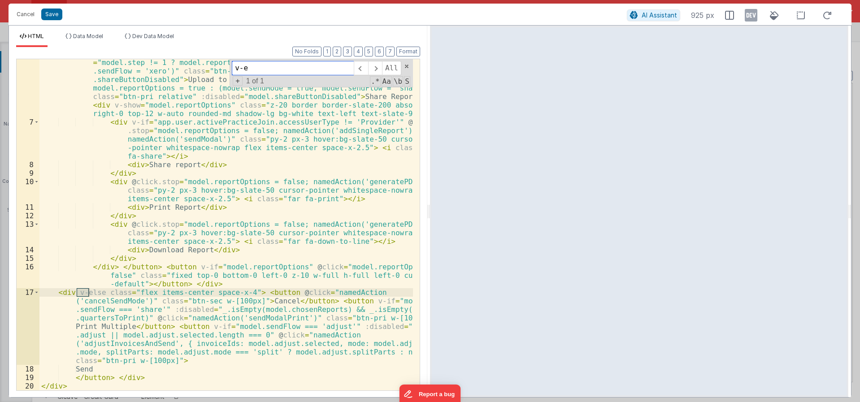
scroll to position [137, 0]
type input "v-else class="f"
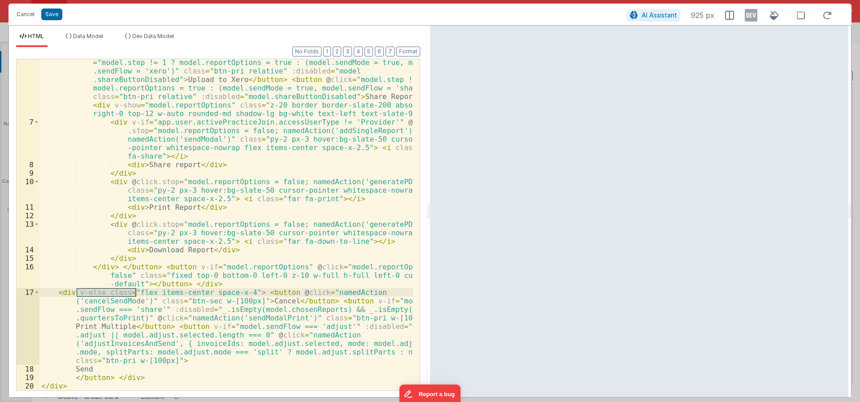
click at [143, 377] on div "</ button > < button v-if = "['Invoices'].includes(model.reportFilters.reportTy…" at bounding box center [225, 254] width 373 height 408
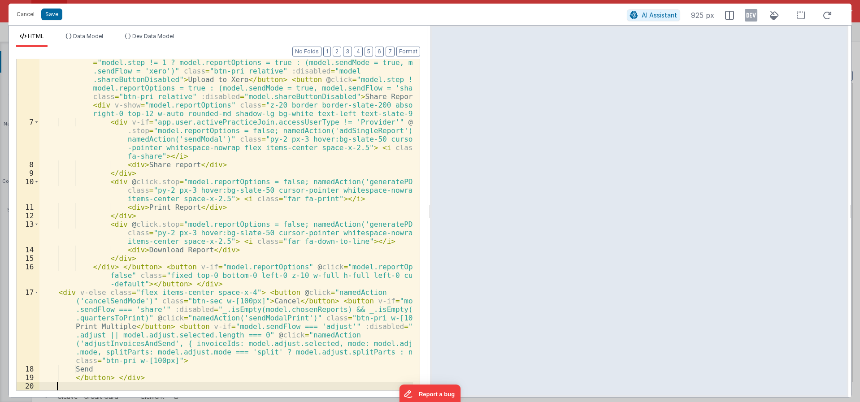
scroll to position [146, 0]
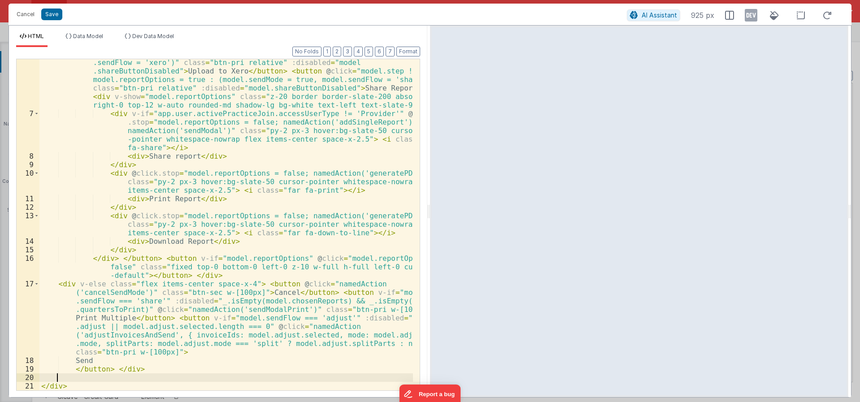
click at [114, 368] on div "</ button > < button v-if = "['Invoices'].includes(model.reportFilters.reportTy…" at bounding box center [225, 245] width 373 height 408
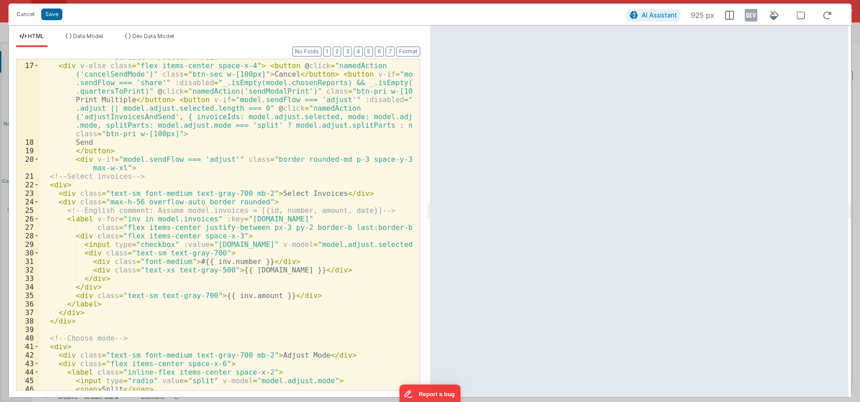
scroll to position [364, 0]
click at [55, 17] on button "Save" at bounding box center [51, 15] width 21 height 12
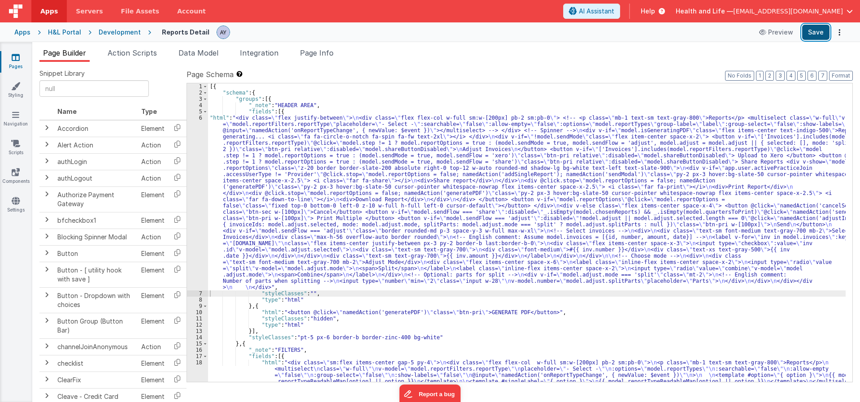
click at [820, 34] on button "Save" at bounding box center [815, 32] width 27 height 15
click at [538, 7] on header "Apps Servers File Assets Account Some FUTURE Slot AI Assistant Help Health and …" at bounding box center [430, 11] width 860 height 22
click at [195, 219] on div "6" at bounding box center [197, 203] width 21 height 176
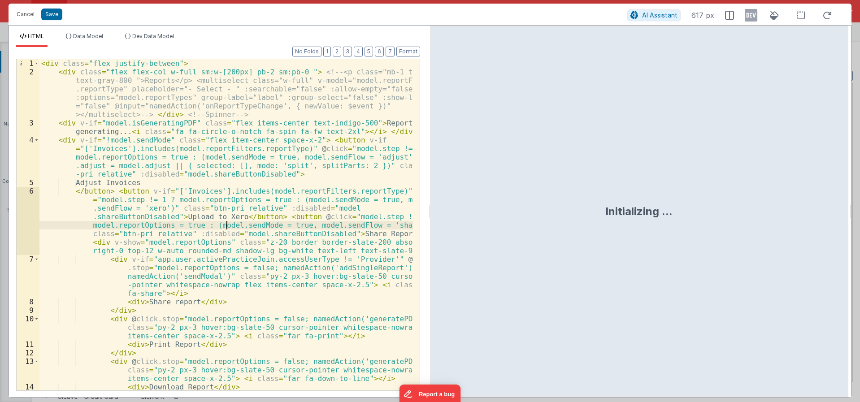
click at [225, 226] on div "< div class = "flex justify-between" > < div class = "flex flex-col w-full sm:w…" at bounding box center [225, 233] width 373 height 348
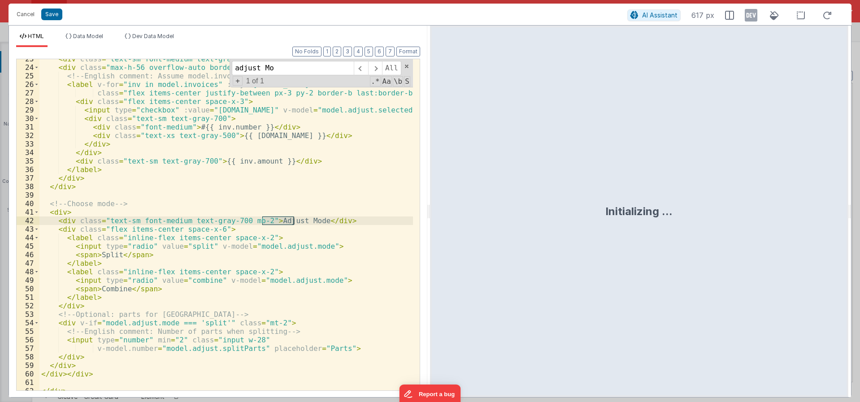
scroll to position [499, 0]
type input "adjust Mode"
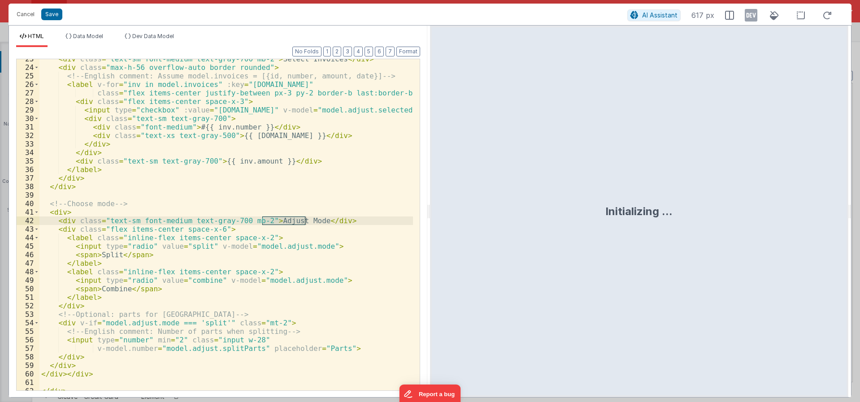
drag, startPoint x: 169, startPoint y: 342, endPoint x: 179, endPoint y: 341, distance: 10.4
click at [171, 342] on div "< div class = "text-sm font-medium text-gray-700 mb-2" > Select Invoices </ div…" at bounding box center [225, 229] width 373 height 348
click at [263, 343] on div "< div class = "text-sm font-medium text-gray-700 mb-2" > Select Invoices </ div…" at bounding box center [225, 229] width 373 height 348
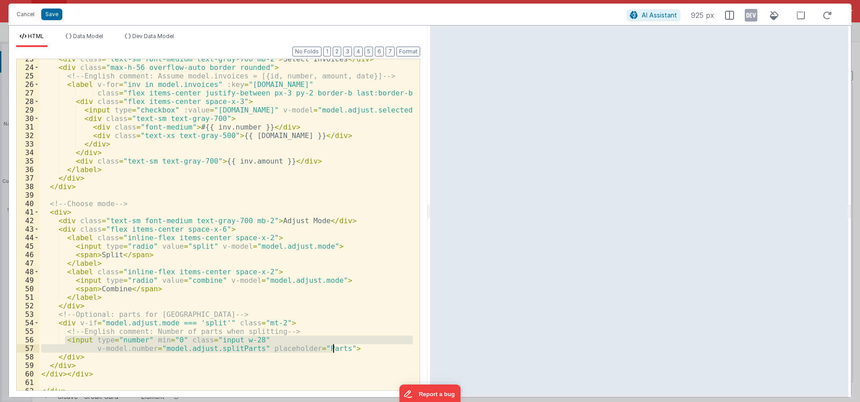
drag, startPoint x: 65, startPoint y: 341, endPoint x: 340, endPoint y: 348, distance: 274.9
click at [340, 348] on div "< div class = "text-sm font-medium text-gray-700 mb-2" > Select Invoices </ div…" at bounding box center [225, 229] width 373 height 348
click at [352, 345] on div "< div class = "text-sm font-medium text-gray-700 mb-2" > Select Invoices </ div…" at bounding box center [225, 224] width 373 height 331
drag, startPoint x: 345, startPoint y: 349, endPoint x: 64, endPoint y: 343, distance: 280.7
click at [64, 343] on div "< div class = "text-sm font-medium text-gray-700 mb-2" > Select Invoices </ div…" at bounding box center [225, 229] width 373 height 348
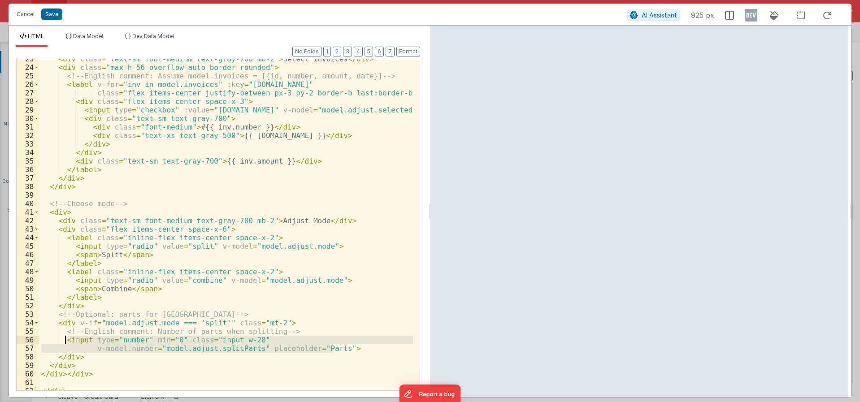
click at [64, 343] on div "< div class = "text-sm font-medium text-gray-700 mb-2" > Select Invoices </ div…" at bounding box center [225, 224] width 373 height 331
drag, startPoint x: 65, startPoint y: 342, endPoint x: 105, endPoint y: 342, distance: 40.3
click at [65, 342] on div "< div class = "text-sm font-medium text-gray-700 mb-2" > Select Invoices </ div…" at bounding box center [225, 229] width 373 height 348
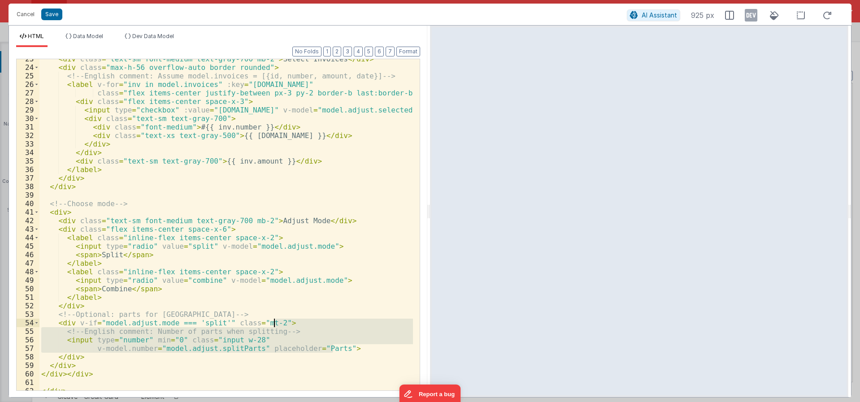
drag, startPoint x: 357, startPoint y: 349, endPoint x: 353, endPoint y: 321, distance: 28.0
click at [353, 321] on div "< div class = "text-sm font-medium text-gray-700 mb-2" > Select Invoices </ div…" at bounding box center [225, 229] width 373 height 348
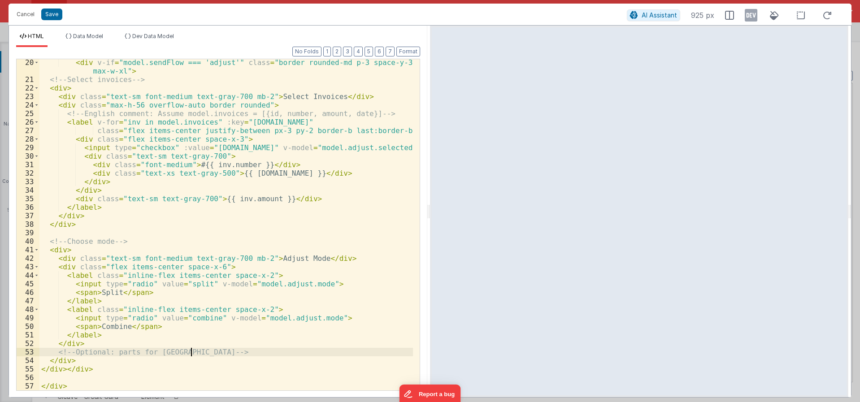
scroll to position [461, 0]
click at [128, 347] on div "< div v-if = "model.sendFlow === 'adjust'" class = "border rounded-md p-3 space…" at bounding box center [225, 236] width 373 height 357
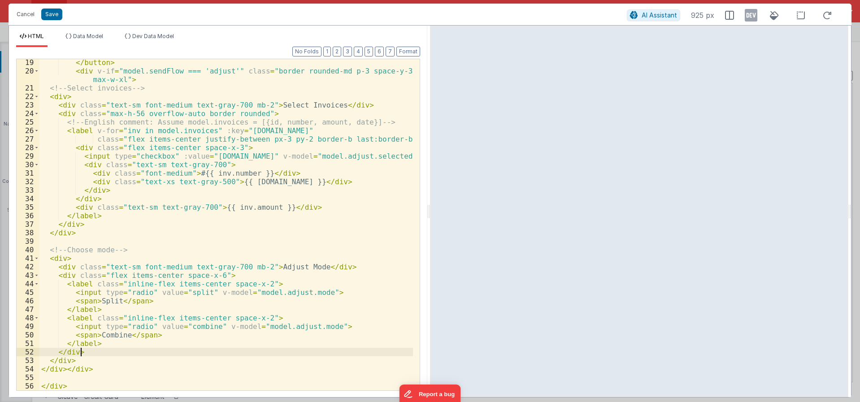
scroll to position [452, 0]
click at [47, 19] on button "Save" at bounding box center [51, 15] width 21 height 12
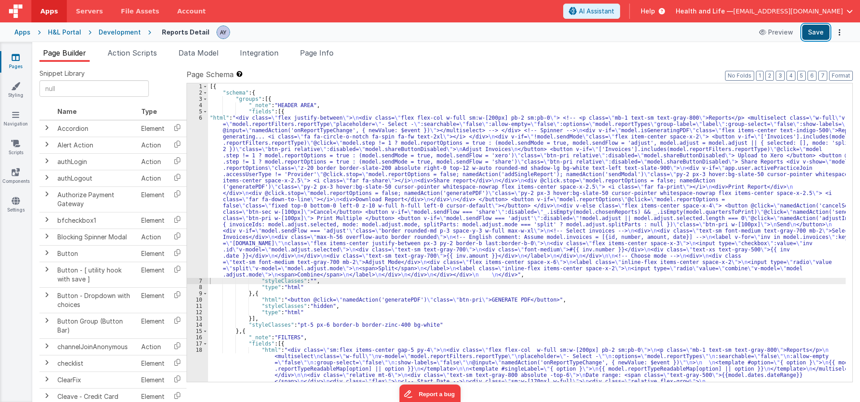
click at [804, 31] on button "Save" at bounding box center [815, 32] width 27 height 15
drag, startPoint x: 507, startPoint y: 268, endPoint x: 433, endPoint y: 261, distance: 74.7
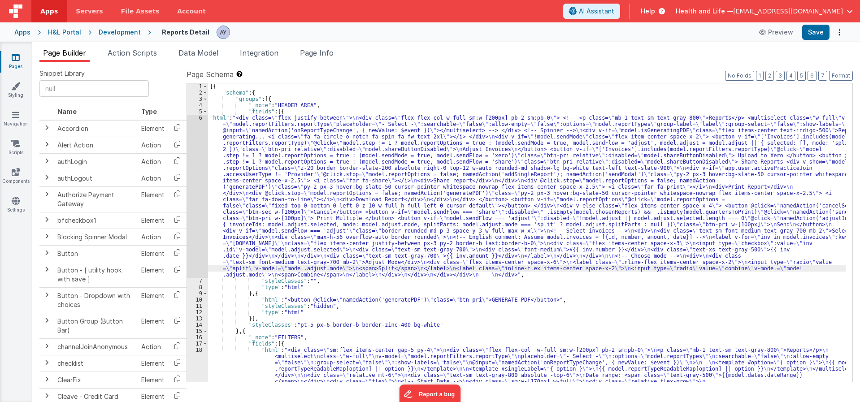
click at [198, 201] on div "6" at bounding box center [197, 196] width 21 height 163
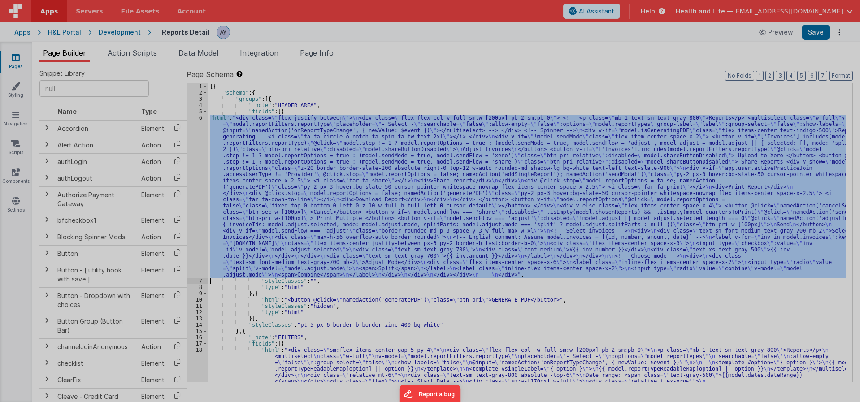
click at [299, 199] on div "< div class = "flex justify-between" > < div class = "flex flex-col w-full sm:w…" at bounding box center [225, 258] width 373 height 416
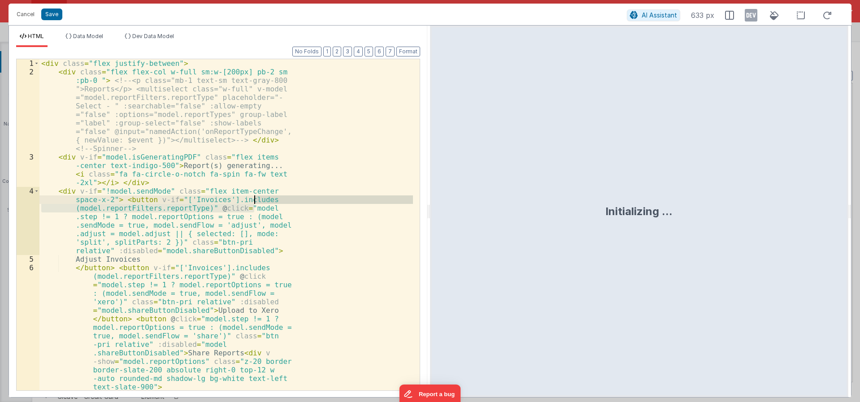
click at [280, 199] on div "< div class = "flex justify-between" > < div class = "flex flex-col w-full sm:w…" at bounding box center [225, 224] width 373 height 331
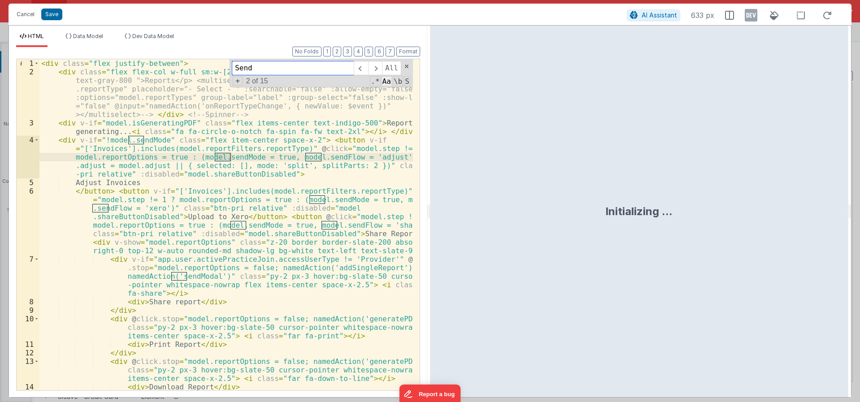
click at [389, 82] on span "Aa" at bounding box center [386, 81] width 10 height 10
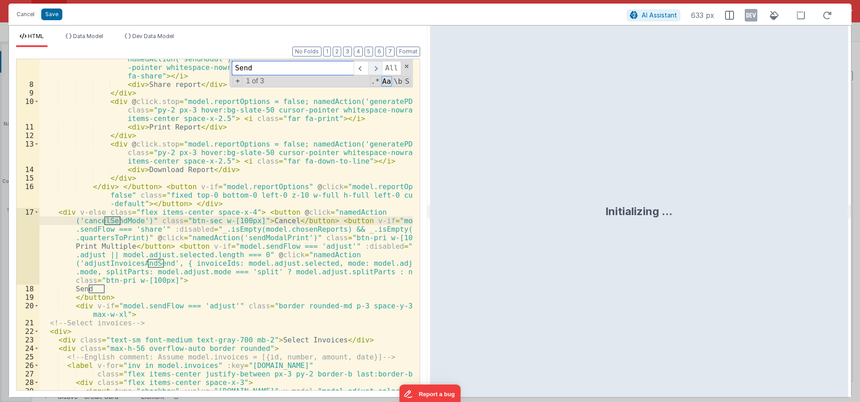
scroll to position [218, 0]
click at [373, 65] on span at bounding box center [375, 68] width 14 height 14
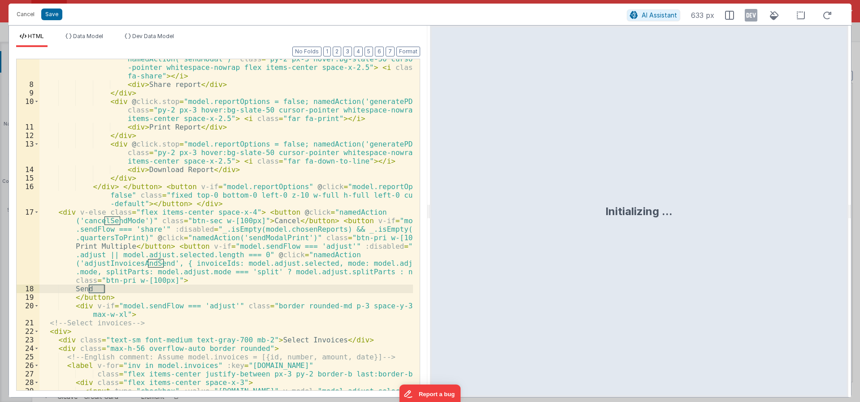
click at [269, 287] on div "< div v-if = "app.user.activePracticeJoin.accessUserType != 'Provider'" @ click…" at bounding box center [225, 224] width 373 height 331
drag, startPoint x: 142, startPoint y: 258, endPoint x: 185, endPoint y: 258, distance: 43.5
click at [142, 258] on div "< div v-if = "app.user.activePracticeJoin.accessUserType != 'Provider'" @ click…" at bounding box center [225, 229] width 373 height 382
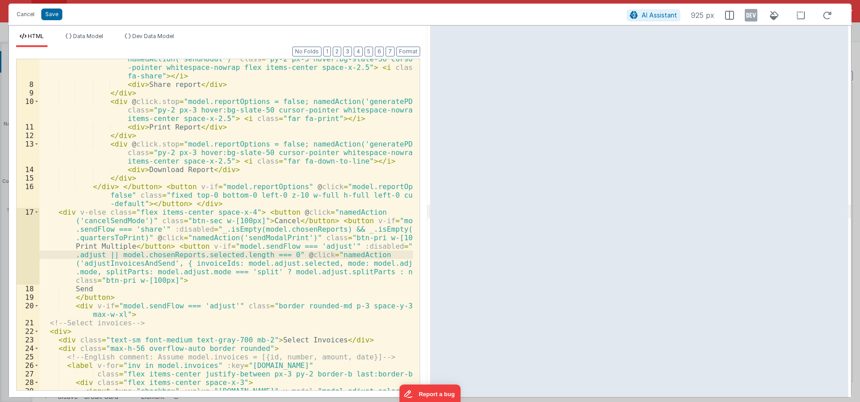
click at [252, 256] on div "< div v-if = "app.user.activePracticeJoin.accessUserType != 'Provider'" @ click…" at bounding box center [225, 229] width 373 height 382
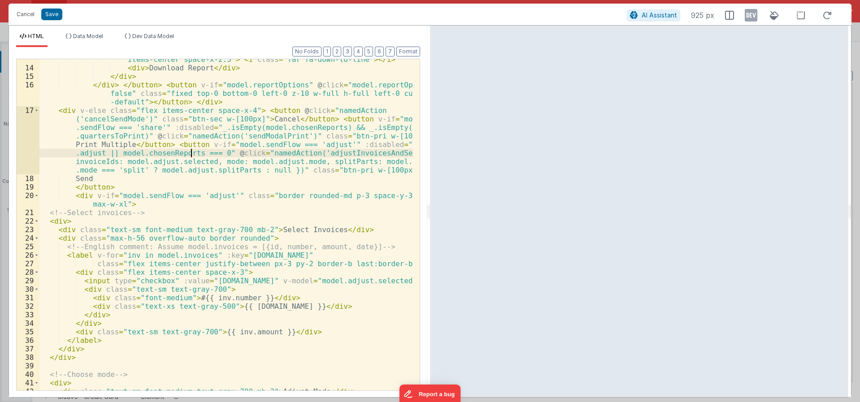
scroll to position [320, 0]
click at [328, 253] on div "< div @ click.stop = "model.reportOptions = false; namedAction('generatePDF')" …" at bounding box center [225, 220] width 373 height 365
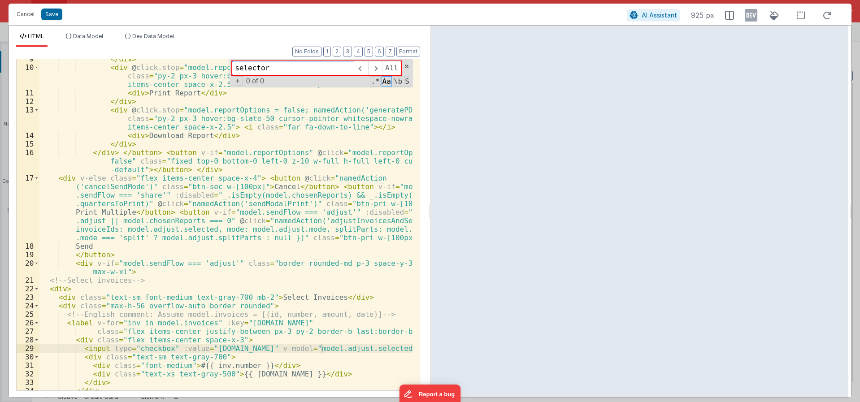
scroll to position [247, 0]
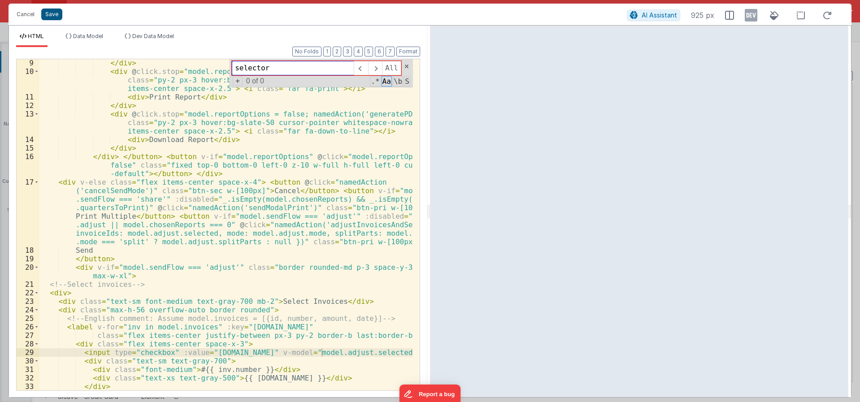
type input "selector"
click at [54, 14] on button "Save" at bounding box center [51, 15] width 21 height 12
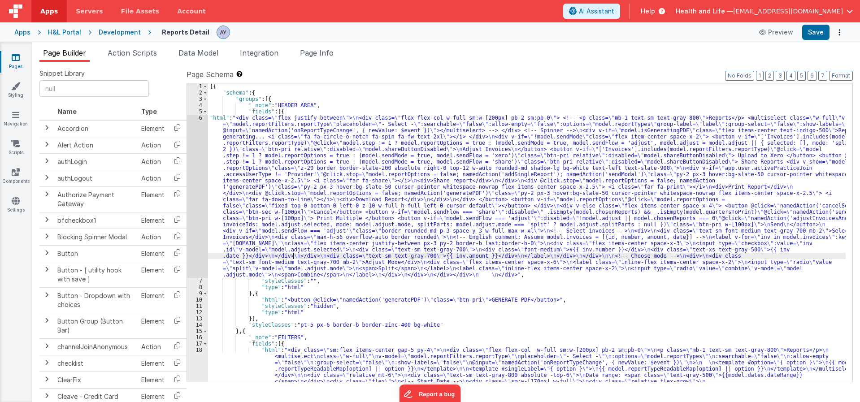
click at [202, 234] on div "6" at bounding box center [197, 196] width 21 height 163
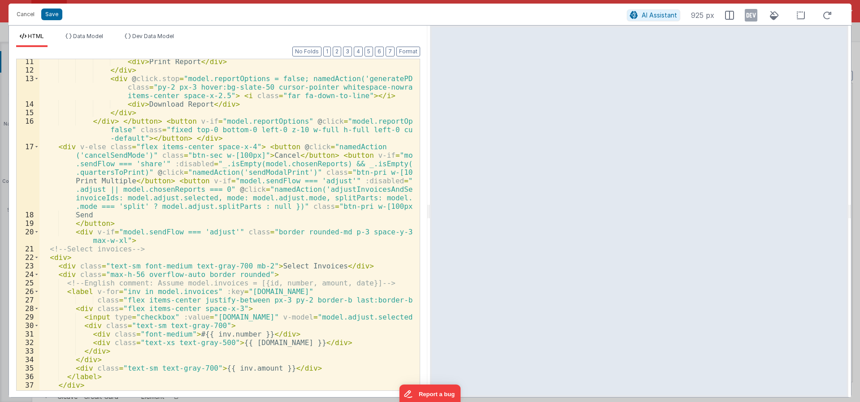
scroll to position [283, 0]
click at [190, 253] on div "< div > Print Report </ div > </ div > < div @ click.stop = "model.reportOption…" at bounding box center [225, 231] width 373 height 348
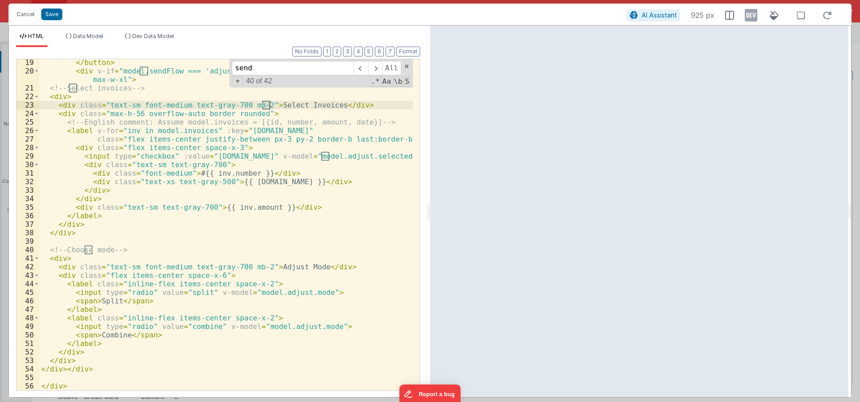
scroll to position [0, 0]
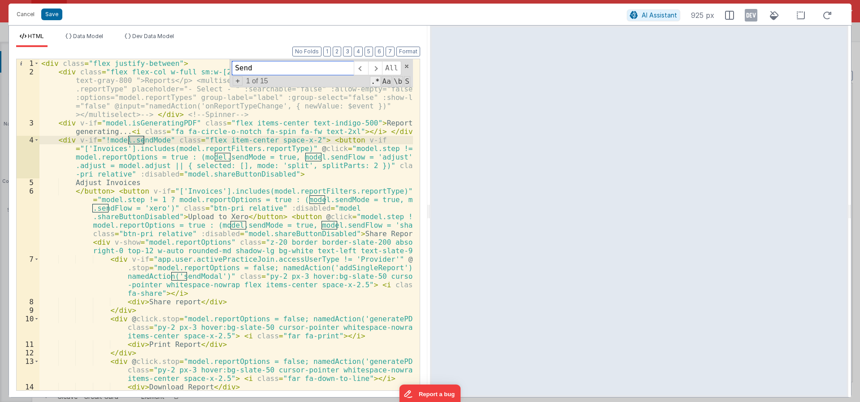
click at [388, 83] on span "Aa" at bounding box center [386, 81] width 10 height 10
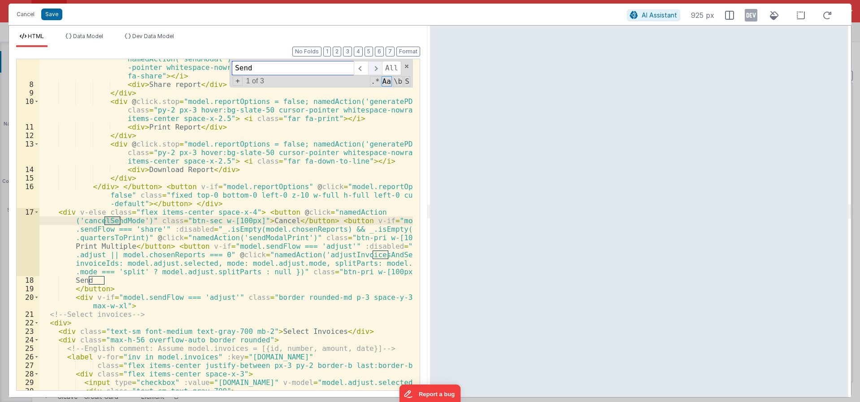
click at [373, 69] on span at bounding box center [375, 68] width 14 height 14
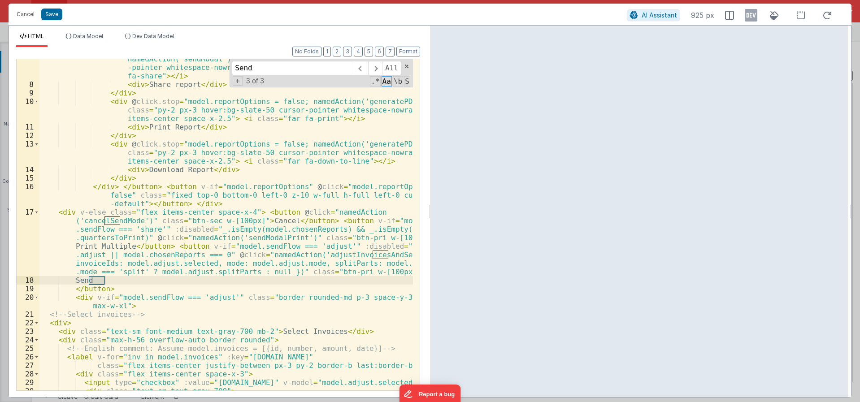
click at [303, 271] on div "< div v-if = "app.user.activePracticeJoin.accessUserType != 'Provider'" @ click…" at bounding box center [225, 229] width 373 height 382
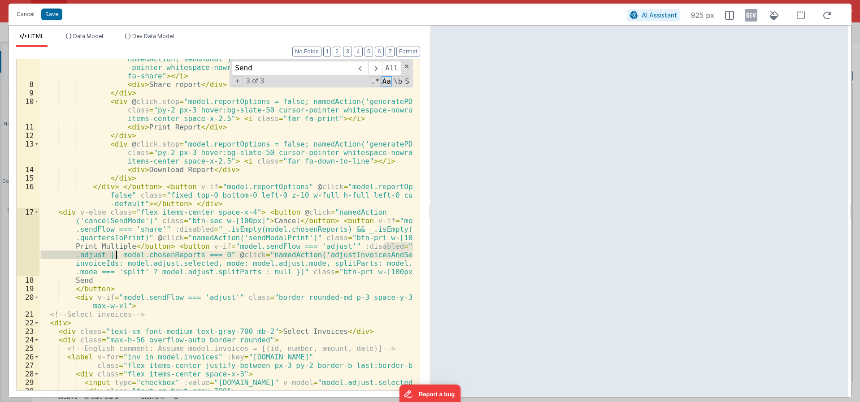
drag, startPoint x: 385, startPoint y: 246, endPoint x: 116, endPoint y: 257, distance: 269.2
click at [116, 257] on div "< div v-if = "app.user.activePracticeJoin.accessUserType != 'Provider'" @ click…" at bounding box center [225, 229] width 373 height 382
click at [129, 256] on div "< div v-if = "app.user.activePracticeJoin.accessUserType != 'Provider'" @ click…" at bounding box center [225, 229] width 373 height 382
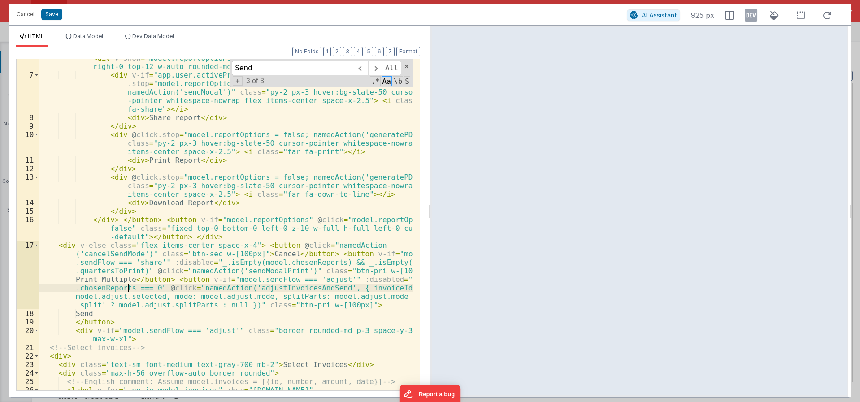
click at [242, 261] on div "</ button > < button v-if = "['Invoices'].includes(model.reportFilters.reportTy…" at bounding box center [225, 207] width 373 height 408
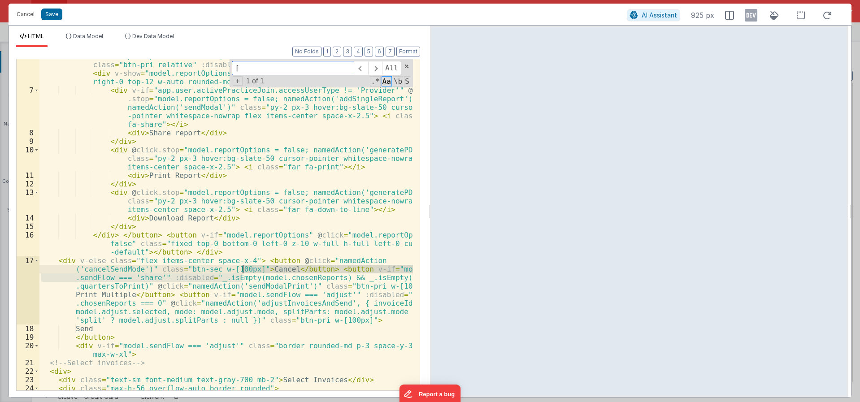
scroll to position [0, 0]
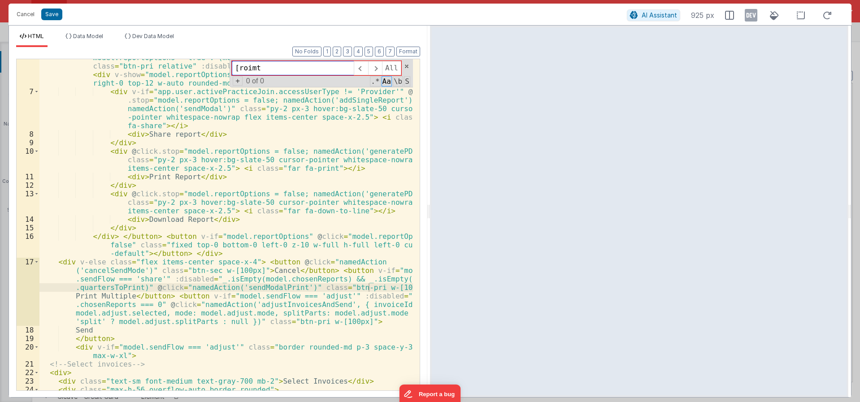
type input "[roim"
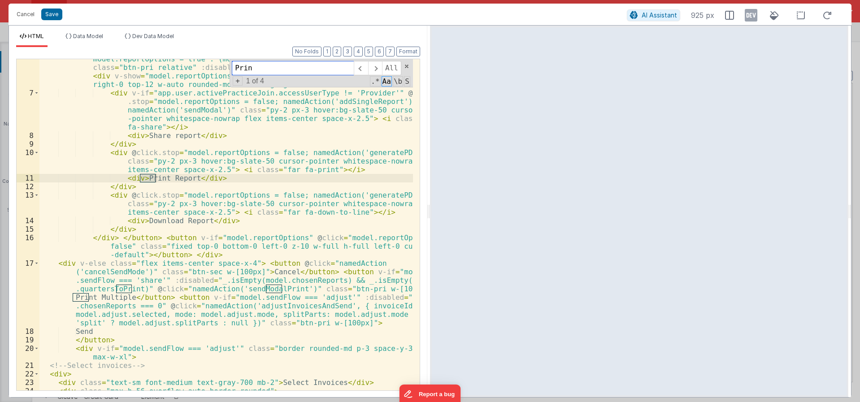
type input "Print"
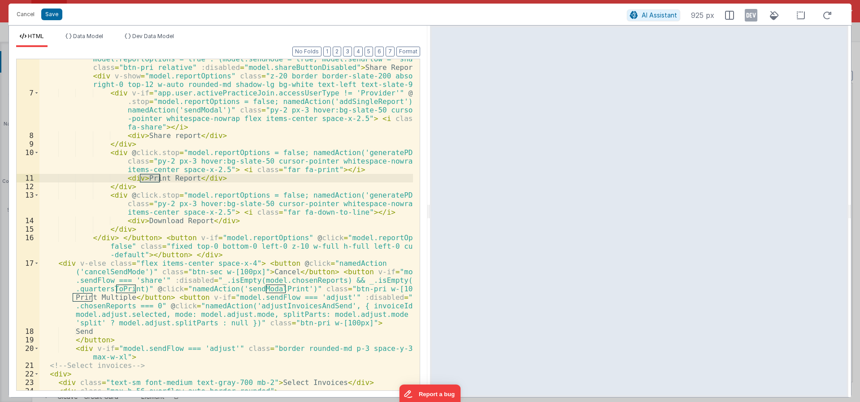
click at [113, 299] on div "</ button > < button v-if = "['Invoices'].includes(model.reportFilters.reportTy…" at bounding box center [225, 225] width 373 height 408
click at [124, 288] on div "</ button > < button v-if = "['Invoices'].includes(model.reportFilters.reportTy…" at bounding box center [225, 225] width 373 height 408
click at [203, 290] on div "</ button > < button v-if = "['Invoices'].includes(model.reportFilters.reportTy…" at bounding box center [225, 225] width 373 height 408
click at [256, 291] on div "</ button > < button v-if = "['Invoices'].includes(model.reportFilters.reportTy…" at bounding box center [225, 225] width 373 height 408
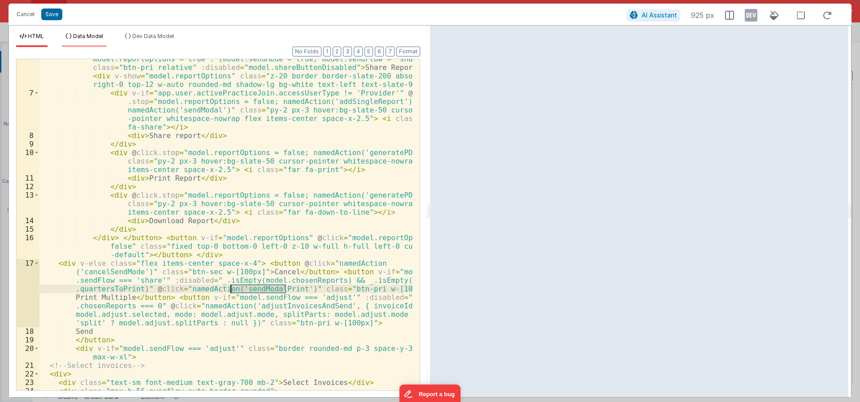
click at [87, 36] on span "Data Model" at bounding box center [88, 36] width 30 height 7
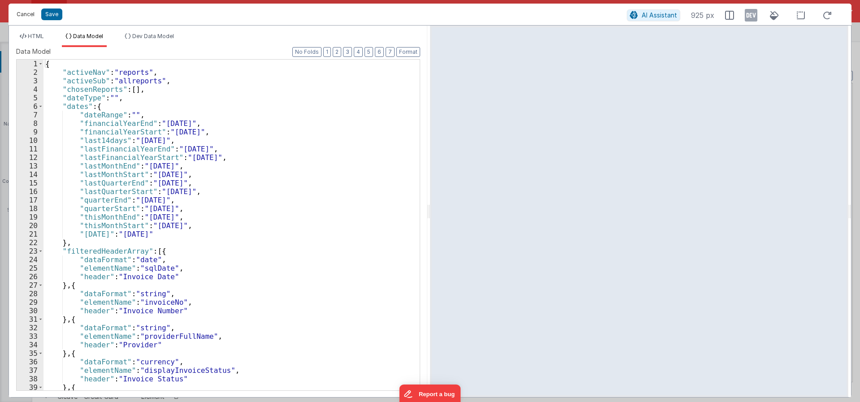
click at [24, 15] on button "Cancel" at bounding box center [25, 14] width 27 height 13
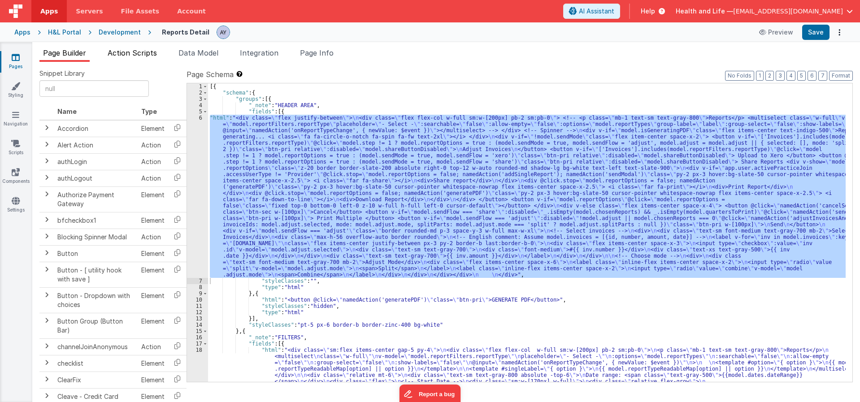
click at [160, 48] on li "Action Scripts" at bounding box center [132, 55] width 56 height 14
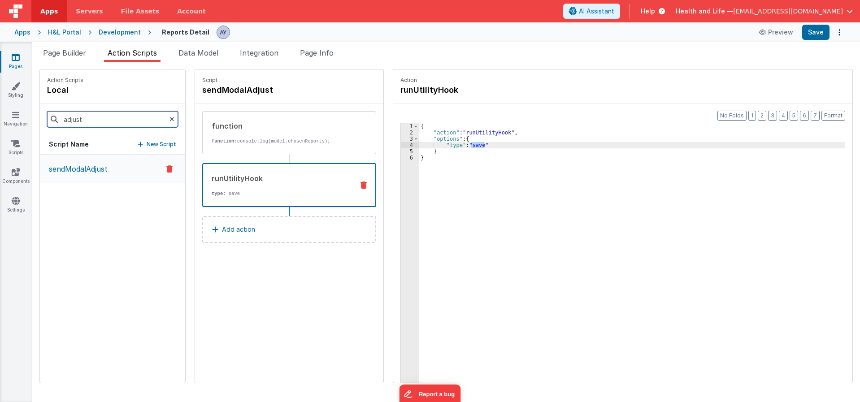
click at [113, 121] on input "adjust" at bounding box center [112, 119] width 131 height 16
paste input "sendModalPrin"
type input "sendModalPrint"
click at [136, 172] on button "sendModalPrint" at bounding box center [112, 169] width 145 height 29
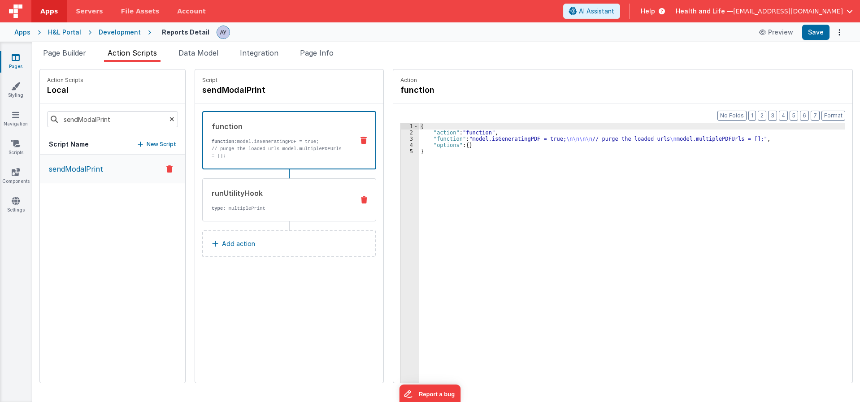
click at [266, 188] on div "runUtilityHook" at bounding box center [279, 193] width 135 height 11
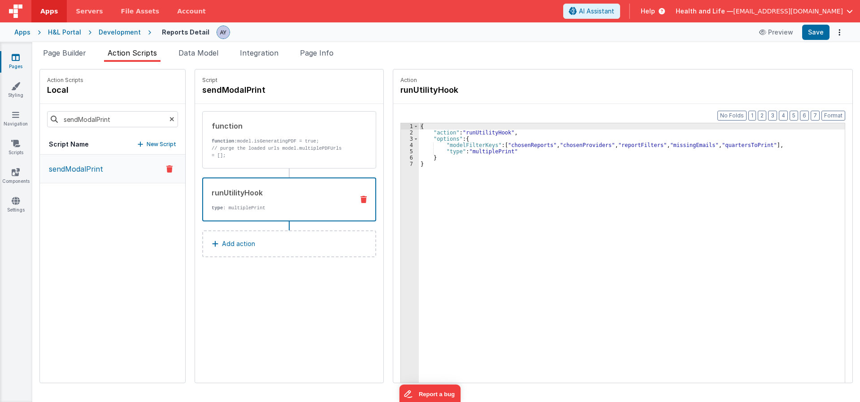
drag, startPoint x: 80, startPoint y: 50, endPoint x: 122, endPoint y: 155, distance: 113.2
click at [80, 50] on span "Page Builder" at bounding box center [64, 52] width 43 height 9
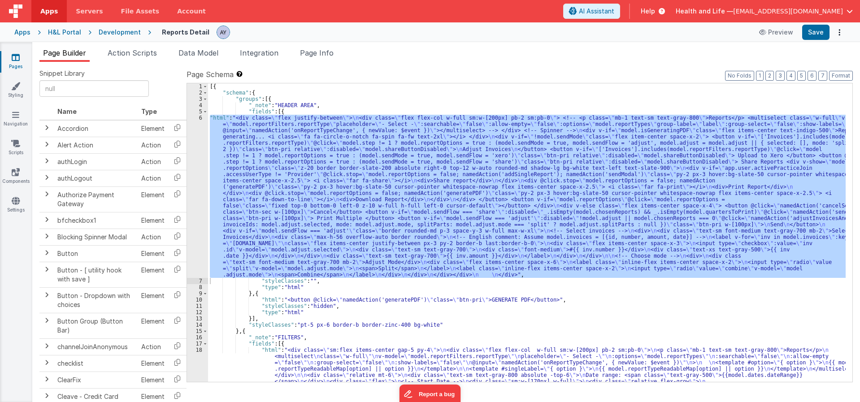
click at [227, 237] on div "[{ "schema" : { "groups" : [{ "_note" : "HEADER AREA" , "fields" : [{ "html" : …" at bounding box center [526, 232] width 637 height 299
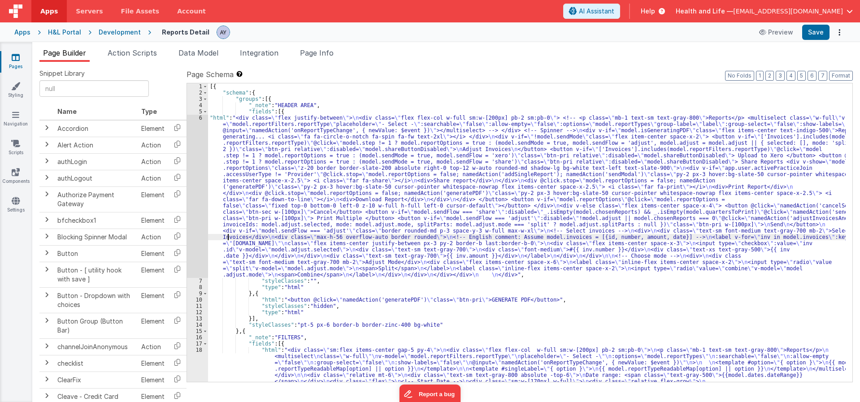
click at [195, 225] on div "6" at bounding box center [197, 196] width 21 height 163
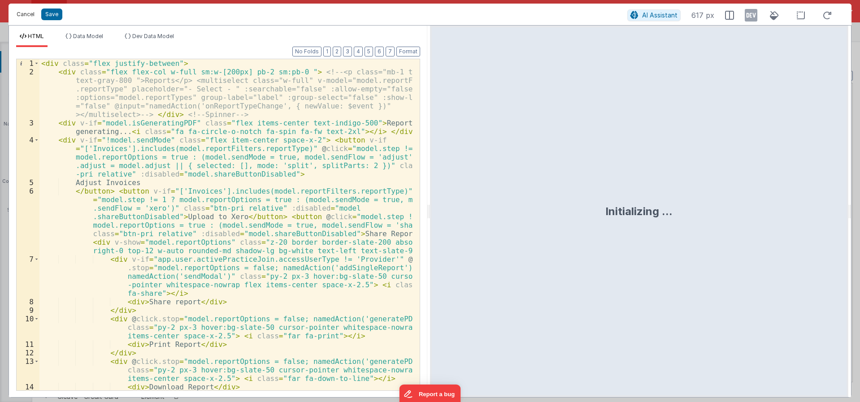
click at [26, 13] on button "Cancel" at bounding box center [25, 14] width 27 height 13
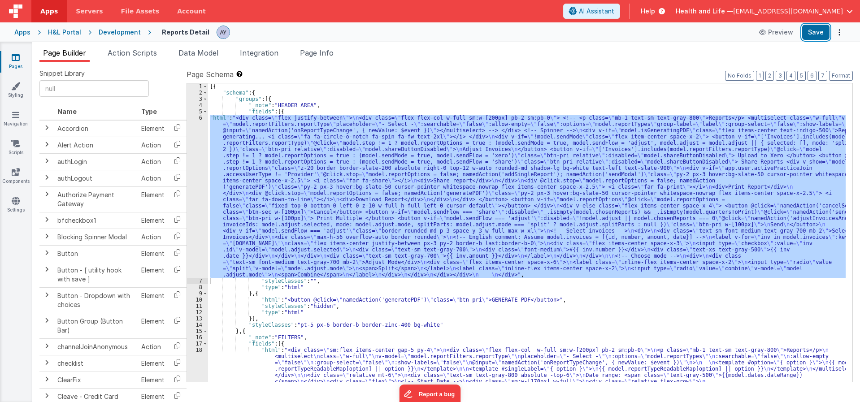
click at [821, 28] on button "Save" at bounding box center [815, 32] width 27 height 15
click at [234, 125] on div "[{ "schema" : { "groups" : [{ "_note" : "HEADER AREA" , "fields" : [{ "html" : …" at bounding box center [526, 232] width 637 height 299
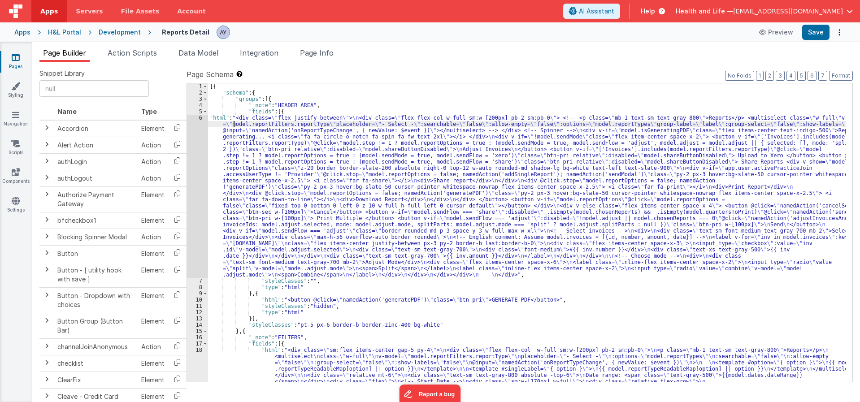
click at [152, 64] on div "Snippet Library Name Type Accordion Element Alert Action Action authLogin Actio…" at bounding box center [446, 239] width 828 height 355
click at [146, 52] on span "Action Scripts" at bounding box center [132, 52] width 49 height 9
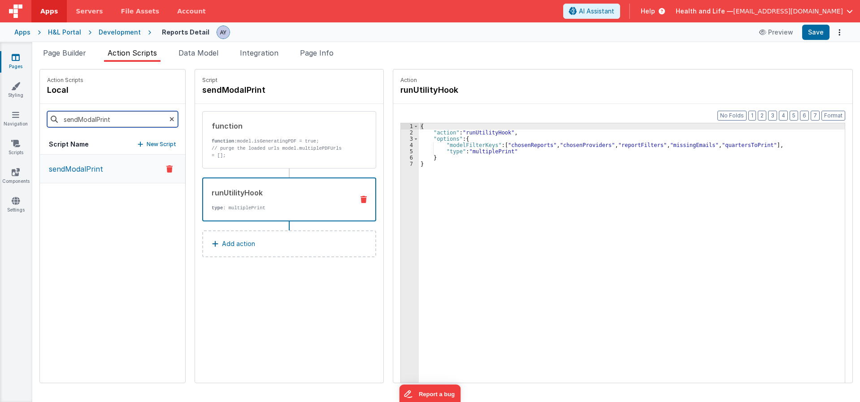
click at [133, 118] on input "sendModalPrint" at bounding box center [112, 119] width 131 height 16
click at [169, 119] on icon at bounding box center [171, 119] width 5 height 30
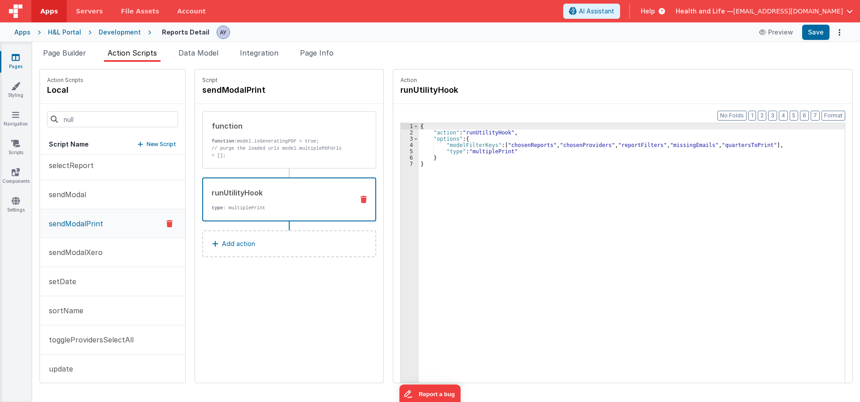
scroll to position [769, 0]
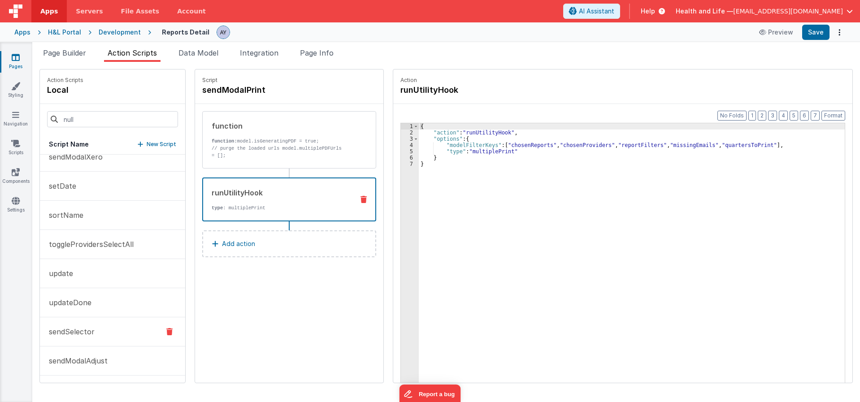
click at [96, 335] on button "sendSelector" at bounding box center [112, 331] width 145 height 29
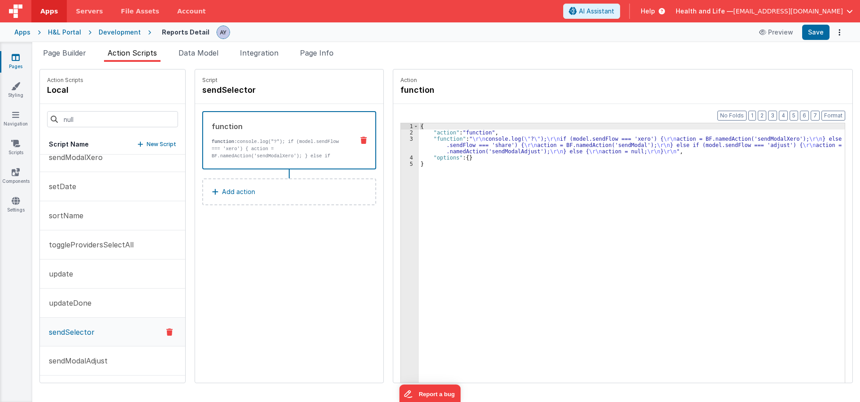
click at [505, 154] on div "{ "action" : "function" , "function" : " \r\n console.log( \" ? \" ); \r\n if (…" at bounding box center [636, 273] width 434 height 300
click at [57, 56] on span "Page Builder" at bounding box center [64, 52] width 43 height 9
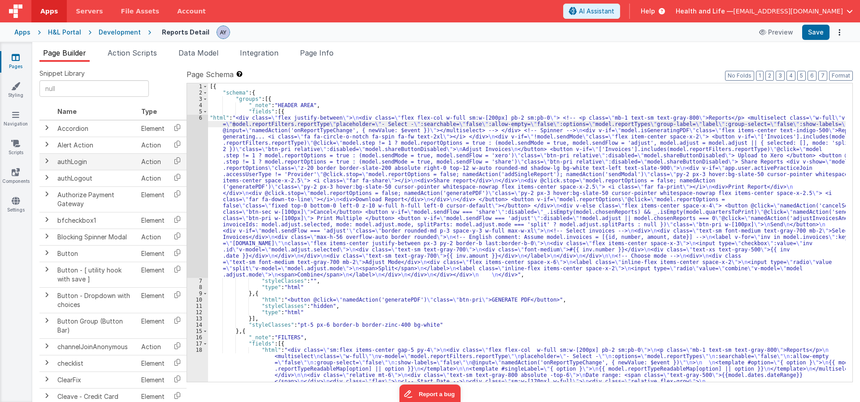
click at [146, 156] on td "Action" at bounding box center [153, 161] width 30 height 17
click at [194, 145] on div "6" at bounding box center [197, 196] width 21 height 163
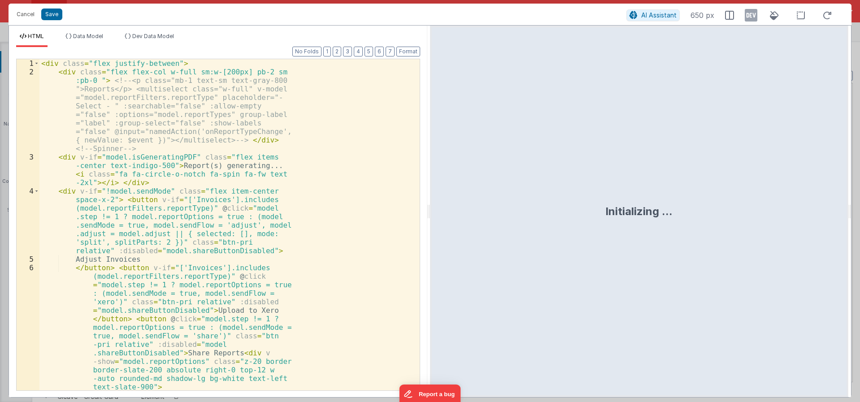
click at [245, 153] on div "< div class = "flex justify-between" > < div class = "flex flex-col w-full sm:w…" at bounding box center [225, 267] width 373 height 416
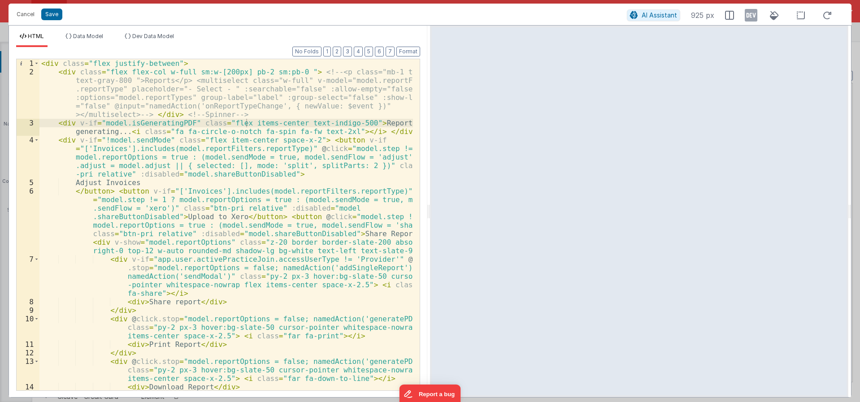
click at [266, 199] on div "< div class = "flex justify-between" > < div class = "flex flex-col w-full sm:w…" at bounding box center [225, 233] width 373 height 348
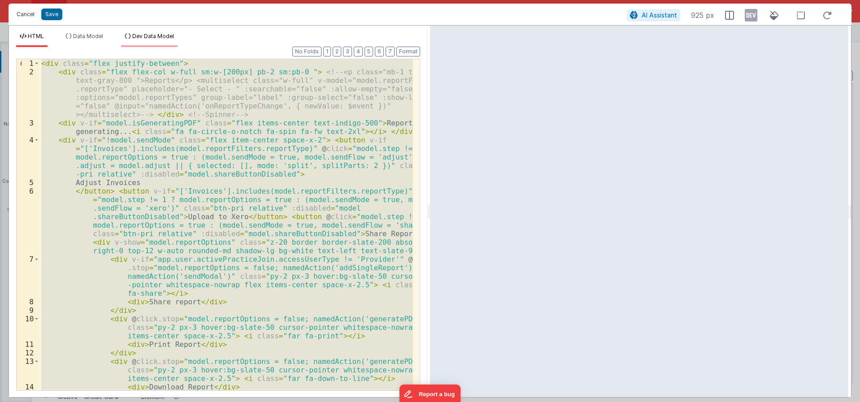
drag, startPoint x: 31, startPoint y: 13, endPoint x: 167, endPoint y: 43, distance: 139.5
click at [31, 13] on button "Cancel" at bounding box center [25, 14] width 27 height 13
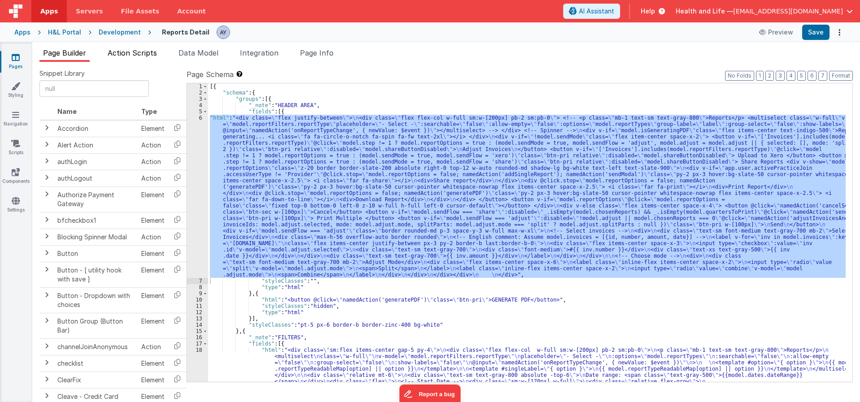
click at [147, 55] on span "Action Scripts" at bounding box center [132, 52] width 49 height 9
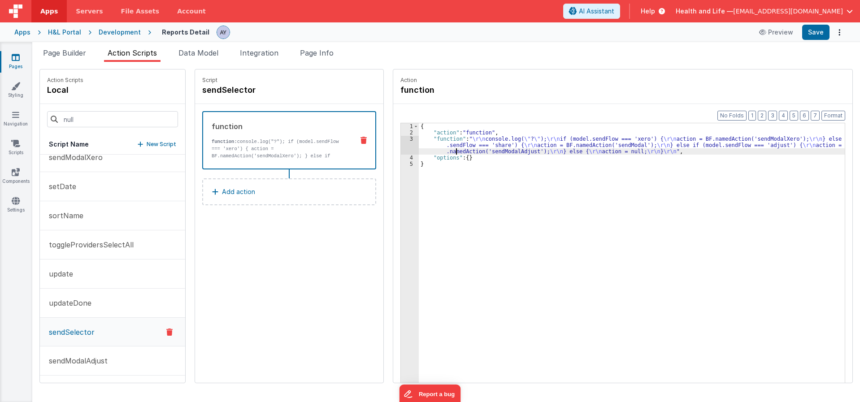
click at [448, 151] on div "{ "action" : "function" , "function" : " \r\n console.log( \" ? \" ); \r\n if (…" at bounding box center [636, 273] width 434 height 300
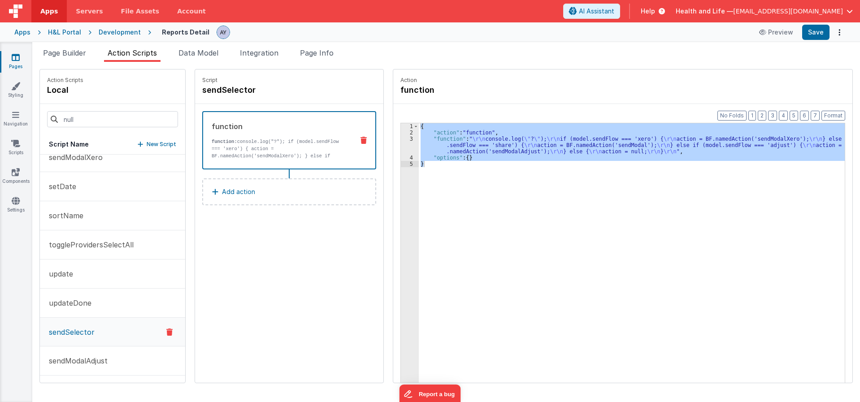
click at [75, 52] on span "Page Builder" at bounding box center [64, 52] width 43 height 9
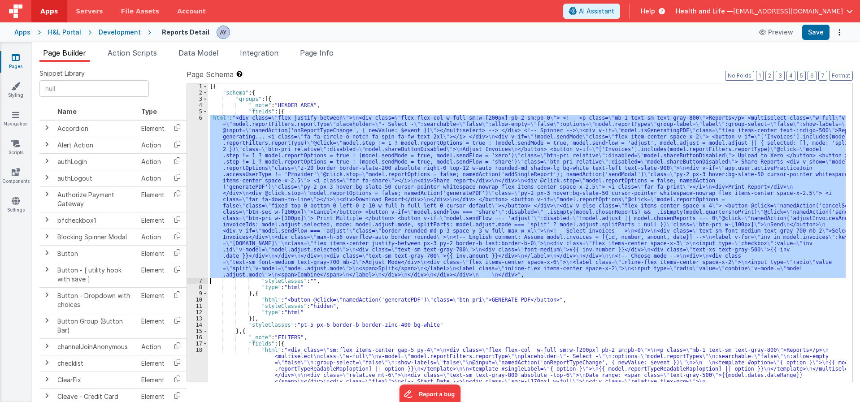
click at [381, 162] on div "[{ "schema" : { "groups" : [{ "_note" : "HEADER AREA" , "fields" : [{ "html" : …" at bounding box center [526, 232] width 637 height 299
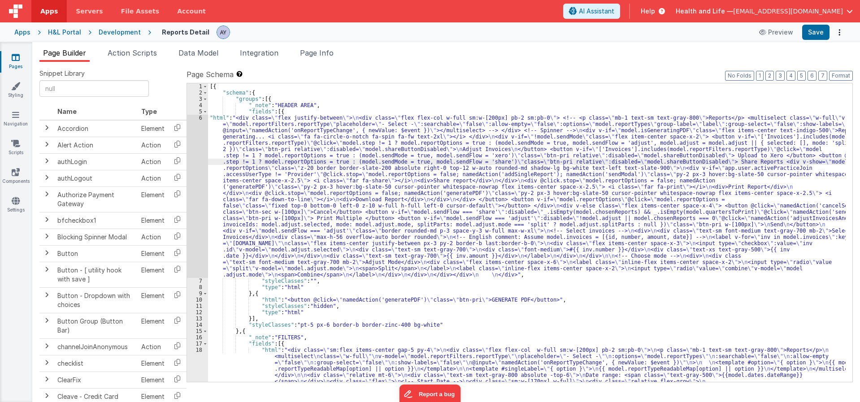
click at [199, 185] on div "6" at bounding box center [197, 196] width 21 height 163
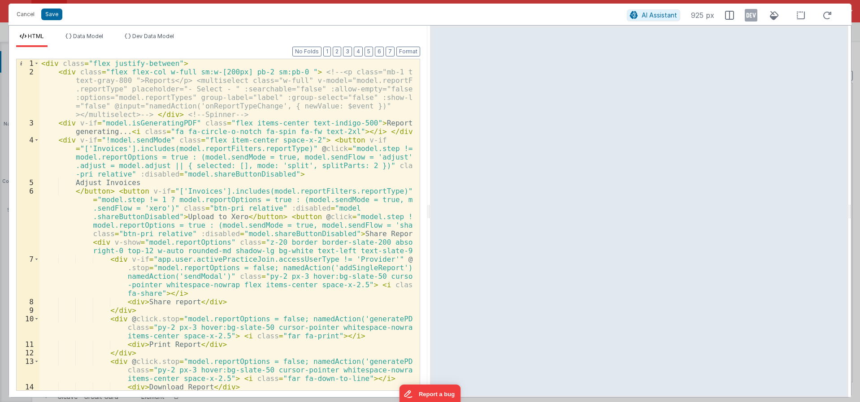
click at [276, 239] on div "< div class = "flex justify-between" > < div class = "flex flex-col w-full sm:w…" at bounding box center [225, 233] width 373 height 348
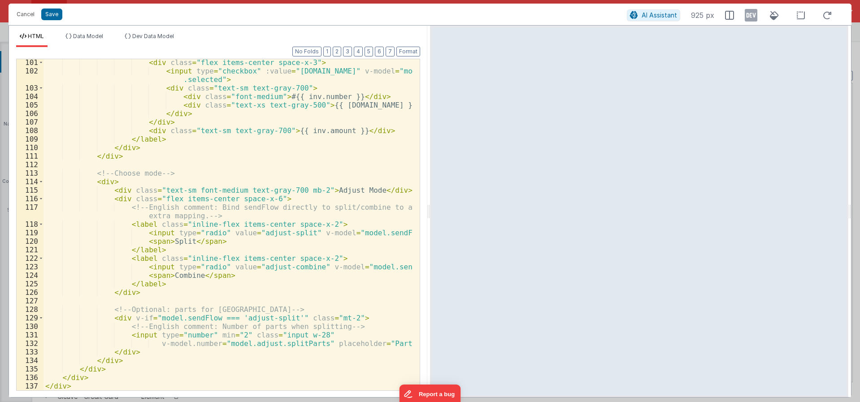
scroll to position [1023, 0]
click at [54, 12] on button "Save" at bounding box center [51, 15] width 21 height 12
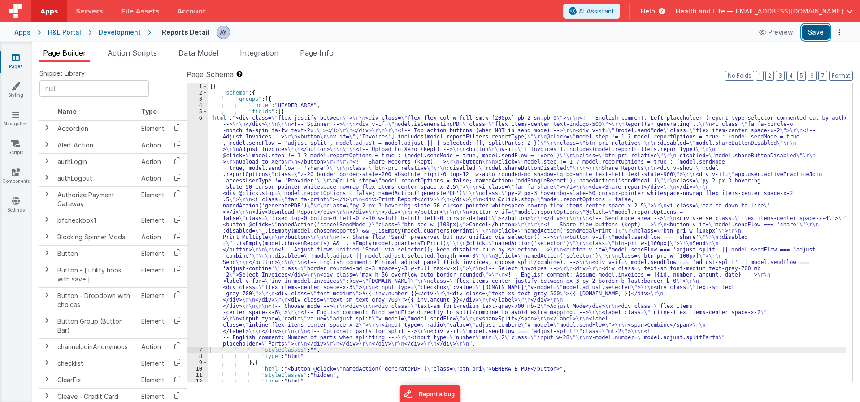
click at [805, 37] on button "Save" at bounding box center [815, 32] width 27 height 15
drag, startPoint x: 385, startPoint y: 172, endPoint x: 309, endPoint y: 183, distance: 76.2
click at [385, 172] on div "[{ "schema" : { "groups" : [{ "_note" : "HEADER AREA" , "fields" : [{ "html" : …" at bounding box center [526, 238] width 637 height 311
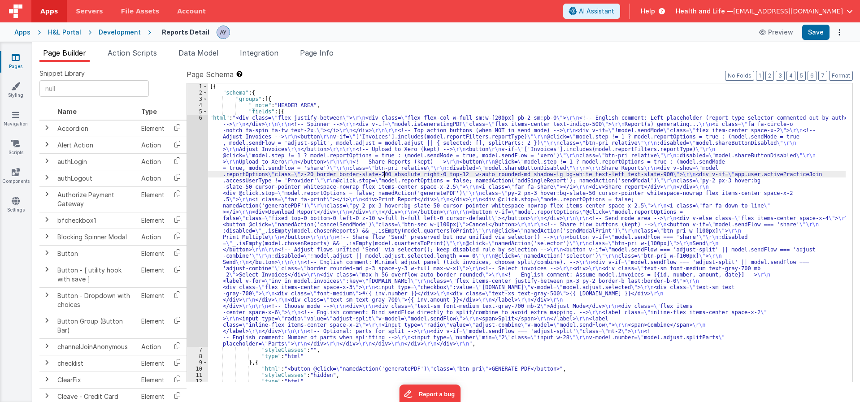
click at [200, 196] on div "6" at bounding box center [197, 231] width 21 height 232
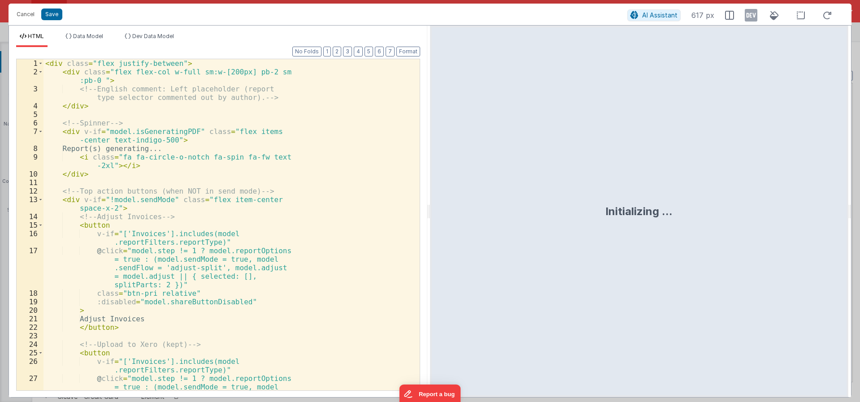
click at [232, 182] on div "< div class = "flex justify-between" > < div class = "flex flex-col w-full sm:w…" at bounding box center [227, 241] width 369 height 365
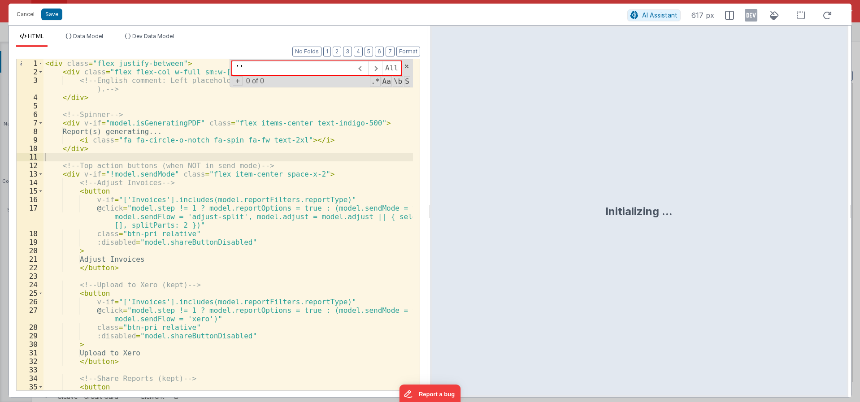
type input "’"
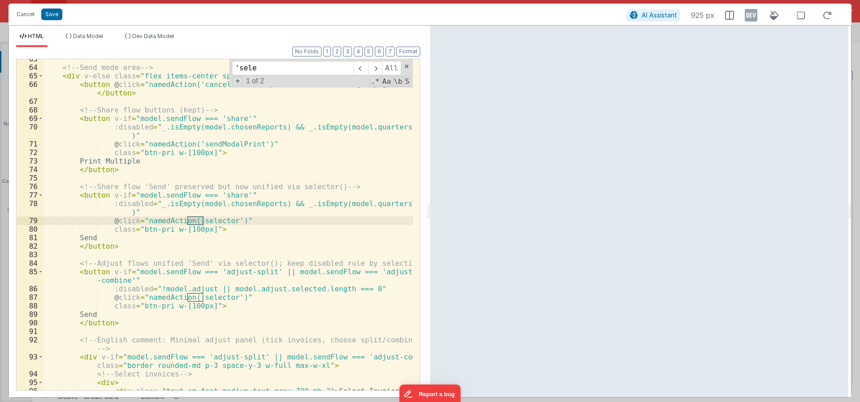
scroll to position [635, 0]
type input "'selector'"
click at [26, 14] on button "Cancel" at bounding box center [25, 14] width 27 height 13
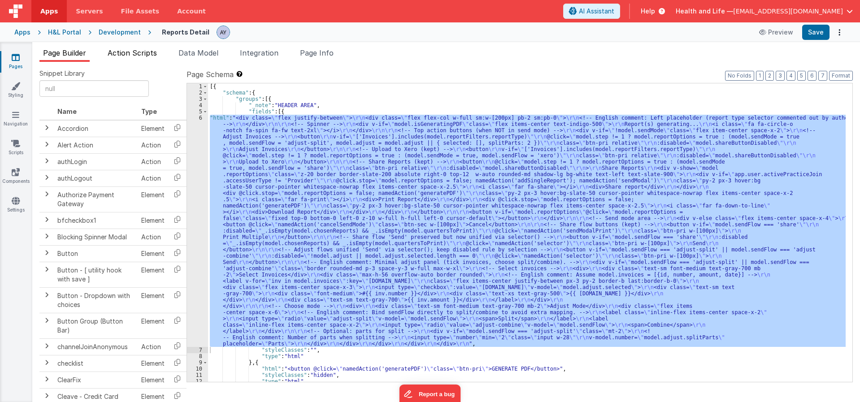
click at [140, 56] on span "Action Scripts" at bounding box center [132, 52] width 49 height 9
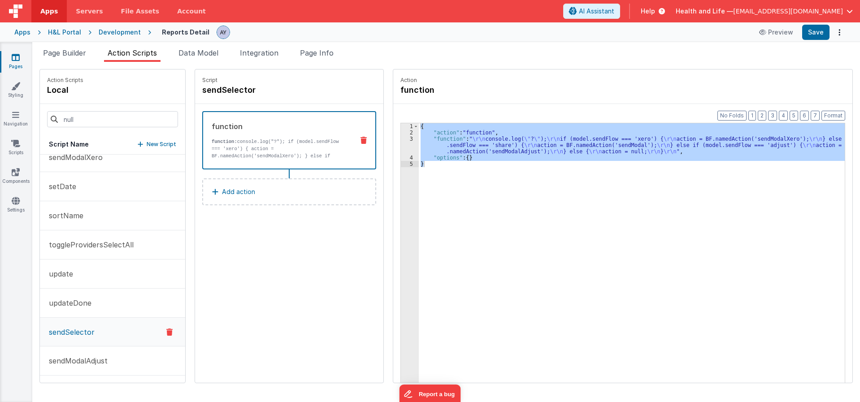
click at [83, 333] on p "sendSelector" at bounding box center [68, 332] width 51 height 11
click at [237, 89] on h4 "sendSelector" at bounding box center [269, 90] width 134 height 13
copy body "Lore Ipsumdo Sitame Consect Adip Elits Doeiusmodte Inci Utla Etdolor Magnaal En…"
click at [286, 98] on div "Script sendSelector" at bounding box center [289, 86] width 188 height 35
click at [256, 92] on input "sendSelector" at bounding box center [247, 90] width 90 height 13
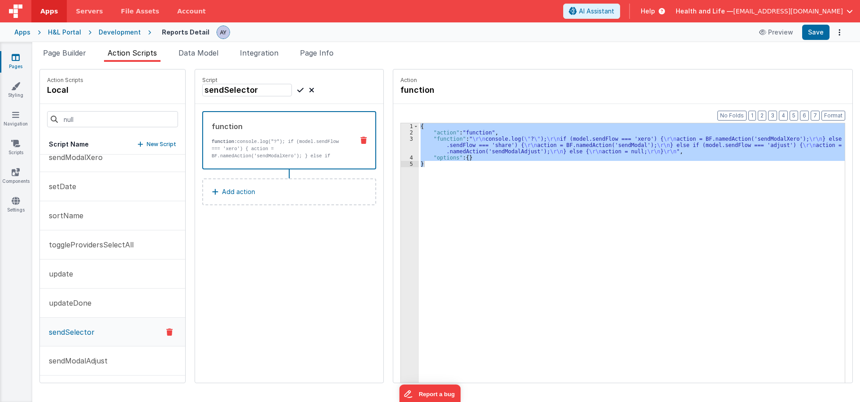
click at [79, 54] on span "Page Builder" at bounding box center [64, 52] width 43 height 9
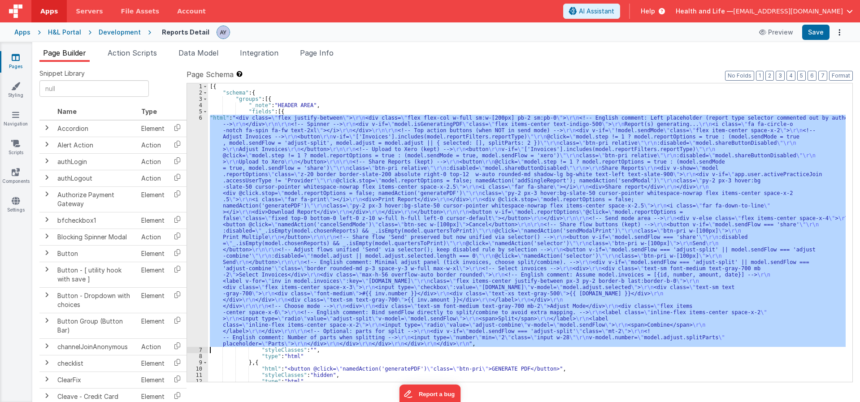
click at [251, 286] on div "[{ "schema" : { "groups" : [{ "_note" : "HEADER AREA" , "fields" : [{ "html" : …" at bounding box center [526, 232] width 637 height 299
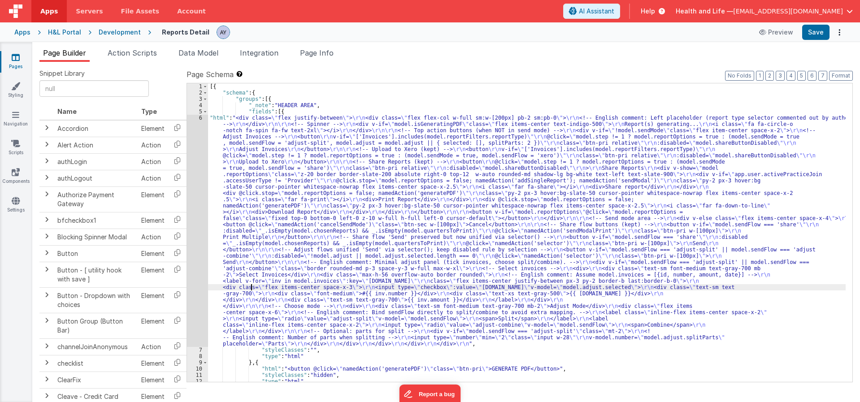
click at [197, 257] on div "6" at bounding box center [197, 231] width 21 height 232
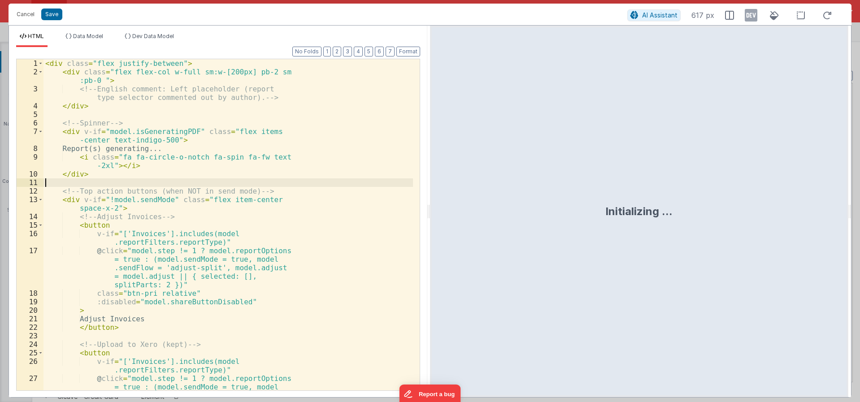
click at [177, 184] on div "< div class = "flex justify-between" > < div class = "flex flex-col w-full sm:w…" at bounding box center [227, 241] width 369 height 365
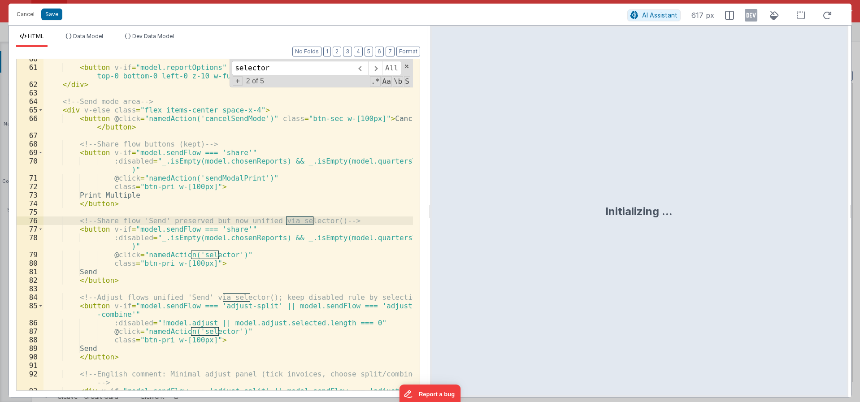
scroll to position [601, 0]
type input "selector"
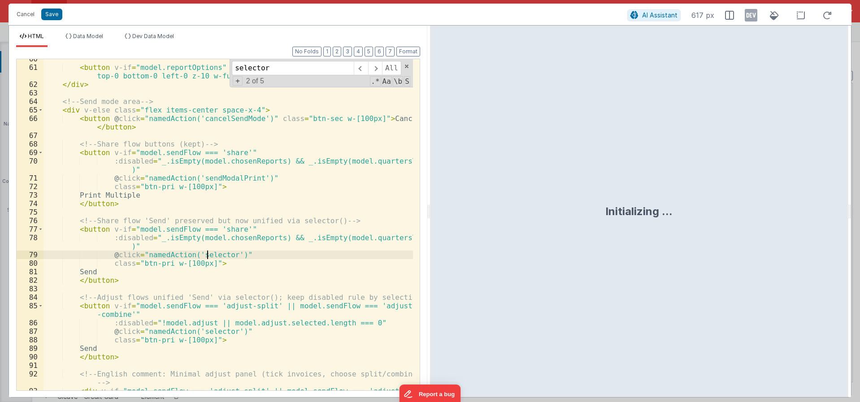
click at [208, 254] on div "< button v-if = "model.reportOptions" @ click = "model.reportOptions = false" c…" at bounding box center [227, 233] width 369 height 357
click at [246, 306] on div "< button v-if = "model.reportOptions" @ click = "model.reportOptions = false" c…" at bounding box center [227, 233] width 369 height 357
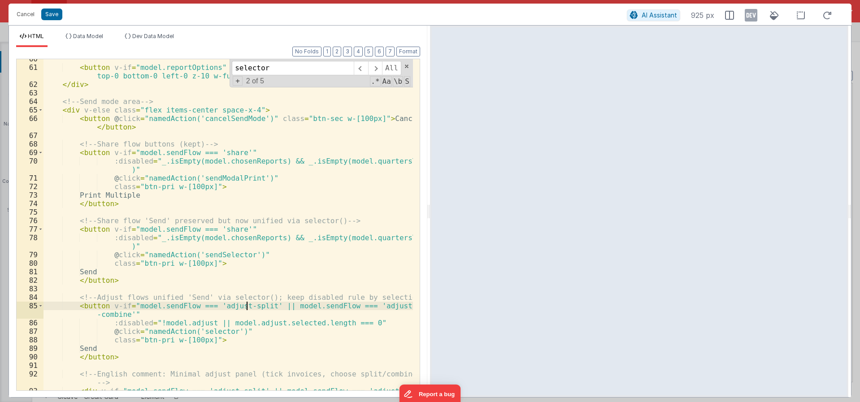
click at [207, 332] on div "< button v-if = "model.reportOptions" @ click = "model.reportOptions = false" c…" at bounding box center [227, 233] width 369 height 357
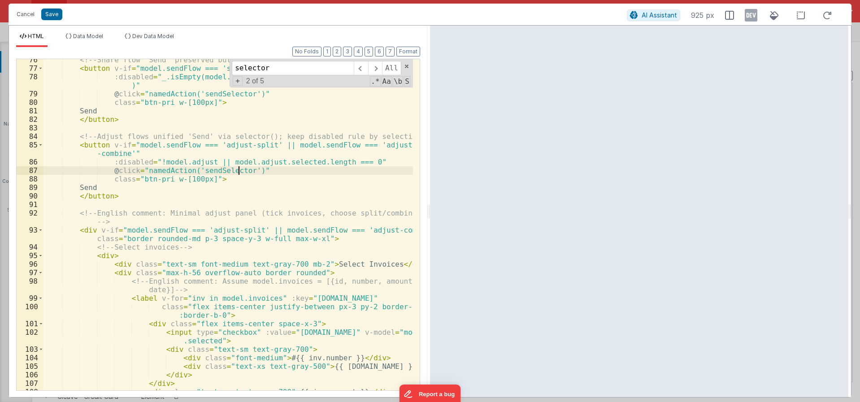
scroll to position [762, 0]
click at [230, 140] on div "<!-- Share flow 'Send' preserved but now unified via selector() --> < button v-…" at bounding box center [227, 230] width 369 height 348
click at [233, 138] on div "<!-- Share flow 'Send' preserved but now unified via selector() --> < button v-…" at bounding box center [227, 230] width 369 height 348
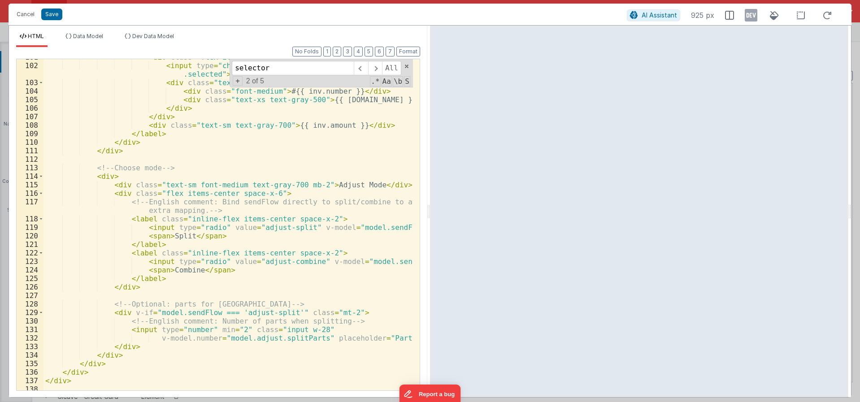
scroll to position [1032, 0]
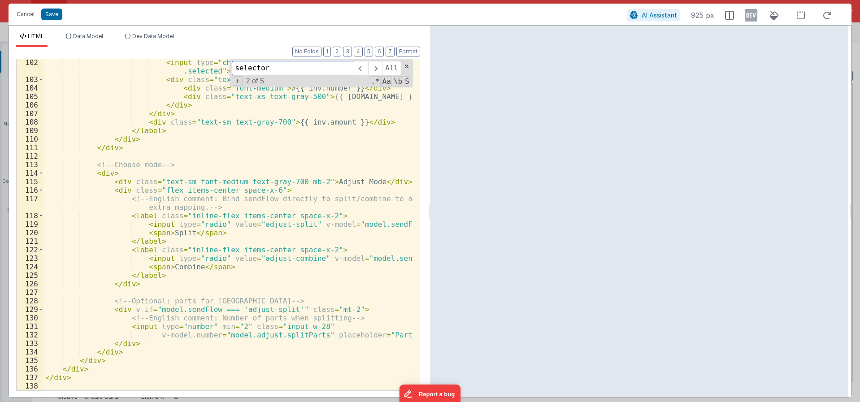
click at [318, 72] on input "selector" at bounding box center [293, 68] width 122 height 14
click at [375, 67] on span at bounding box center [375, 68] width 14 height 14
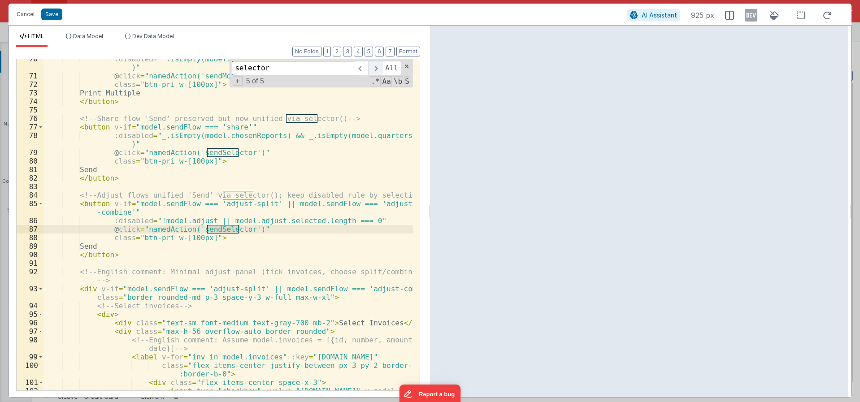
click at [375, 67] on span at bounding box center [375, 68] width 14 height 14
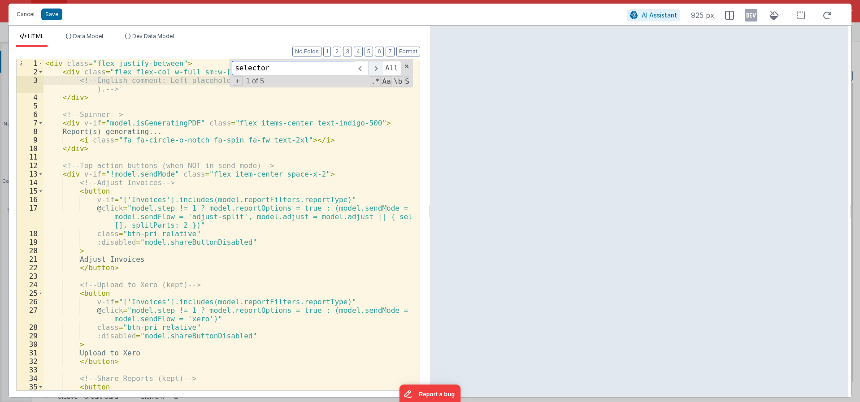
click at [375, 67] on span at bounding box center [375, 68] width 14 height 14
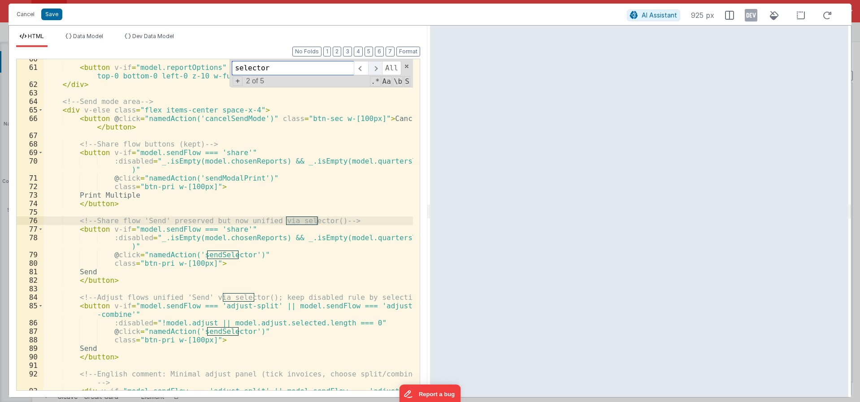
scroll to position [601, 0]
click at [373, 67] on span at bounding box center [375, 68] width 14 height 14
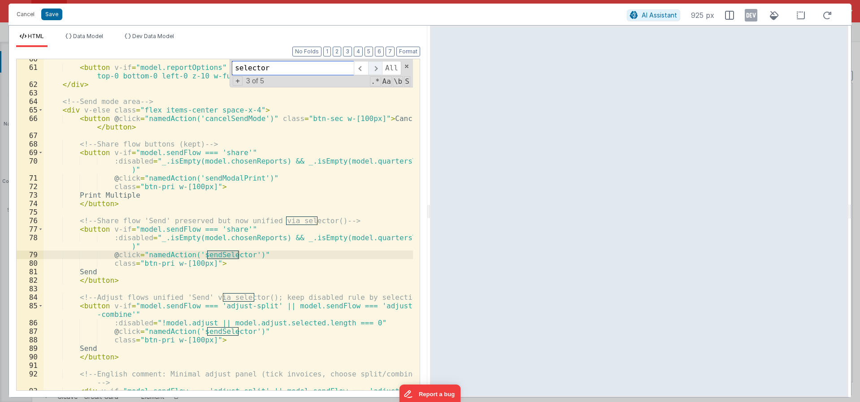
click at [373, 67] on span at bounding box center [375, 68] width 14 height 14
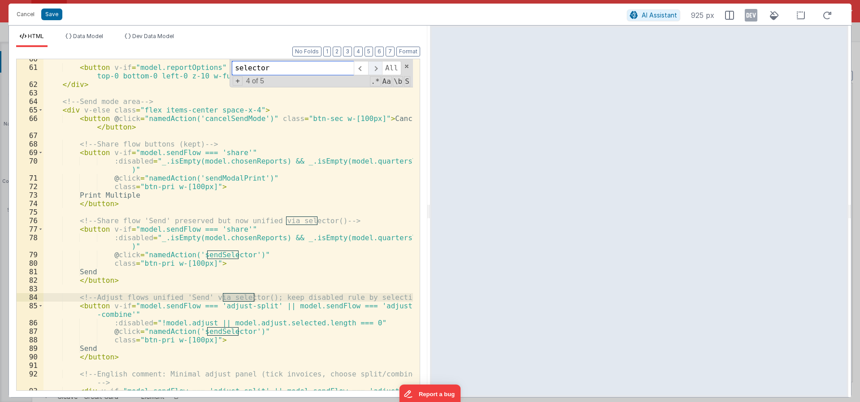
click at [373, 67] on span at bounding box center [375, 68] width 14 height 14
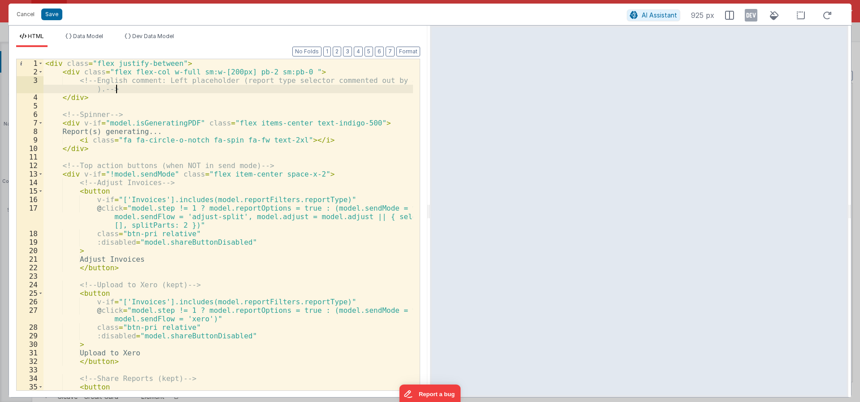
click at [313, 91] on div "< div class = "flex justify-between" > < div class = "flex flex-col w-full sm:w…" at bounding box center [227, 237] width 369 height 357
click at [48, 17] on button "Save" at bounding box center [51, 15] width 21 height 12
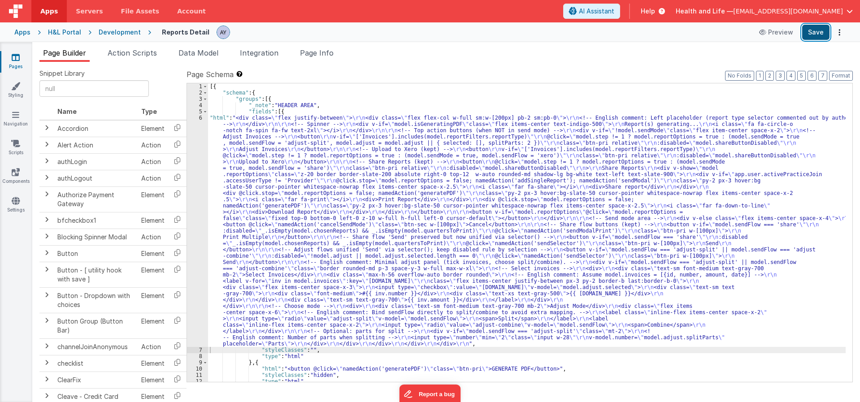
click at [804, 35] on button "Save" at bounding box center [815, 32] width 27 height 15
click at [495, 244] on div "[{ "schema" : { "groups" : [{ "_note" : "HEADER AREA" , "fields" : [{ "html" : …" at bounding box center [526, 238] width 637 height 311
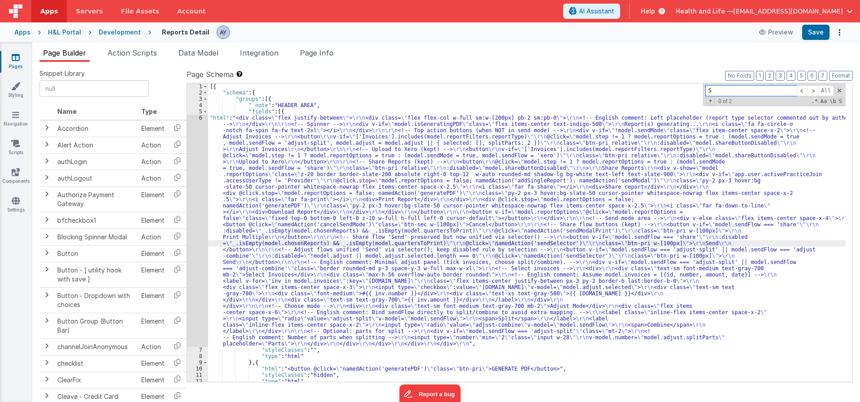
type input "S"
click at [470, 270] on div "[{ "schema" : { "groups" : [{ "_note" : "HEADER AREA" , "fields" : [{ "html" : …" at bounding box center [526, 238] width 637 height 311
click at [193, 251] on div "6" at bounding box center [197, 231] width 21 height 232
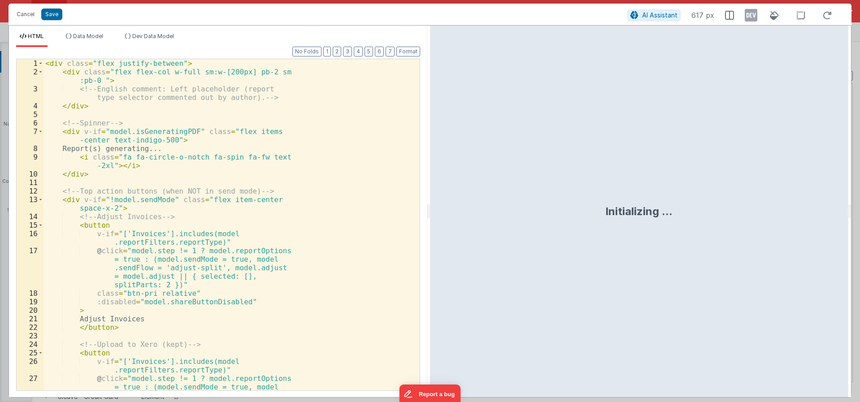
click at [252, 190] on div "< div class = "flex justify-between" > < div class = "flex flex-col w-full sm:w…" at bounding box center [227, 241] width 369 height 365
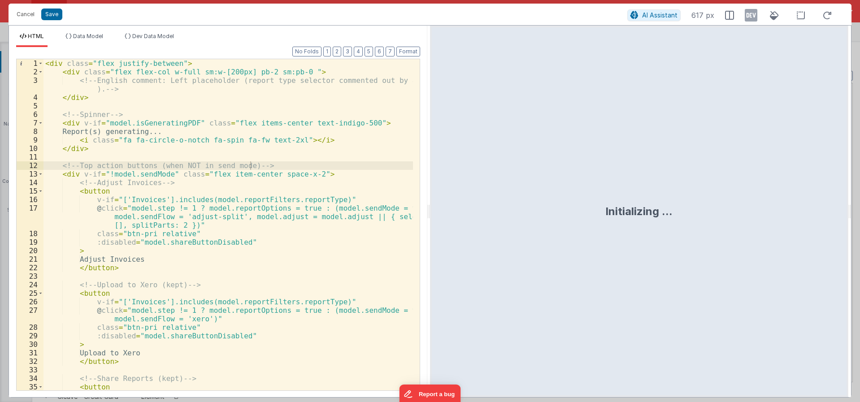
click at [331, 228] on div "< div class = "flex justify-between" > < div class = "flex flex-col w-full sm:w…" at bounding box center [227, 237] width 369 height 357
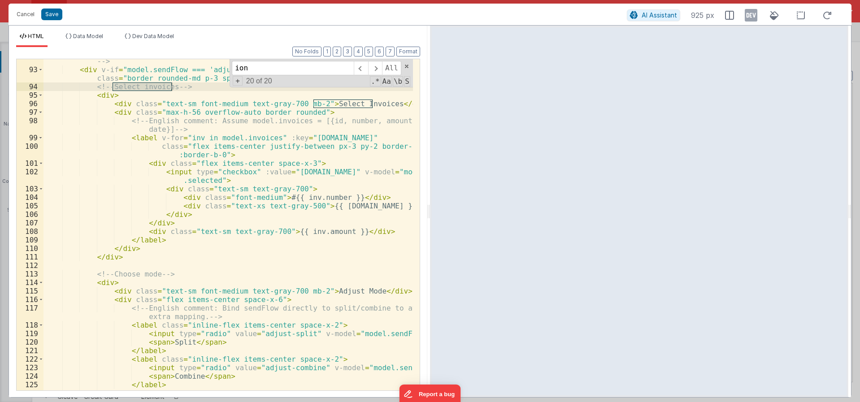
scroll to position [1032, 0]
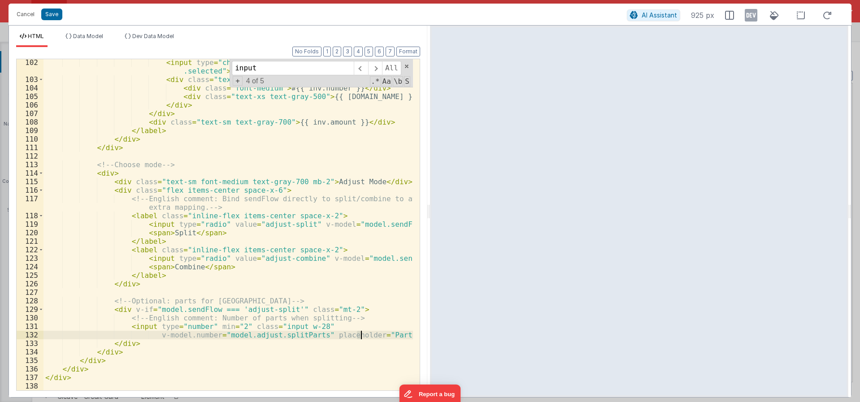
click at [359, 334] on div "< input type = "checkbox" :value = "inv.id" v-model = "model.adjust .selected" …" at bounding box center [227, 236] width 369 height 357
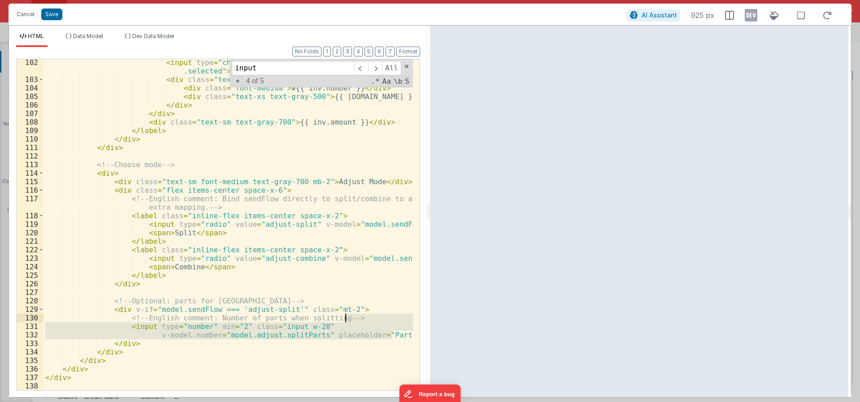
drag, startPoint x: 394, startPoint y: 334, endPoint x: 390, endPoint y: 319, distance: 16.0
click at [390, 319] on div "< input type = "checkbox" :value = "inv.id" v-model = "model.adjust .selected" …" at bounding box center [227, 236] width 369 height 357
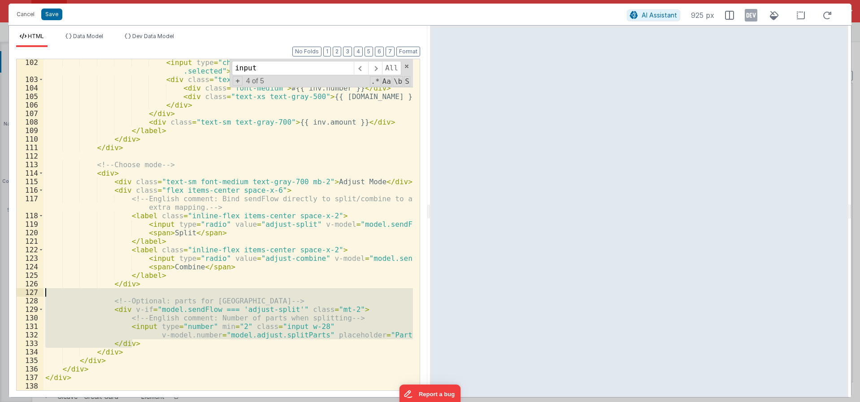
drag, startPoint x: 135, startPoint y: 345, endPoint x: 46, endPoint y: 296, distance: 101.3
click at [46, 296] on div "< input type = "checkbox" :value = "inv.id" v-model = "model.adjust .selected" …" at bounding box center [227, 236] width 369 height 357
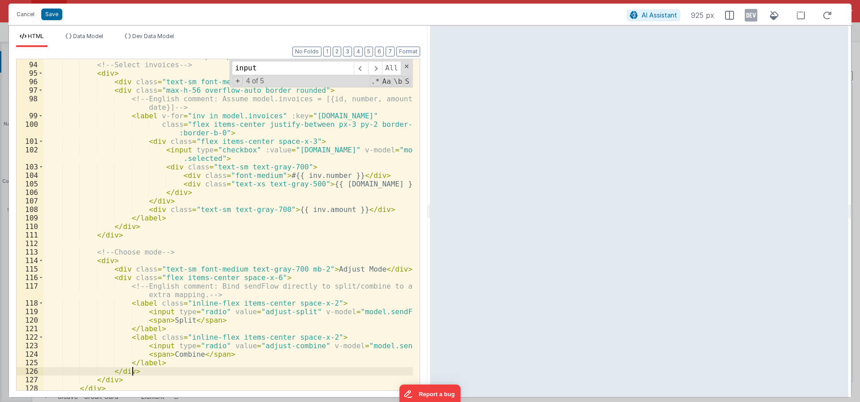
scroll to position [945, 0]
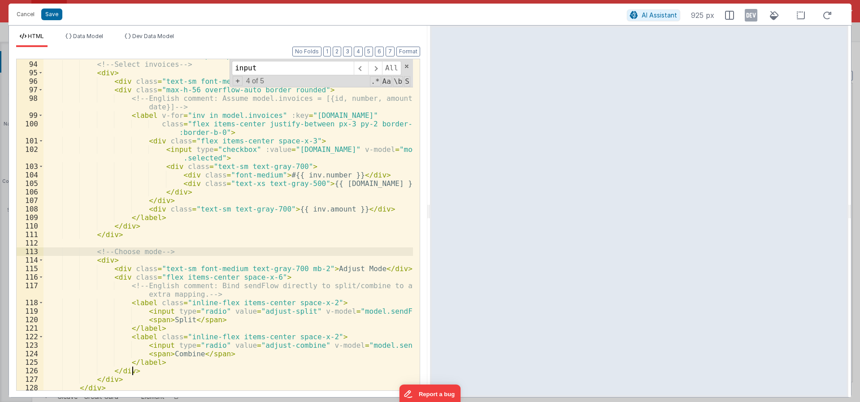
click at [237, 253] on div "< div v-if = "model.sendFlow === 'adjust-split' || model.sendFlow === 'adjust-c…" at bounding box center [227, 221] width 369 height 357
paste input "Select Invoices"
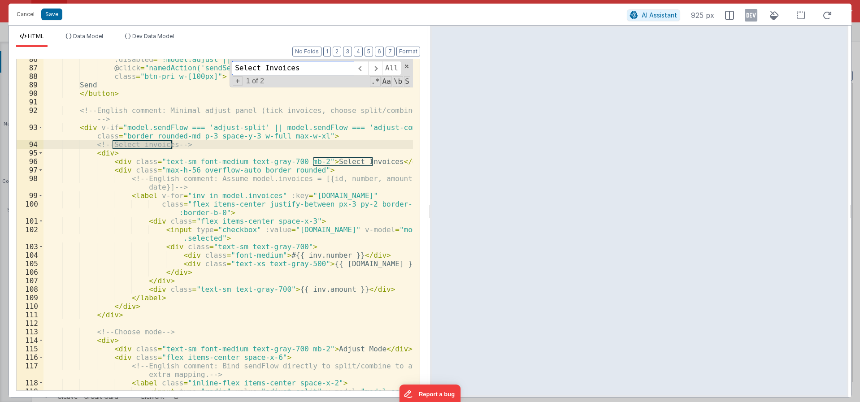
scroll to position [864, 0]
type input "Select Invoices"
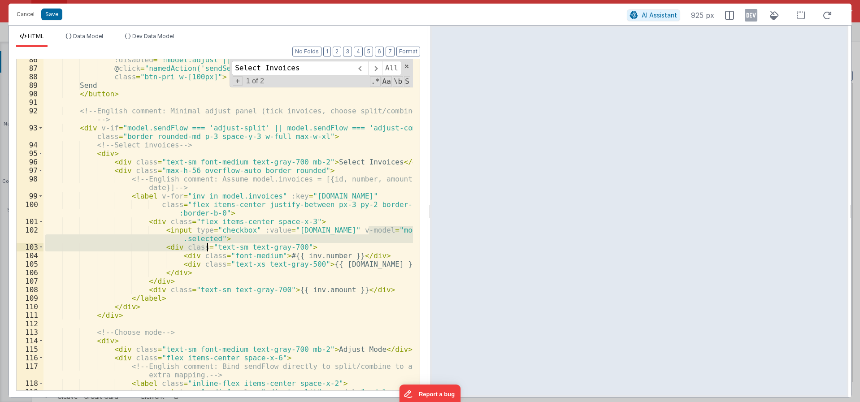
drag, startPoint x: 369, startPoint y: 231, endPoint x: 206, endPoint y: 243, distance: 163.1
click at [206, 243] on div ":disabled = "!model.adjust || model.adjust.selected.length === 0" @ click = "na…" at bounding box center [227, 230] width 369 height 348
click at [359, 233] on div ":disabled = "!model.adjust || model.adjust.selected.length === 0" @ click = "na…" at bounding box center [227, 230] width 369 height 348
drag, startPoint x: 369, startPoint y: 230, endPoint x: 206, endPoint y: 238, distance: 163.0
click at [206, 238] on div ":disabled = "!model.adjust || model.adjust.selected.length === 0" @ click = "na…" at bounding box center [227, 230] width 369 height 348
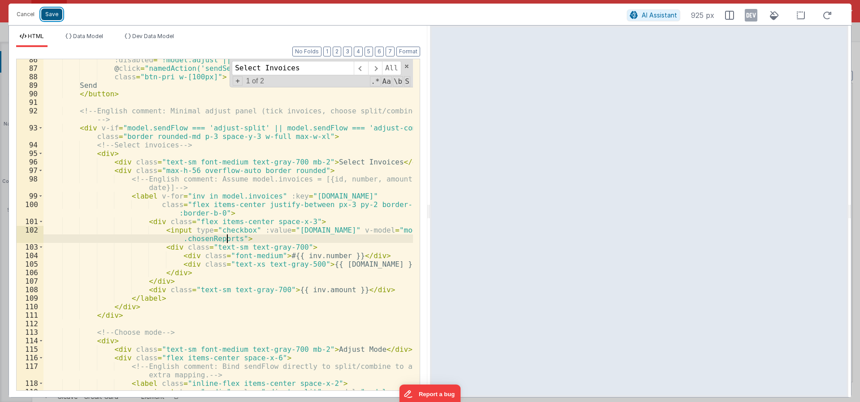
click at [50, 13] on button "Save" at bounding box center [51, 15] width 21 height 12
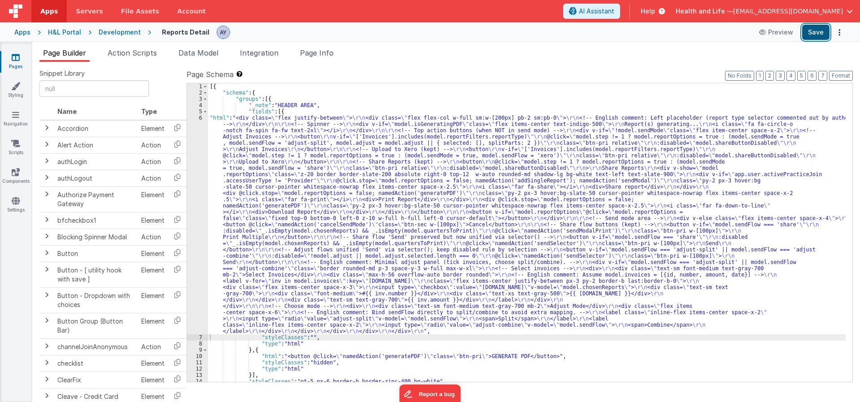
click at [815, 35] on button "Save" at bounding box center [815, 32] width 27 height 15
click at [518, 234] on div "[{ "schema" : { "groups" : [{ "_note" : "HEADER AREA" , "fields" : [{ "html" : …" at bounding box center [526, 238] width 637 height 311
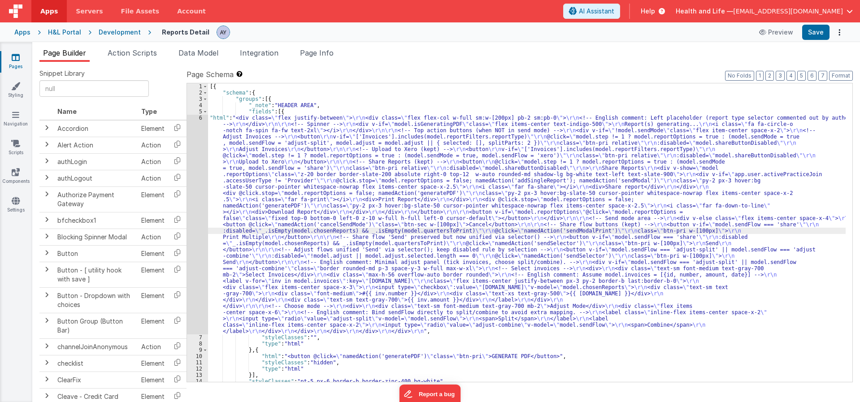
click at [197, 199] on div "6" at bounding box center [197, 225] width 21 height 220
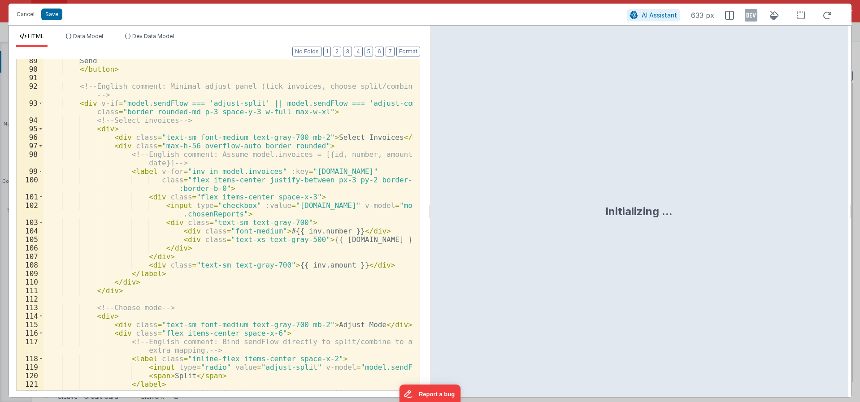
scroll to position [889, 0]
click at [292, 233] on div "Send </ button > <!-- English comment: Minimal adjust panel (tick invoices, cho…" at bounding box center [227, 231] width 369 height 348
click at [373, 138] on div "Send </ button > <!-- English comment: Minimal adjust panel (tick invoices, cho…" at bounding box center [227, 231] width 369 height 348
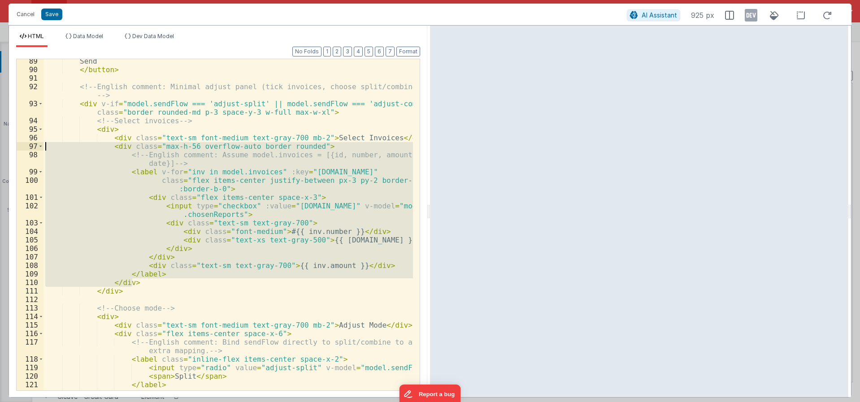
drag, startPoint x: 135, startPoint y: 282, endPoint x: 17, endPoint y: 146, distance: 179.5
click at [17, 146] on div "89 90 91 92 93 94 95 96 97 98 99 100 101 102 103 104 105 106 107 108 109 110 11…" at bounding box center [218, 225] width 404 height 332
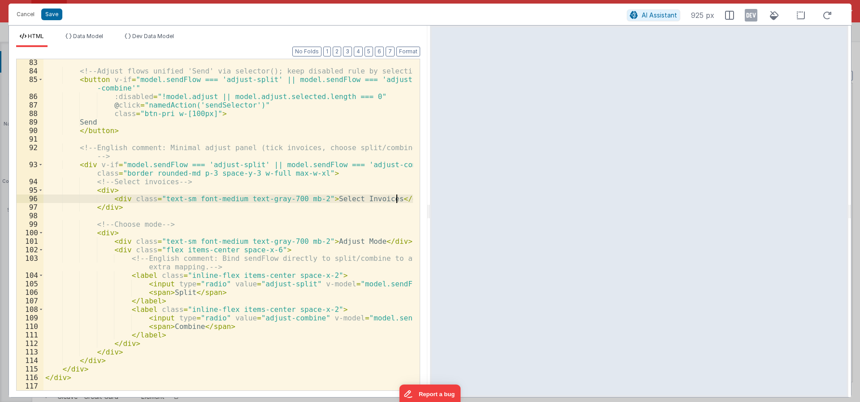
scroll to position [827, 0]
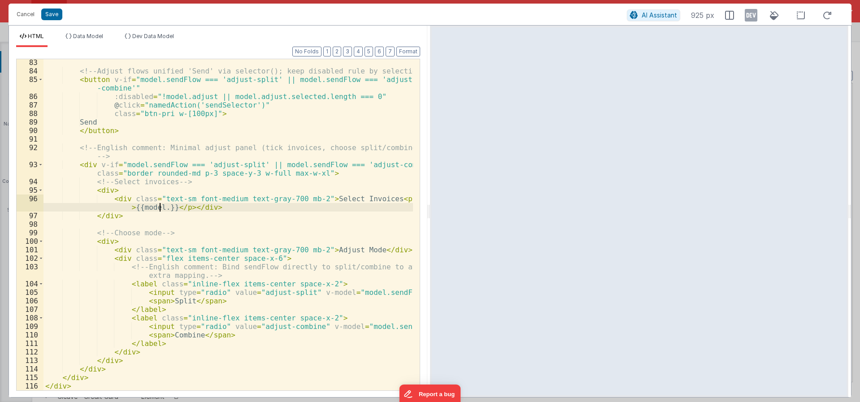
paste textarea
click at [262, 207] on div "<!-- Adjust flows unified 'Send' via selector(); keep disabled rule by selectio…" at bounding box center [227, 232] width 369 height 348
drag, startPoint x: 371, startPoint y: 200, endPoint x: 129, endPoint y: 204, distance: 242.6
click at [129, 204] on div "<!-- Adjust flows unified 'Send' via selector(); keep disabled rule by selectio…" at bounding box center [227, 232] width 369 height 348
click at [372, 205] on div "<!-- Adjust flows unified 'Send' via selector(); keep disabled rule by selectio…" at bounding box center [227, 232] width 369 height 348
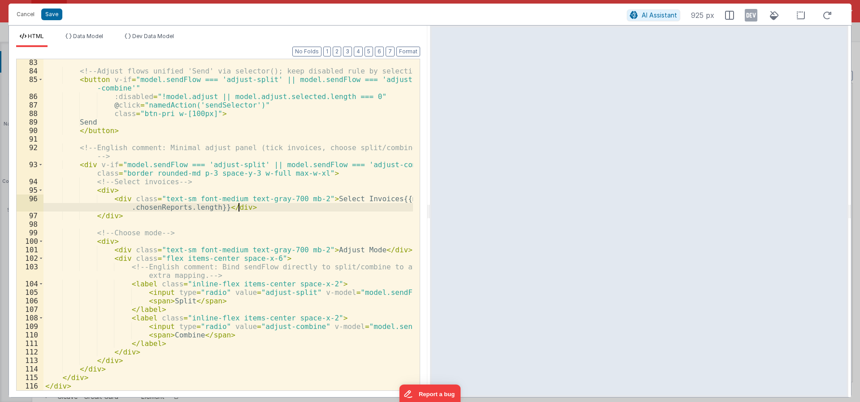
click at [370, 199] on div "<!-- Adjust flows unified 'Send' via selector(); keep disabled rule by selectio…" at bounding box center [227, 232] width 369 height 348
click at [373, 199] on div "<!-- Adjust flows unified 'Send' via selector(); keep disabled rule by selectio…" at bounding box center [227, 232] width 369 height 348
click at [50, 14] on button "Save" at bounding box center [51, 15] width 21 height 12
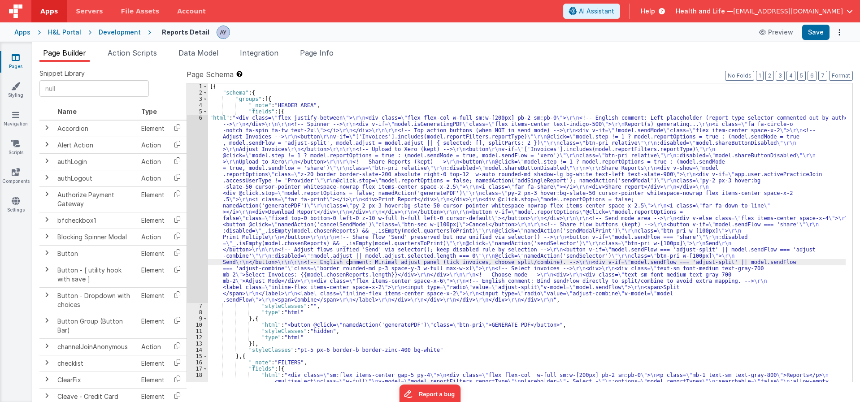
click at [194, 231] on div "6" at bounding box center [197, 209] width 21 height 188
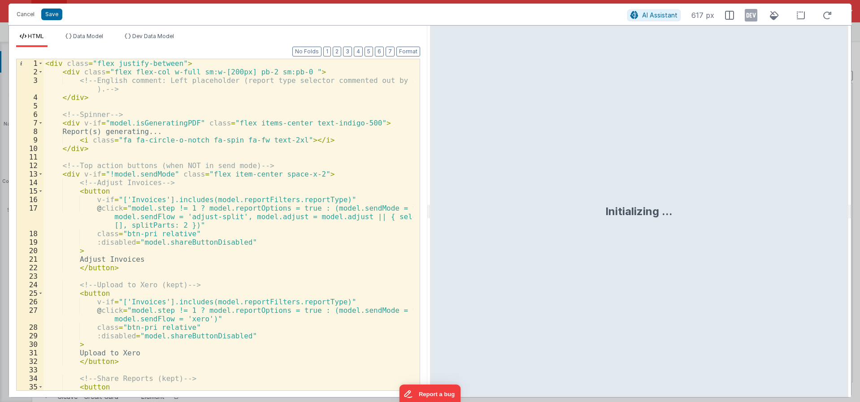
click at [174, 200] on div "< div class = "flex justify-between" > < div class = "flex flex-col w-full sm:w…" at bounding box center [227, 237] width 369 height 357
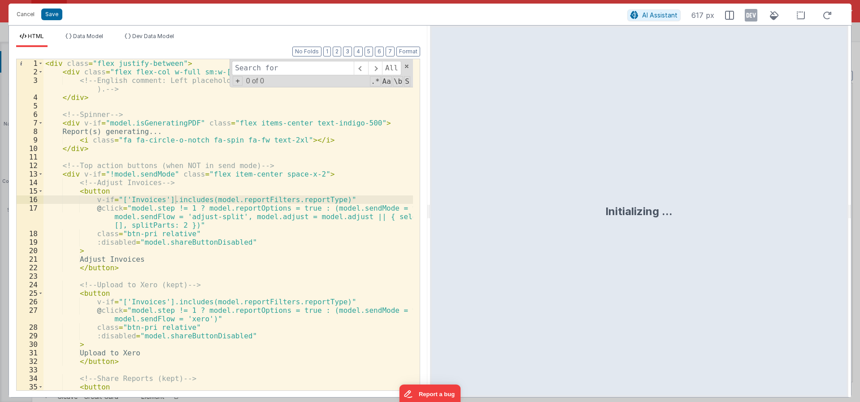
type input "S"
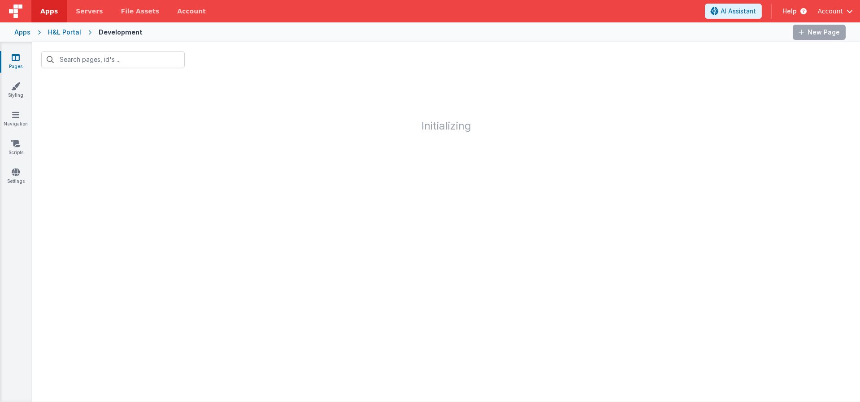
click at [131, 65] on input "text" at bounding box center [112, 59] width 143 height 17
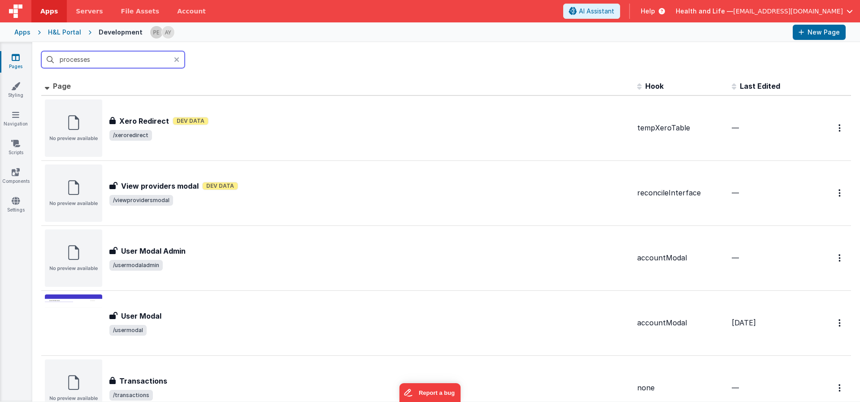
click at [122, 59] on input "processes" at bounding box center [112, 59] width 143 height 17
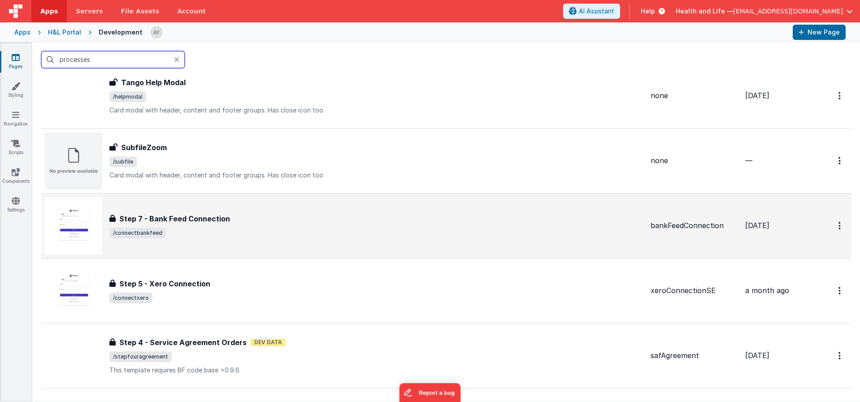
scroll to position [555, 0]
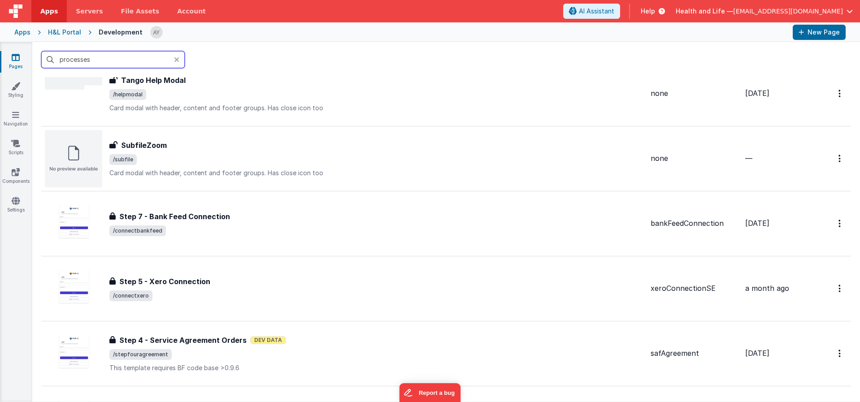
click at [137, 63] on input "processes" at bounding box center [112, 59] width 143 height 17
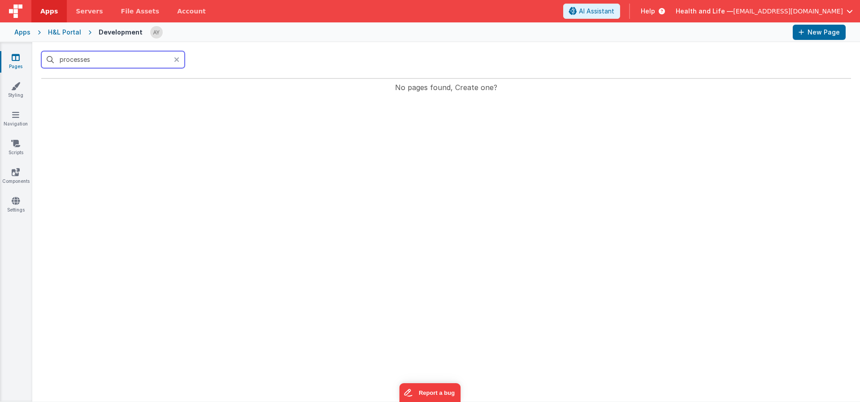
scroll to position [0, 0]
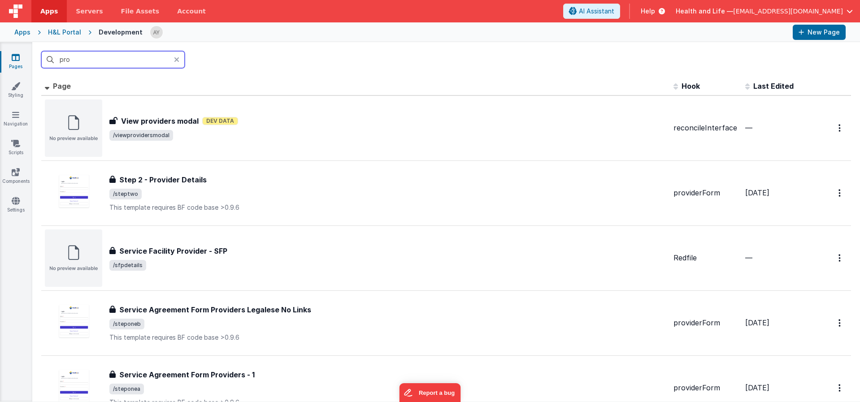
type input "pro"
drag, startPoint x: 174, startPoint y: 57, endPoint x: 239, endPoint y: 62, distance: 65.6
click at [174, 57] on icon at bounding box center [176, 59] width 5 height 7
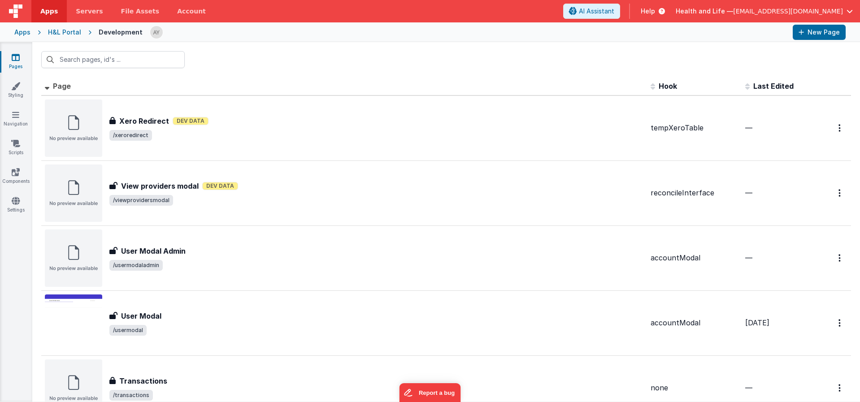
click at [239, 62] on div at bounding box center [446, 59] width 828 height 35
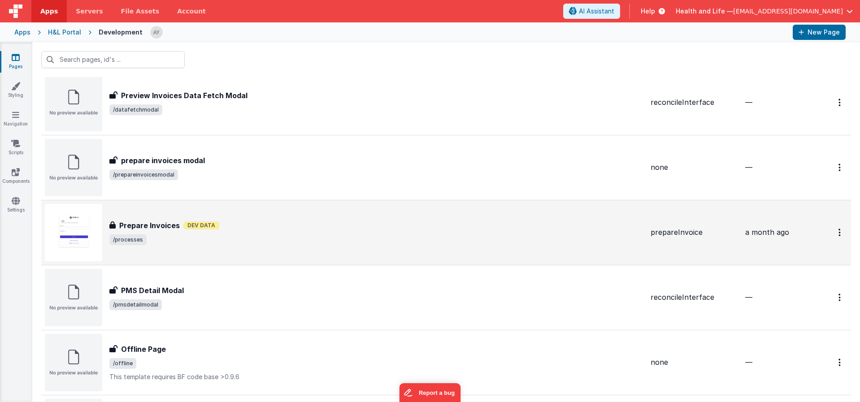
click at [360, 241] on span "/processes" at bounding box center [376, 239] width 534 height 11
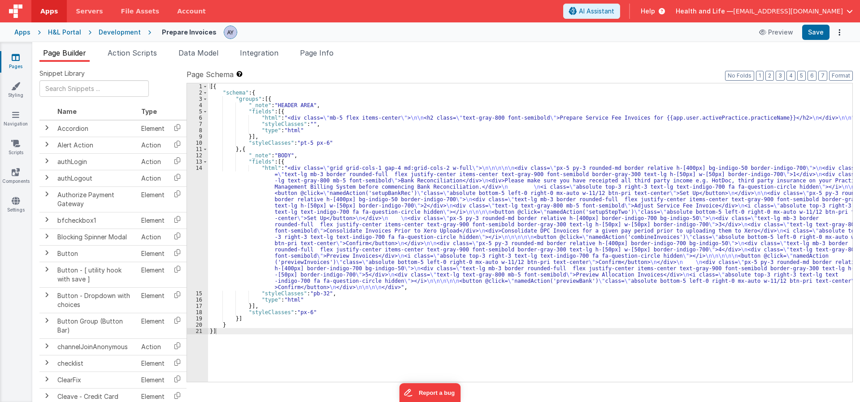
click at [412, 250] on div "[{ "schema" : { "groups" : [{ "_note" : "HEADER AREA" , "fields" : [{ "html" : …" at bounding box center [530, 238] width 644 height 311
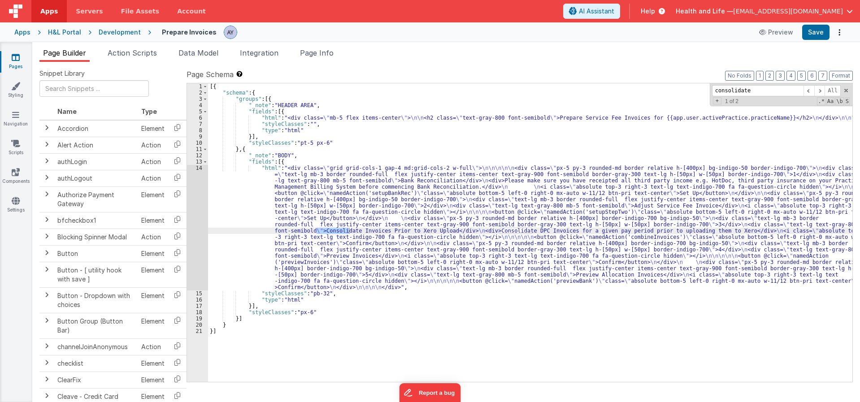
type input "consolidate"
click at [193, 212] on div "14" at bounding box center [197, 228] width 21 height 126
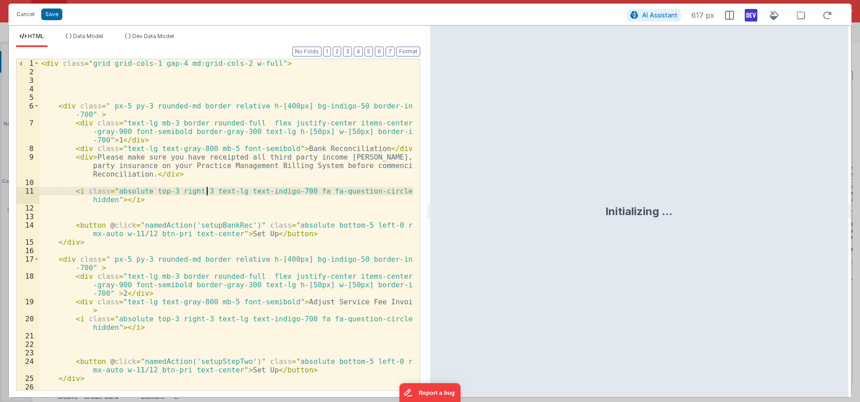
click at [207, 191] on div "< div class = "grid grid-cols-1 gap-4 md:grid-cols-2 w-full" > < div class = " …" at bounding box center [225, 237] width 373 height 357
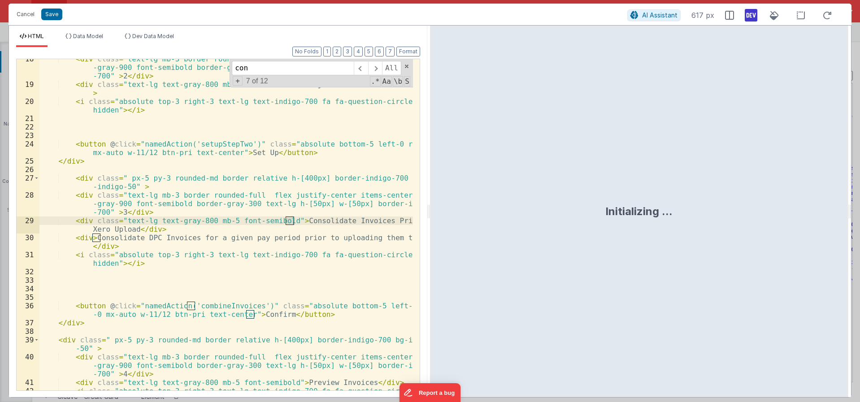
scroll to position [218, 0]
type input "consolidate"
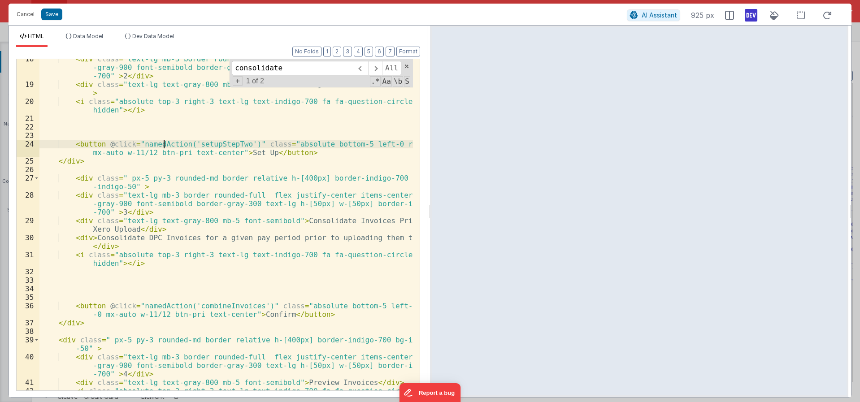
click at [163, 146] on div "< div class = "text-lg mb-3 border rounded-full flex justify-center items-cente…" at bounding box center [225, 242] width 373 height 374
click at [190, 146] on div "< div class = "text-lg mb-3 border rounded-full flex justify-center items-cente…" at bounding box center [225, 242] width 373 height 374
click at [25, 17] on button "Cancel" at bounding box center [25, 14] width 27 height 13
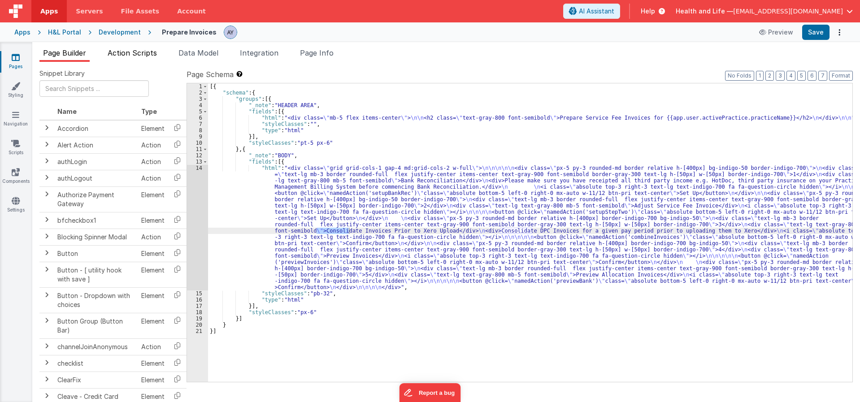
click at [128, 52] on span "Action Scripts" at bounding box center [132, 52] width 49 height 9
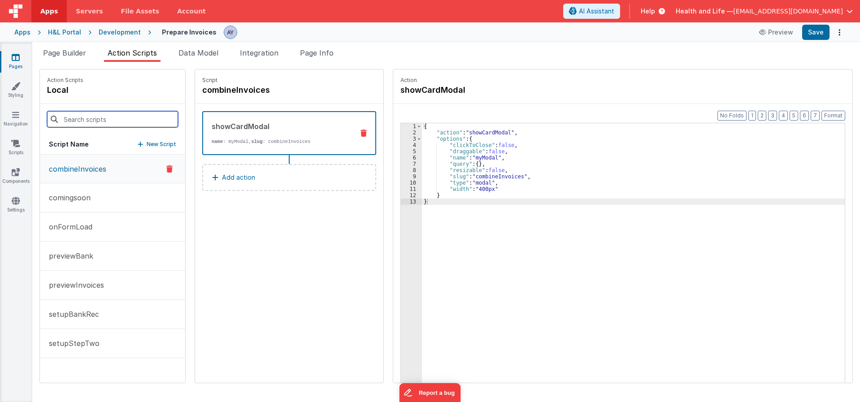
click at [98, 123] on input at bounding box center [112, 119] width 131 height 16
paste input "setupStepTwo"
type input "setupStepTwo"
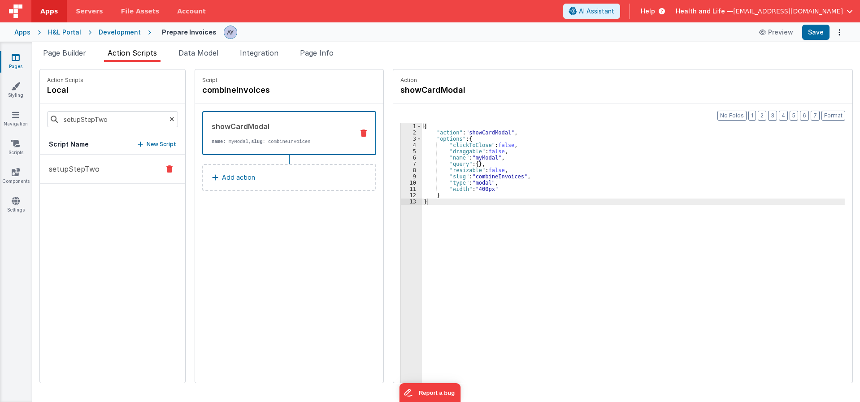
click at [99, 180] on button "setupStepTwo" at bounding box center [112, 169] width 145 height 29
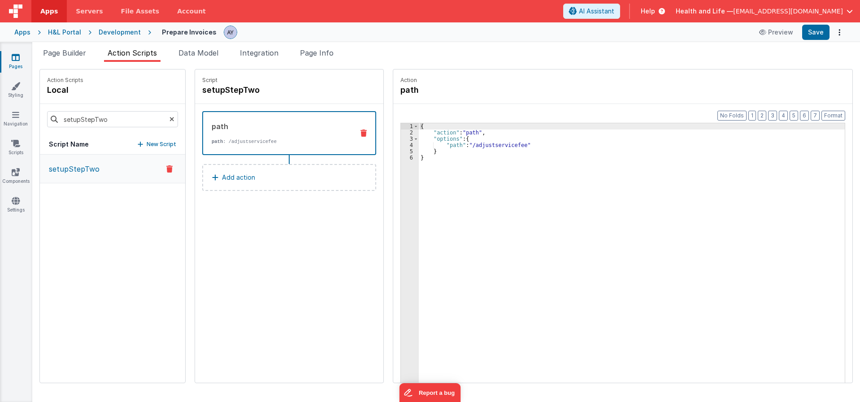
click at [439, 150] on div "{ "action" : "path" , "options" : { "path" : "/adjustservicefee" } }" at bounding box center [636, 273] width 434 height 300
click at [73, 54] on span "Page Builder" at bounding box center [64, 52] width 43 height 9
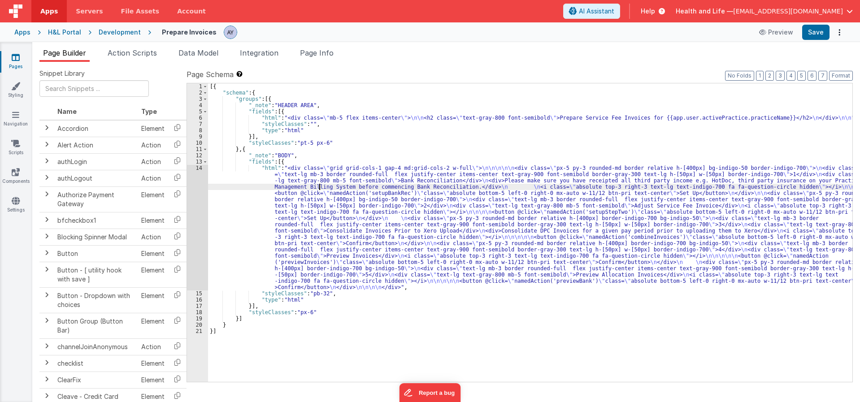
drag, startPoint x: 320, startPoint y: 185, endPoint x: 278, endPoint y: 204, distance: 45.7
click at [320, 185] on div "[{ "schema" : { "groups" : [{ "_note" : "HEADER AREA" , "fields" : [{ "html" : …" at bounding box center [530, 238] width 644 height 311
click at [200, 200] on div "14" at bounding box center [197, 228] width 21 height 126
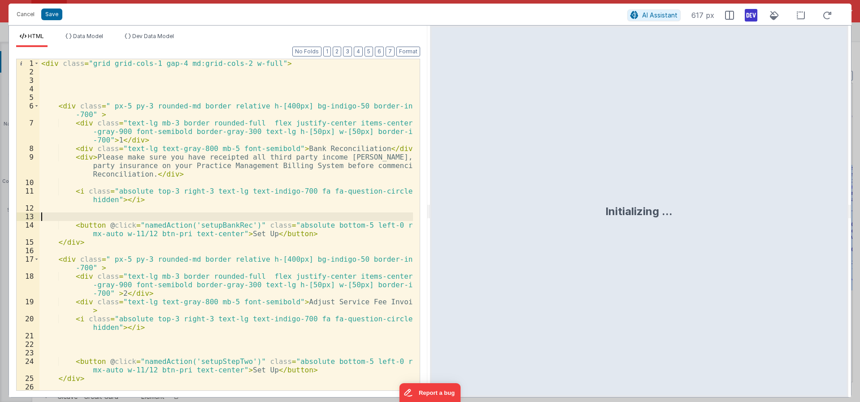
click at [349, 218] on div "< div class = "grid grid-cols-1 gap-4 md:grid-cols-2 w-full" > < div class = " …" at bounding box center [225, 237] width 373 height 357
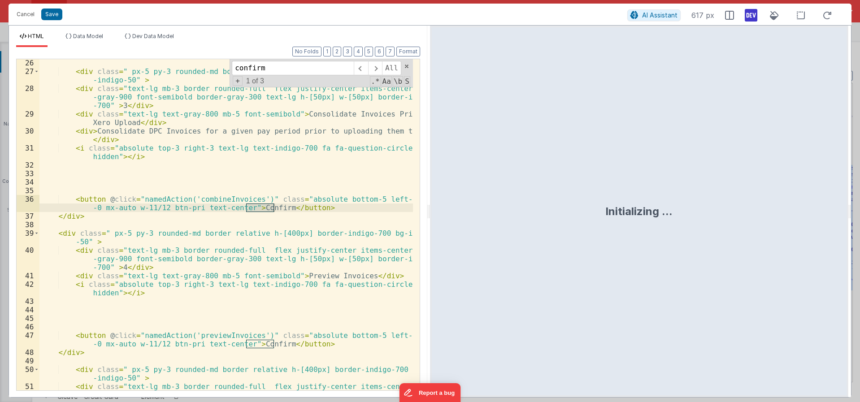
type input "confirm"
click at [221, 198] on div "< div class = " px-5 py-3 rounded-md border relative h-[400px] border-indigo-70…" at bounding box center [225, 241] width 373 height 365
click at [221, 198] on div "< div class = " px-5 py-3 rounded-md border relative h-[400px] border-indigo-70…" at bounding box center [225, 240] width 373 height 365
click at [18, 11] on button "Cancel" at bounding box center [25, 14] width 27 height 13
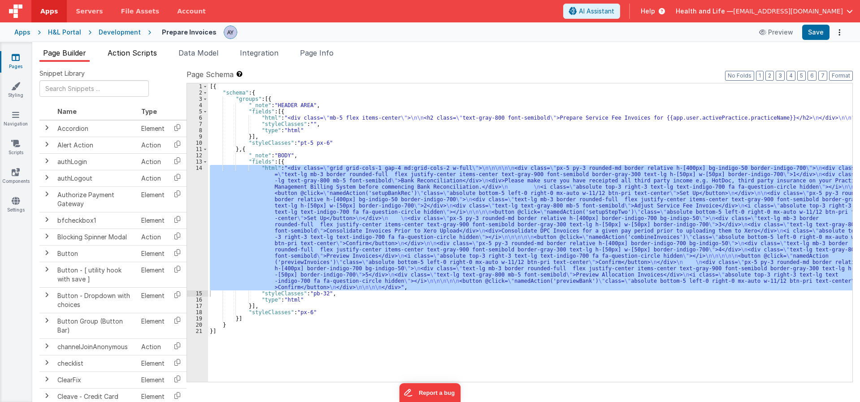
click at [131, 50] on span "Action Scripts" at bounding box center [132, 52] width 49 height 9
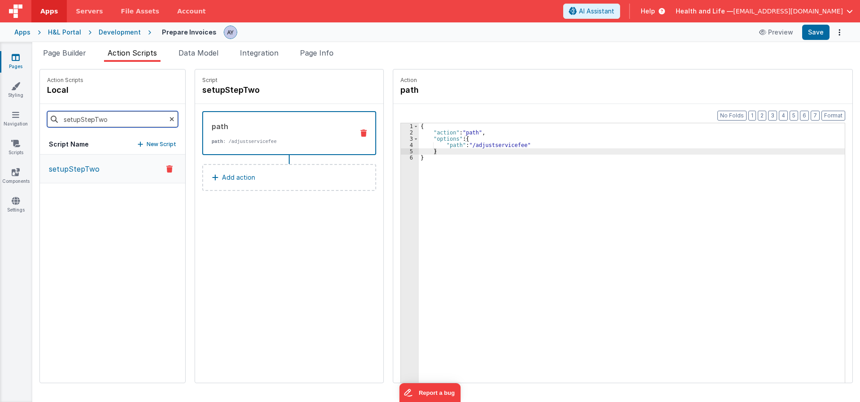
click at [80, 115] on input "setupStepTwo" at bounding box center [112, 119] width 131 height 16
paste input "combineInvoices"
type input "combineInvoices"
click at [113, 173] on button "combineInvoices" at bounding box center [112, 169] width 145 height 29
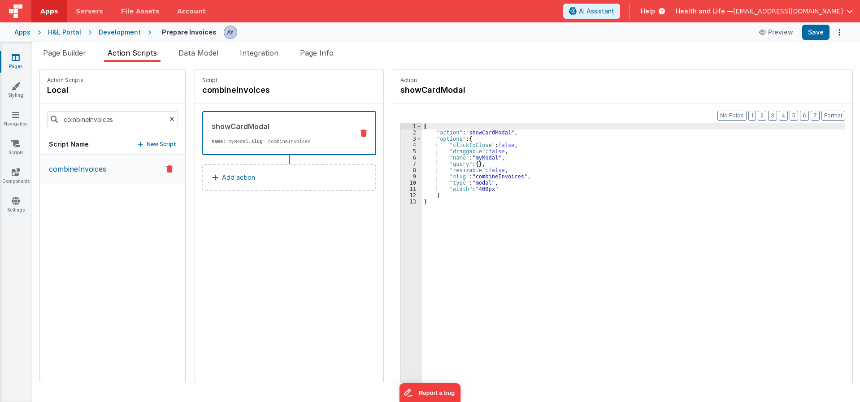
click at [452, 159] on div "{ "action" : "showCardModal" , "options" : { "clickToClose" : false , "draggabl…" at bounding box center [637, 273] width 431 height 300
click at [483, 205] on div "{ "action" : "showCardModal" , "options" : { "clickToClose" : false , "draggabl…" at bounding box center [637, 273] width 431 height 300
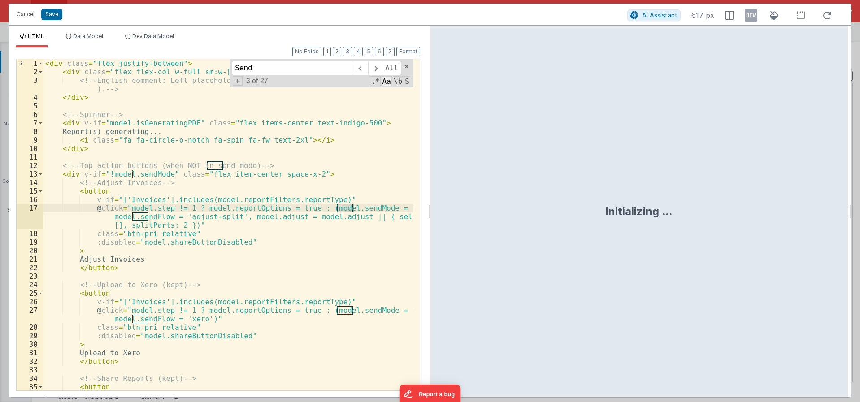
type input "Send"
click at [390, 83] on span "Aa" at bounding box center [386, 81] width 10 height 10
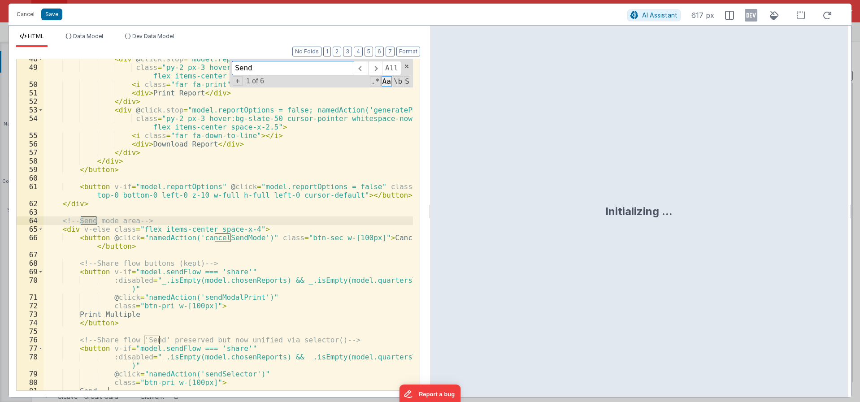
scroll to position [482, 0]
click at [363, 71] on span at bounding box center [361, 68] width 14 height 14
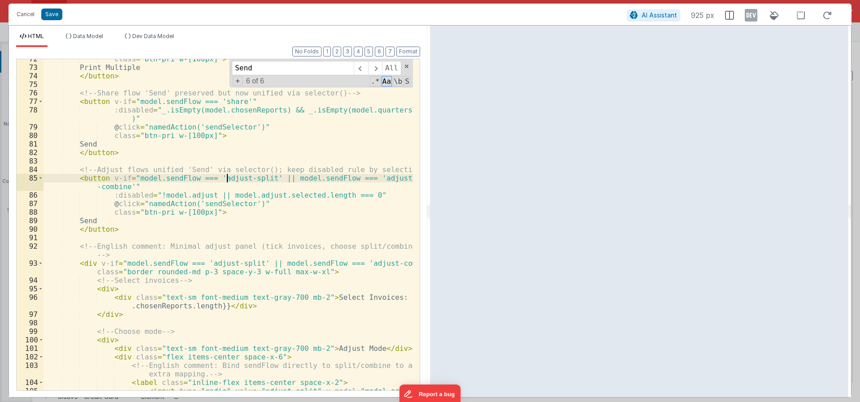
click at [228, 181] on div "class = "btn-pri w-[100px]" > Print Multiple </ button > <!-- Share flow 'Send'…" at bounding box center [227, 229] width 369 height 348
click at [243, 180] on div "class = "btn-pri w-[100px]" > Print Multiple </ button > <!-- Share flow 'Send'…" at bounding box center [227, 229] width 369 height 348
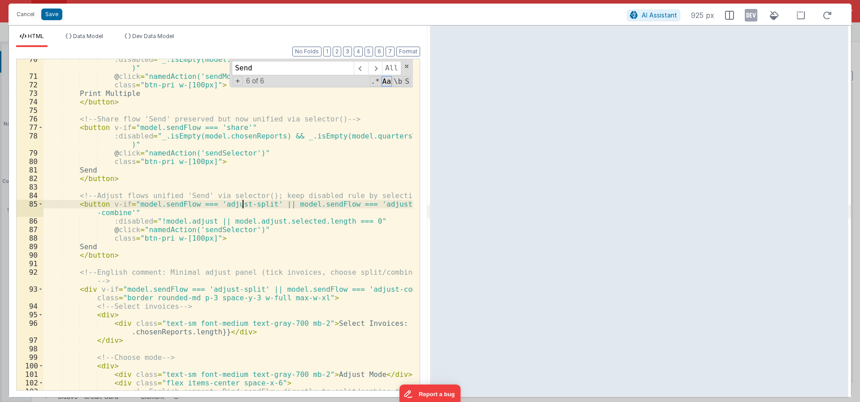
scroll to position [702, 0]
drag, startPoint x: 243, startPoint y: 222, endPoint x: 327, endPoint y: 222, distance: 83.4
click at [327, 222] on div ":disabled = "_.isEmpty(model.chosenReports) && _.isEmpty(model.quartersToPrint …" at bounding box center [227, 238] width 369 height 365
click at [302, 220] on div ":disabled = "_.isEmpty(model.chosenReports) && _.isEmpty(model.quartersToPrint …" at bounding box center [227, 224] width 369 height 331
click at [192, 224] on div ":disabled = "_.isEmpty(model.chosenReports) && _.isEmpty(model.quartersToPrint …" at bounding box center [227, 238] width 369 height 365
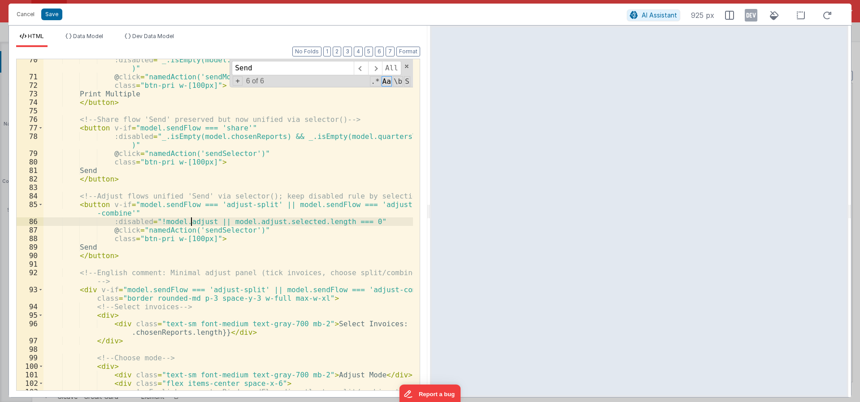
click at [192, 224] on div ":disabled = "_.isEmpty(model.chosenReports) && _.isEmpty(model.quartersToPrint …" at bounding box center [227, 238] width 369 height 365
click at [247, 225] on div ":disabled = "_.isEmpty(model.chosenReports) && _.isEmpty(model.quartersToPrint …" at bounding box center [227, 238] width 369 height 365
drag, startPoint x: 243, startPoint y: 222, endPoint x: 329, endPoint y: 223, distance: 86.5
click at [329, 223] on div ":disabled = "_.isEmpty(model.chosenReports) && _.isEmpty(model.quartersToPrint …" at bounding box center [227, 238] width 369 height 365
drag, startPoint x: 217, startPoint y: 221, endPoint x: 152, endPoint y: 223, distance: 65.9
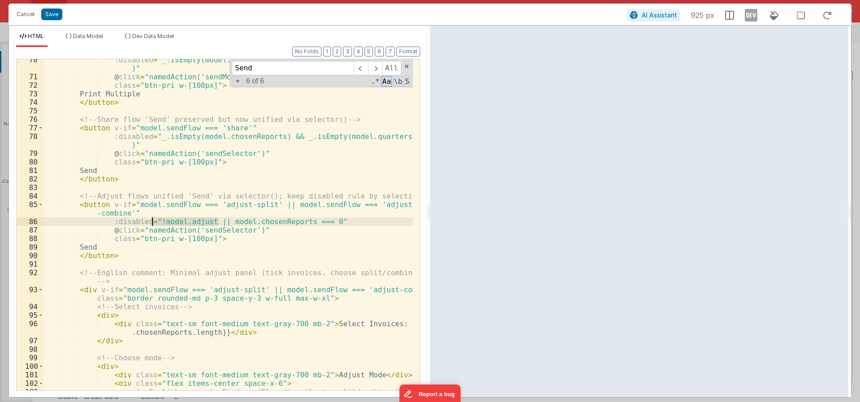
click at [152, 223] on div ":disabled = "_.isEmpty(model.chosenReports) && _.isEmpty(model.quartersToPrint …" at bounding box center [227, 238] width 369 height 365
drag, startPoint x: 48, startPoint y: 15, endPoint x: 75, endPoint y: 19, distance: 27.3
click at [48, 14] on button "Save" at bounding box center [51, 15] width 21 height 12
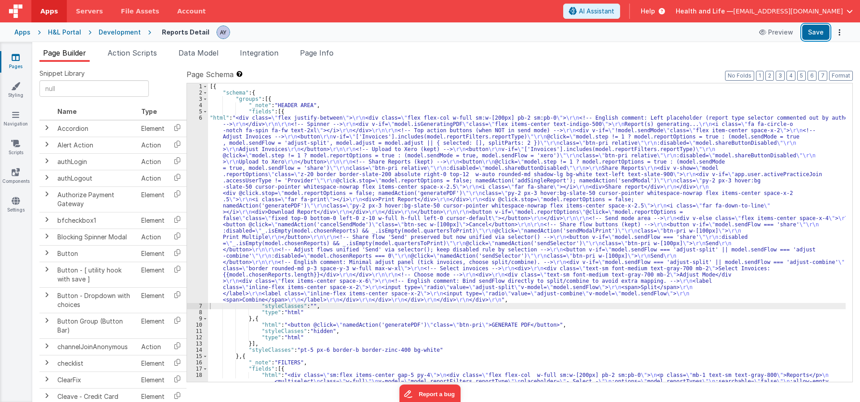
click at [810, 32] on button "Save" at bounding box center [815, 32] width 27 height 15
click at [127, 55] on span "Action Scripts" at bounding box center [132, 52] width 49 height 9
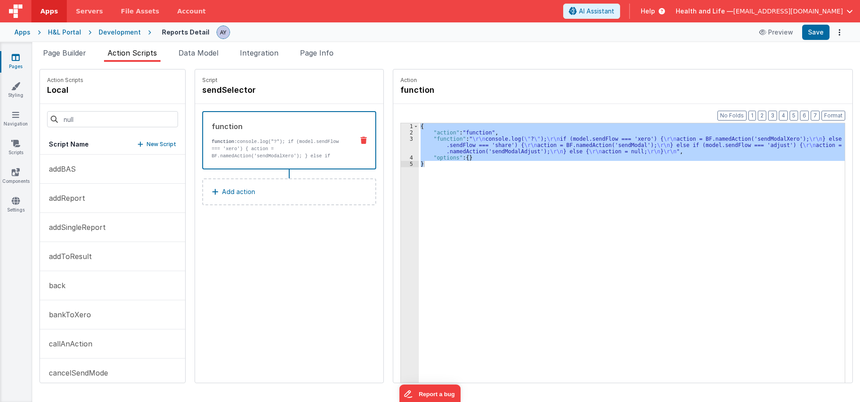
drag, startPoint x: 239, startPoint y: 135, endPoint x: 54, endPoint y: 282, distance: 236.2
click at [239, 136] on div "function function: console.log("?"); if (model.sendFlow === 'xero') { action = …" at bounding box center [274, 140] width 143 height 39
click at [529, 171] on div "{ "action" : "function" , "function" : " \r\n console.log( \" ? \" ); \r\n if (…" at bounding box center [632, 266] width 426 height 287
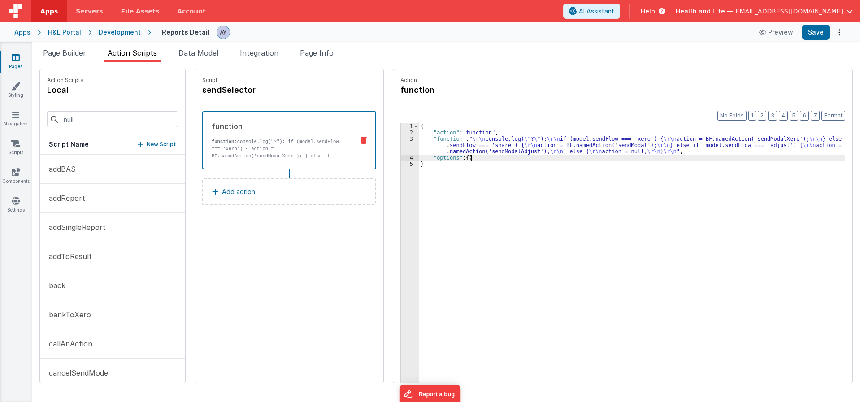
click at [508, 156] on div "{ "action" : "function" , "function" : " \r\n console.log( \" ? \" ); \r\n if (…" at bounding box center [636, 273] width 434 height 300
click at [402, 146] on div "3" at bounding box center [410, 145] width 18 height 19
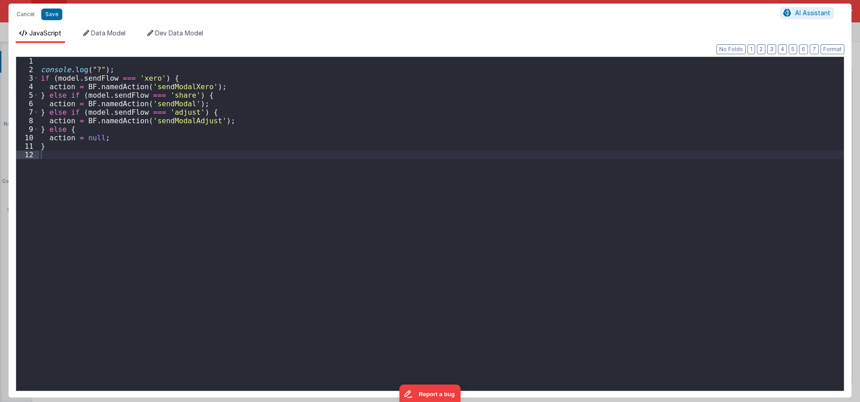
click at [207, 134] on div "console . log ( "?" ) ; if ( model . sendFlow === 'xero' ) { action = BF . name…" at bounding box center [441, 232] width 805 height 351
click at [166, 121] on div "console . log ( "?" ) ; if ( model . sendFlow === 'xero' ) { action = BF . name…" at bounding box center [441, 232] width 805 height 351
click at [168, 113] on div "console . log ( "?" ) ; if ( model . sendFlow === 'xero' ) { action = BF . name…" at bounding box center [441, 232] width 805 height 351
click at [162, 118] on div "console . log ( "?" ) ; if ( model . sendFlow === 'xero' ) { action = BF . name…" at bounding box center [441, 232] width 805 height 351
click at [119, 127] on div "console . log ( "?" ) ; if ( model . sendFlow === 'xero' ) { action = BF . name…" at bounding box center [441, 232] width 805 height 351
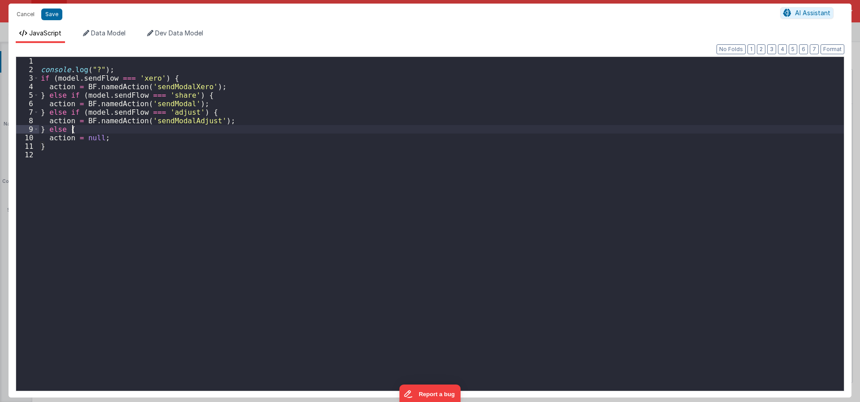
click at [98, 131] on div "console . log ( "?" ) ; if ( model . sendFlow === 'xero' ) { action = BF . name…" at bounding box center [441, 232] width 805 height 351
click at [169, 116] on div "console . log ( "?" ) ; if ( model . sendFlow === 'xero' ) { action = BF . name…" at bounding box center [441, 232] width 805 height 351
click at [169, 111] on div "console . log ( "?" ) ; if ( model . sendFlow === 'xero' ) { action = BF . name…" at bounding box center [441, 232] width 805 height 351
click at [182, 123] on div "console . log ( "?" ) ; if ( model . sendFlow === 'xero' ) { action = BF . name…" at bounding box center [441, 232] width 805 height 351
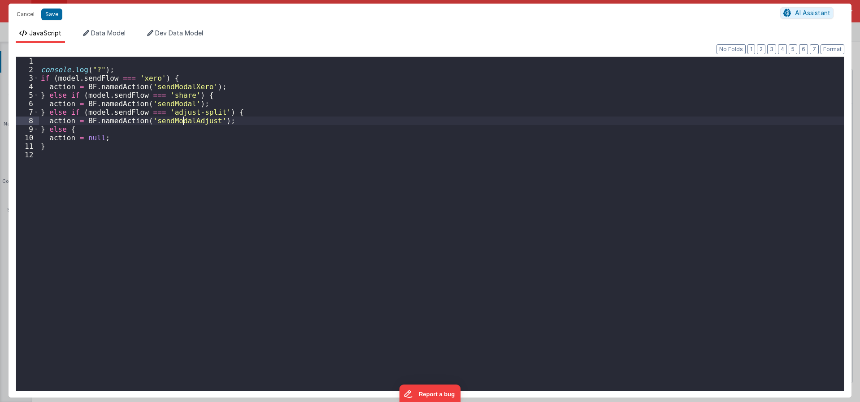
click at [182, 123] on div "console . log ( "?" ) ; if ( model . sendFlow === 'xero' ) { action = BF . name…" at bounding box center [441, 232] width 805 height 351
click at [182, 128] on div "console . log ( "?" ) ; if ( model . sendFlow === 'xero' ) { action = BF . name…" at bounding box center [441, 232] width 805 height 351
click at [182, 122] on div "console . log ( "?" ) ; if ( model . sendFlow === 'xero' ) { action = BF . name…" at bounding box center [441, 232] width 805 height 351
click at [186, 123] on div "console . log ( "?" ) ; if ( model . sendFlow === 'xero' ) { action = BF . name…" at bounding box center [441, 224] width 805 height 334
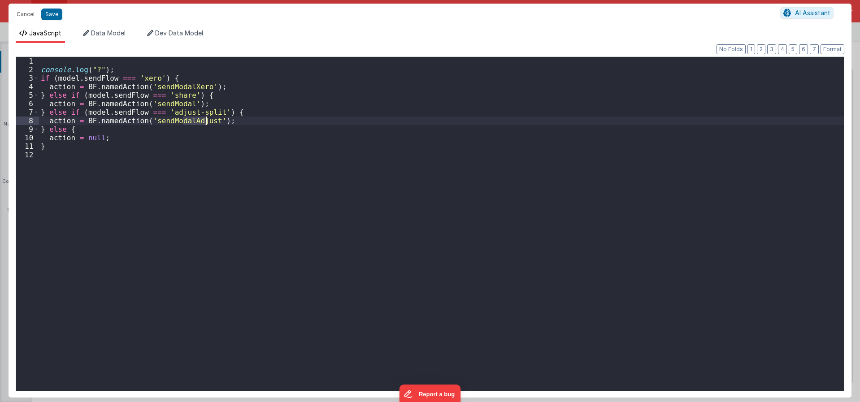
drag, startPoint x: 187, startPoint y: 121, endPoint x: 206, endPoint y: 123, distance: 18.9
click at [206, 123] on div "console . log ( "?" ) ; if ( model . sendFlow === 'xero' ) { action = BF . name…" at bounding box center [441, 232] width 805 height 351
drag, startPoint x: 84, startPoint y: 110, endPoint x: 214, endPoint y: 113, distance: 129.6
click at [214, 113] on div "console . log ( "?" ) ; if ( model . sendFlow === 'xero' ) { action = BF . name…" at bounding box center [441, 232] width 805 height 351
click at [78, 130] on div "console . log ( "?" ) ; if ( model . sendFlow === 'xero' ) { action = BF . name…" at bounding box center [441, 232] width 805 height 351
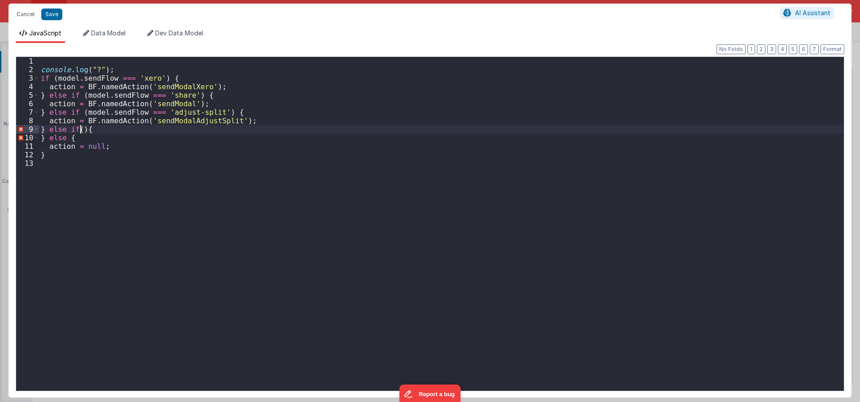
click at [80, 133] on div "console . log ( "?" ) ; if ( model . sendFlow === 'xero' ) { action = BF . name…" at bounding box center [441, 232] width 805 height 351
click at [191, 129] on div "console . log ( "?" ) ; if ( model . sendFlow === 'xero' ) { action = BF . name…" at bounding box center [441, 232] width 805 height 351
click at [208, 130] on div "console . log ( "?" ) ; if ( model . sendFlow === 'xero' ) { action = BF . name…" at bounding box center [441, 232] width 805 height 351
click at [194, 121] on div "console . log ( "?" ) ; if ( model . sendFlow === 'xero' ) { action = BF . name…" at bounding box center [441, 232] width 805 height 351
click at [183, 126] on div "console . log ( "?" ) ; if ( model . sendFlow === 'xero' ) { action = BF . name…" at bounding box center [441, 232] width 805 height 351
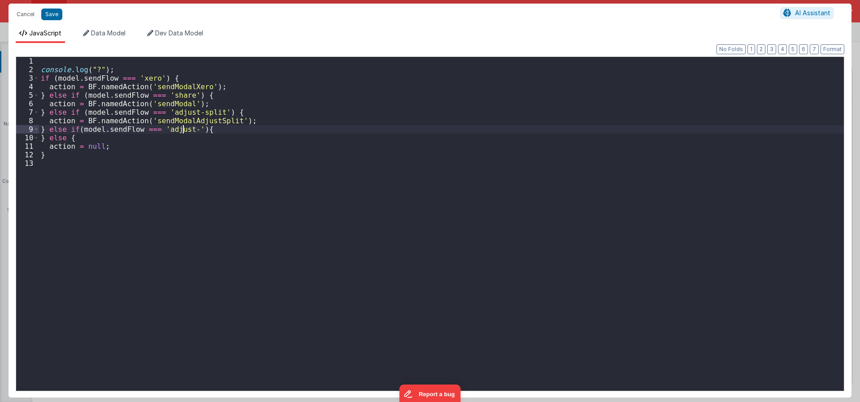
click at [186, 128] on div "console . log ( "?" ) ; if ( model . sendFlow === 'xero' ) { action = BF . name…" at bounding box center [441, 232] width 805 height 351
click at [256, 131] on div "console . log ( "?" ) ; if ( model . sendFlow === 'xero' ) { action = BF . name…" at bounding box center [441, 232] width 805 height 351
click at [267, 134] on div "console . log ( "?" ) ; if ( model . sendFlow === 'xero' ) { action = BF . name…" at bounding box center [441, 232] width 805 height 351
drag, startPoint x: 248, startPoint y: 114, endPoint x: 38, endPoint y: 47, distance: 220.7
click at [234, 102] on div "console . log ( "?" ) ; if ( model . sendFlow === 'xero' ) { action = BF . name…" at bounding box center [441, 232] width 805 height 351
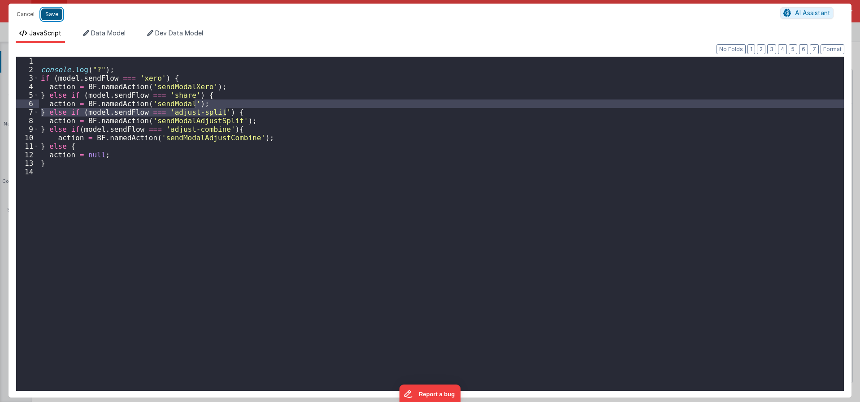
click at [49, 12] on button "Save" at bounding box center [51, 15] width 21 height 12
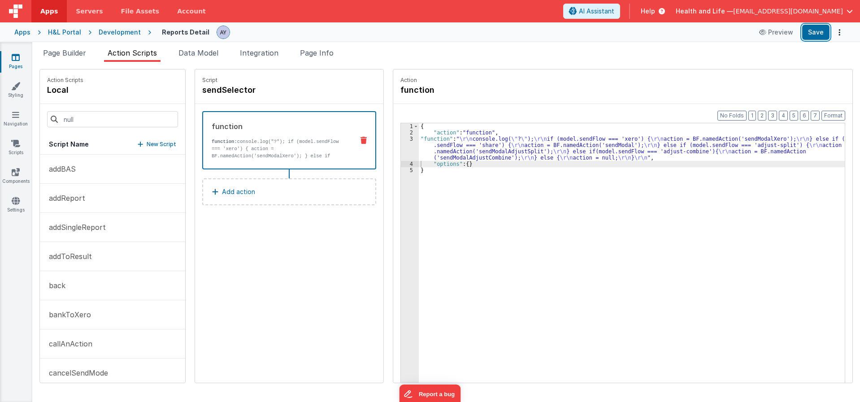
click at [814, 35] on button "Save" at bounding box center [815, 32] width 27 height 15
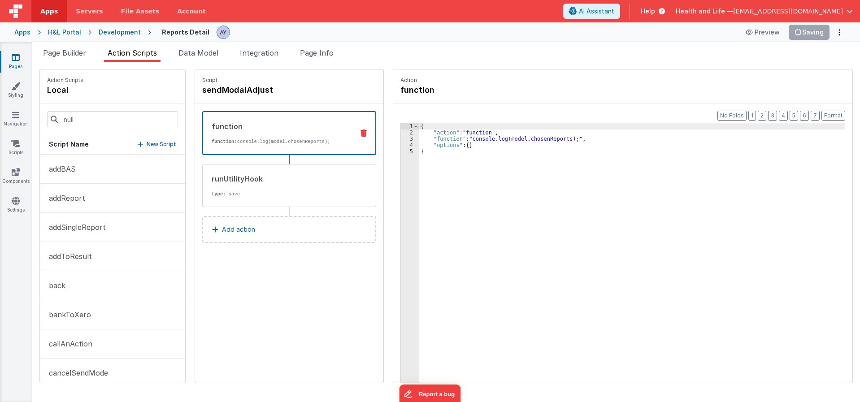
click at [256, 96] on div "Script sendModalAdjust" at bounding box center [289, 86] width 188 height 35
click at [256, 91] on h4 "sendModalAdjust" at bounding box center [269, 90] width 134 height 13
click at [263, 90] on input "sendModalAdjust" at bounding box center [247, 90] width 90 height 13
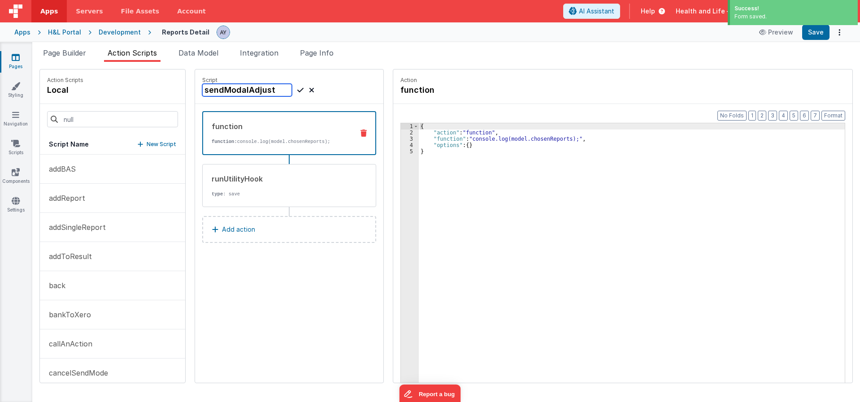
click at [267, 90] on input "sendModalAdjust" at bounding box center [247, 90] width 90 height 13
type input "sendModalAdjustSplit"
click at [297, 90] on icon at bounding box center [300, 90] width 6 height 11
click at [287, 191] on p "type : save" at bounding box center [279, 194] width 135 height 7
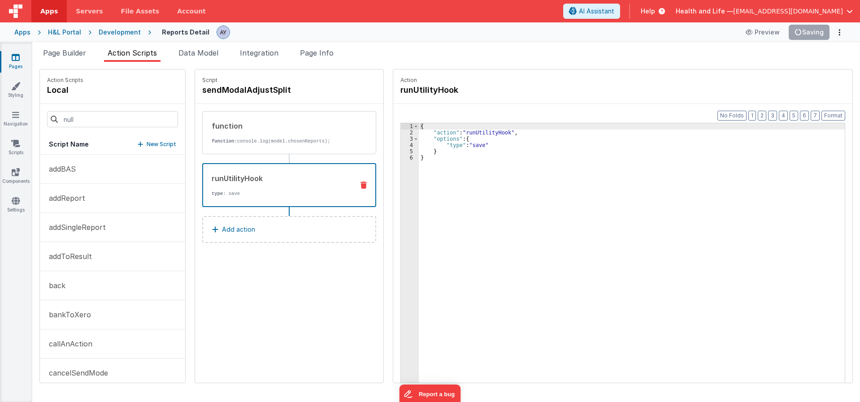
click at [472, 147] on div "{ "action" : "runUtilityHook" , "options" : { "type" : "save" } }" at bounding box center [636, 273] width 434 height 300
drag, startPoint x: 838, startPoint y: 54, endPoint x: 772, endPoint y: 105, distance: 84.1
click at [838, 54] on ul "Page Builder Action Scripts Data Model Integration Page Info" at bounding box center [446, 55] width 828 height 14
click at [464, 145] on div "{ "action" : "runUtilityHook" , "options" : { "type" : "save" } }" at bounding box center [632, 266] width 426 height 287
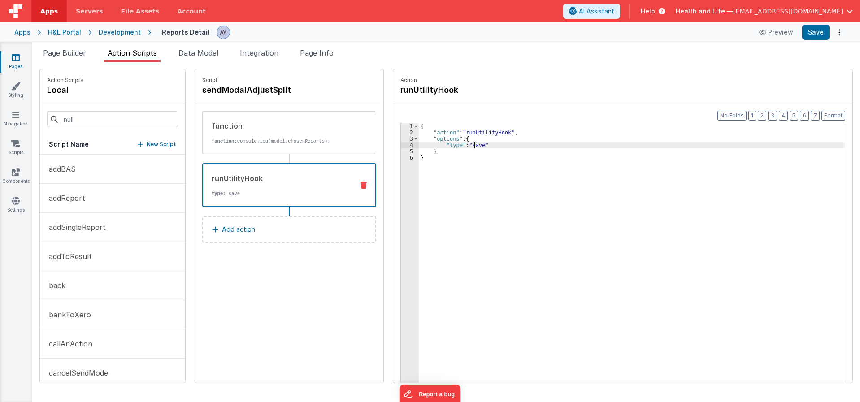
click at [469, 146] on div "{ "action" : "runUtilityHook" , "options" : { "type" : "save" } }" at bounding box center [636, 273] width 434 height 300
click at [492, 161] on div "{ "action" : "runUtilityHook" , "options" : { "type" : "save" } }" at bounding box center [636, 273] width 434 height 300
click at [469, 145] on div "{ "action" : "runUtilityHook" , "options" : { "type" : "save" } }" at bounding box center [636, 273] width 434 height 300
click at [503, 156] on div "{ "action" : "runUtilityHook" , "options" : { "type" : "splitInvoices" } }" at bounding box center [636, 273] width 434 height 300
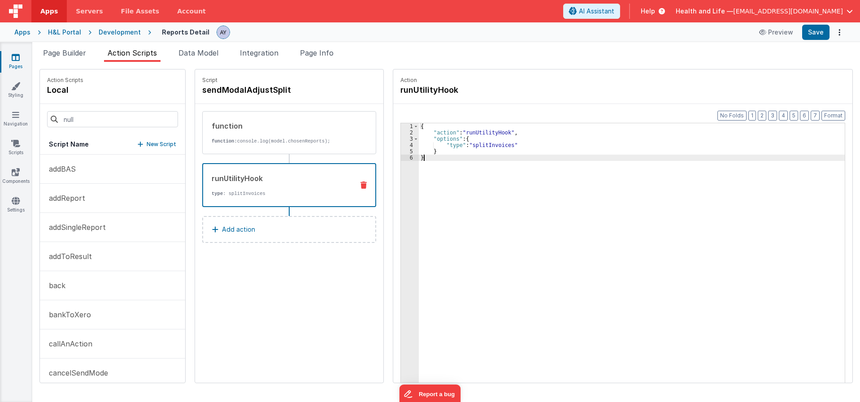
click at [255, 78] on p "Script" at bounding box center [289, 80] width 174 height 7
click at [253, 89] on h4 "sendModalAdjustSplit" at bounding box center [269, 90] width 134 height 13
click at [224, 92] on input "sendModalAdjustSplit" at bounding box center [247, 90] width 90 height 13
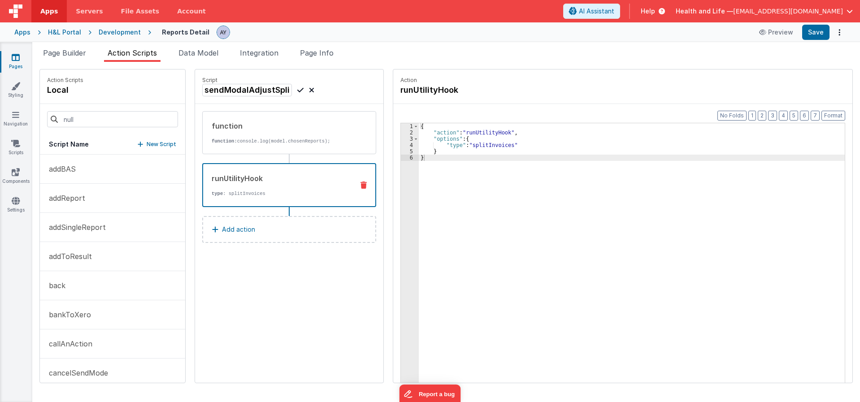
click at [138, 143] on button "New Script" at bounding box center [157, 144] width 39 height 9
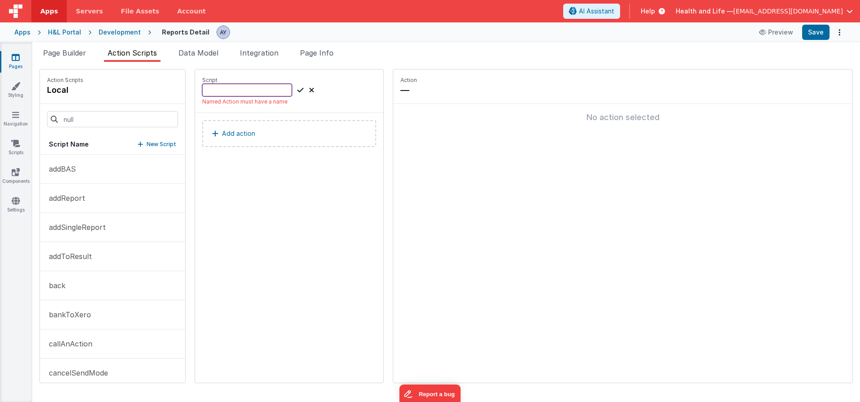
click at [238, 89] on input at bounding box center [247, 90] width 90 height 13
paste input "sendModalAdjustSplit"
drag, startPoint x: 264, startPoint y: 88, endPoint x: 401, endPoint y: 83, distance: 137.7
click at [395, 82] on div "Action Scripts local Script Name New Script addBAS addReport addSingleReport ad…" at bounding box center [445, 226] width 813 height 314
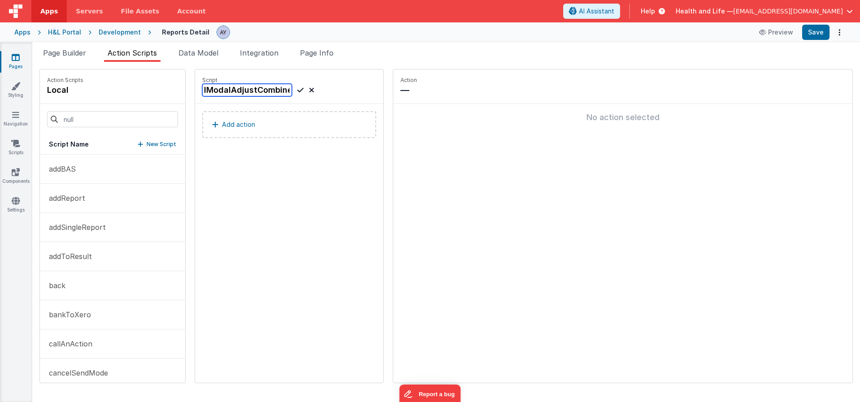
type input "sendModalAdjustCombine"
click at [297, 89] on icon at bounding box center [300, 90] width 6 height 11
click at [281, 132] on button "Add action" at bounding box center [289, 124] width 174 height 27
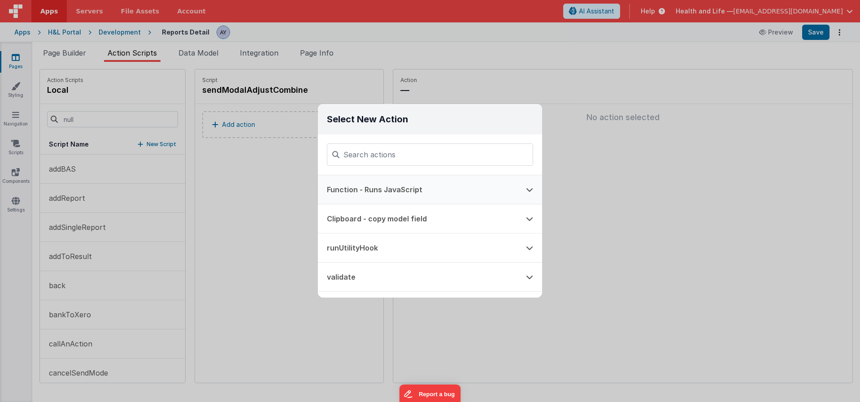
click at [370, 221] on button "Clipboard - copy model field" at bounding box center [417, 218] width 199 height 29
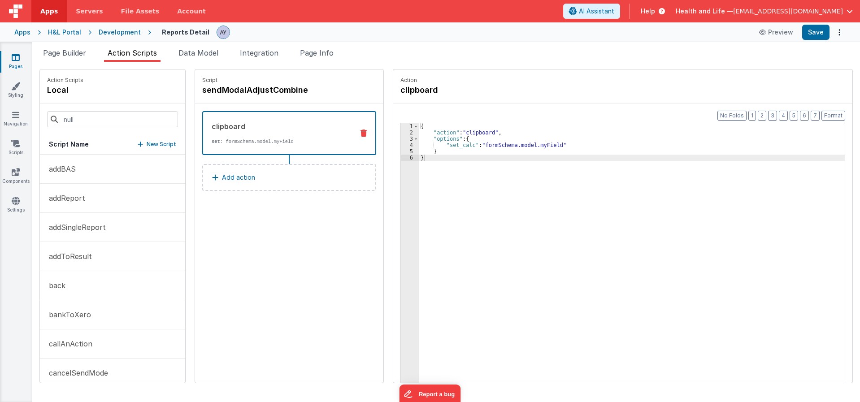
click at [352, 134] on button at bounding box center [363, 133] width 23 height 7
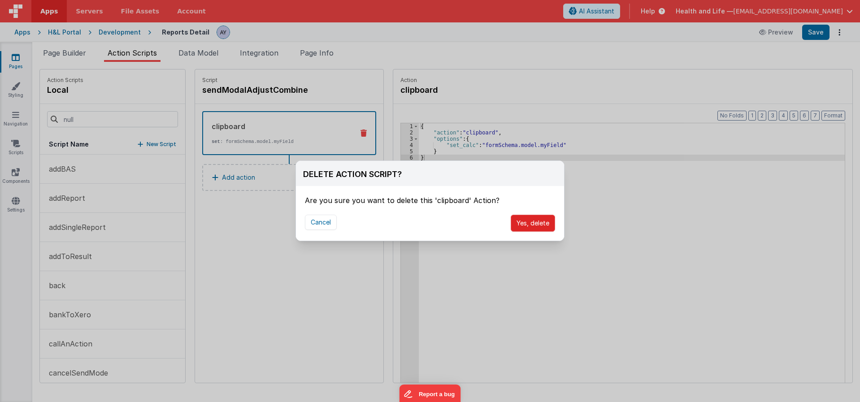
click at [533, 221] on button "Yes, delete" at bounding box center [533, 223] width 44 height 17
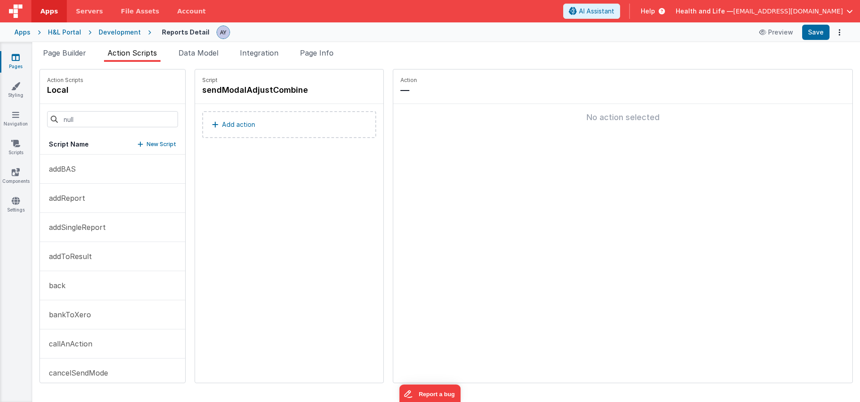
click at [261, 118] on button "Add action" at bounding box center [289, 124] width 174 height 27
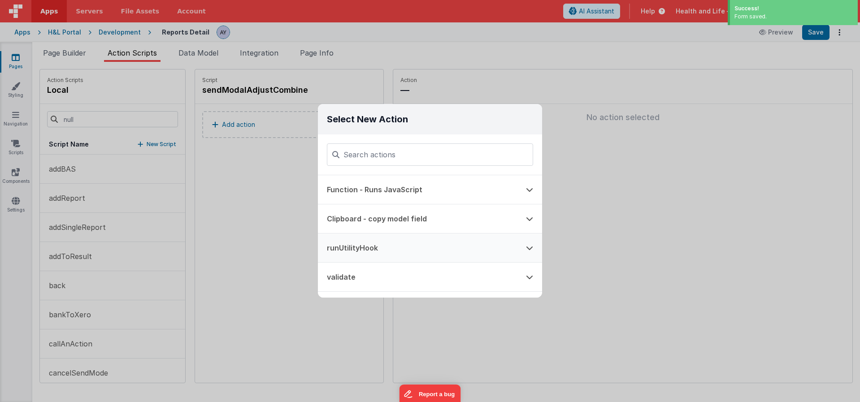
click at [371, 255] on button "runUtilityHook" at bounding box center [417, 248] width 199 height 29
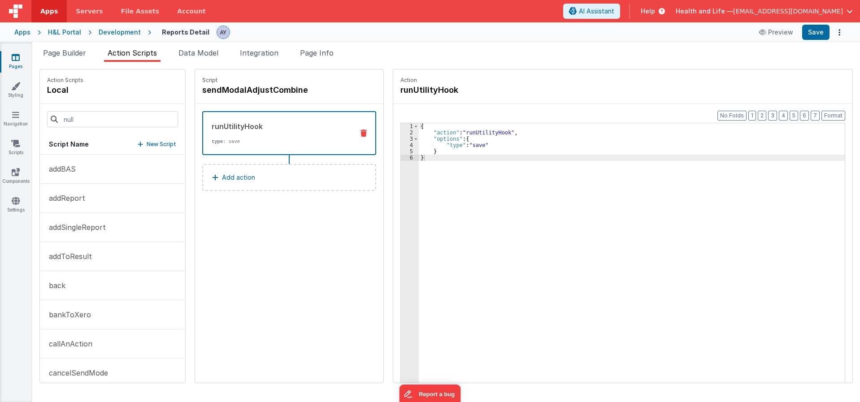
click at [236, 237] on div "Script sendModalAdjustCombine runUtilityHook type : save Add action" at bounding box center [289, 225] width 188 height 313
click at [471, 144] on div "{ "action" : "runUtilityHook" , "options" : { "type" : "save" } }" at bounding box center [636, 273] width 434 height 300
click at [496, 166] on div "{ "action" : "runUtilityHook" , "options" : { "type" : "combineInvoices" } }" at bounding box center [636, 273] width 434 height 300
click at [288, 244] on div "Script sendModalAdjustCombine runUtilityHook type : combineInvoices Add action" at bounding box center [289, 225] width 188 height 313
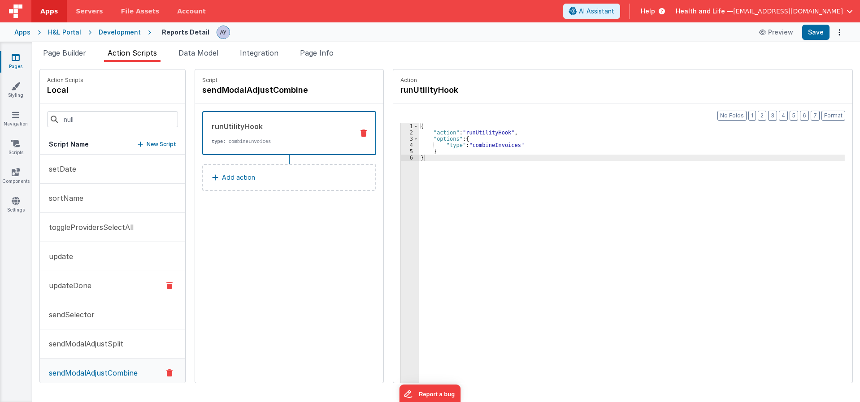
scroll to position [798, 0]
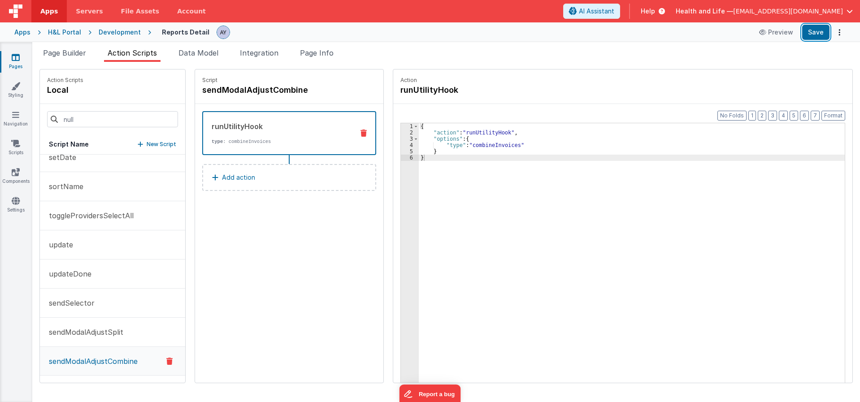
click at [826, 35] on button "Save" at bounding box center [815, 32] width 27 height 15
